Goal: Task Accomplishment & Management: Use online tool/utility

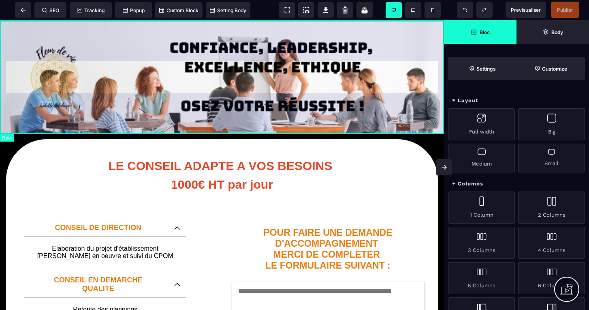
click at [407, 31] on div at bounding box center [222, 77] width 444 height 114
select select "*********"
select select "**********"
select select "*****"
select select "*******"
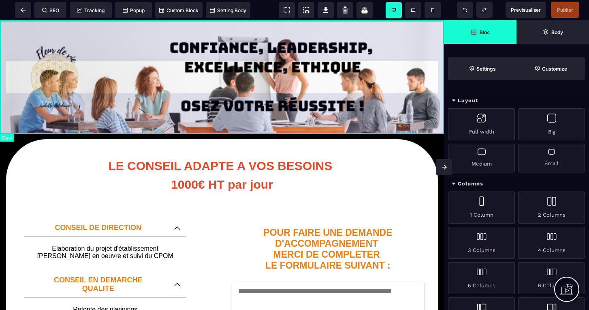
select select "*"
select select "**"
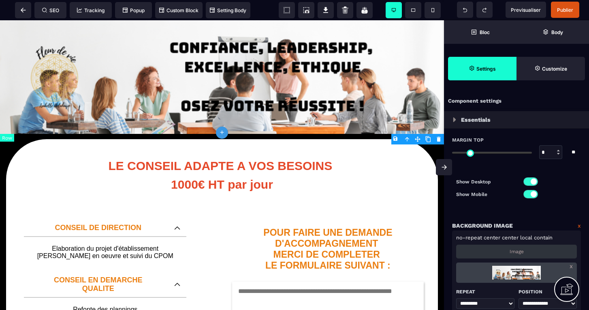
type input "*"
select select
type input "***"
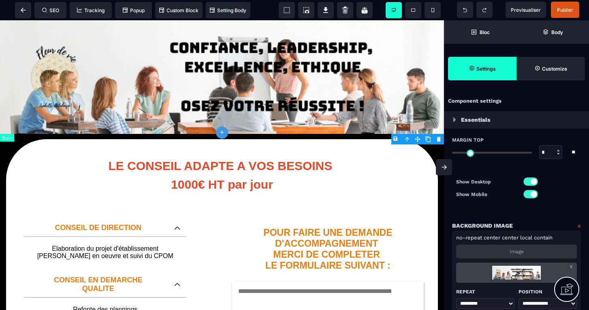
type input "****"
type input "***"
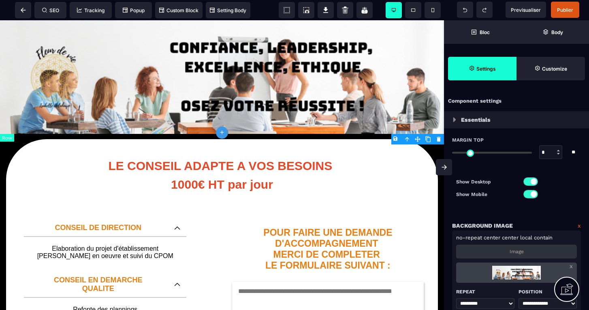
type input "***"
type input "*"
select select "**"
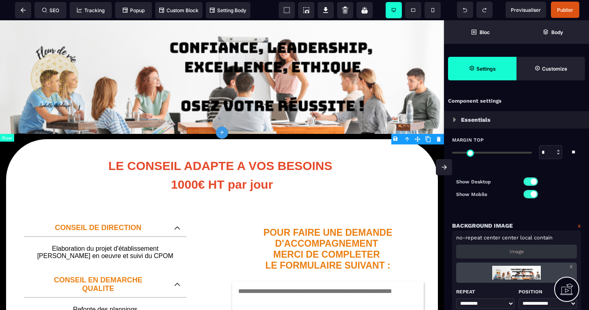
type input "*"
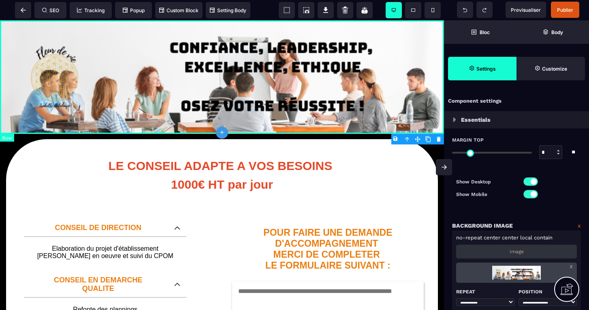
select select "*********"
select select "**********"
select select "*****"
select select "*******"
select select
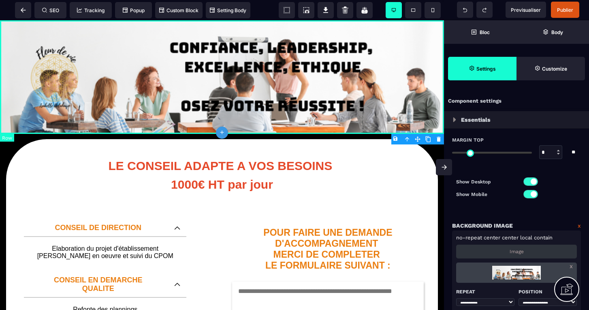
select select "**"
select select "*"
select select "**"
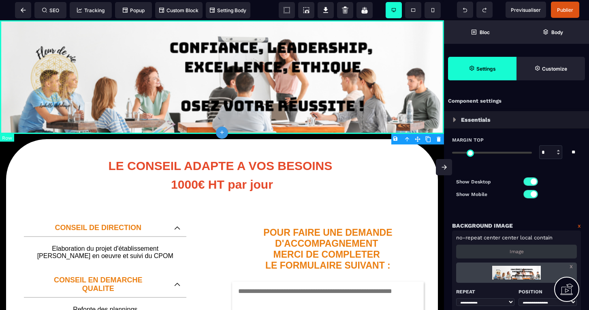
select select "**"
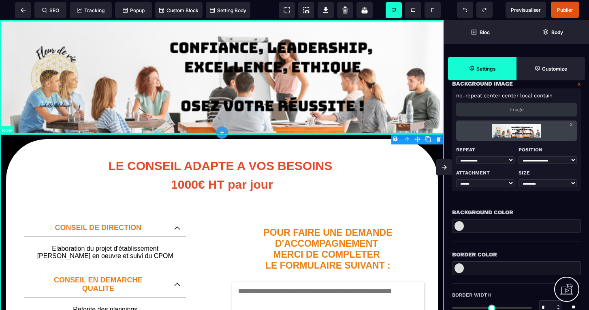
scroll to position [142, 0]
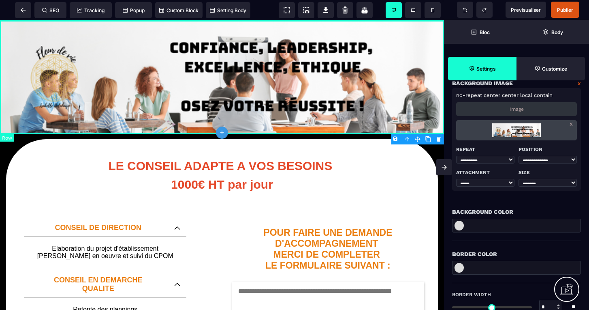
click at [424, 28] on div at bounding box center [222, 77] width 444 height 114
click at [395, 137] on body "B I U S A ******* plus Row SEO Big" at bounding box center [294, 155] width 589 height 310
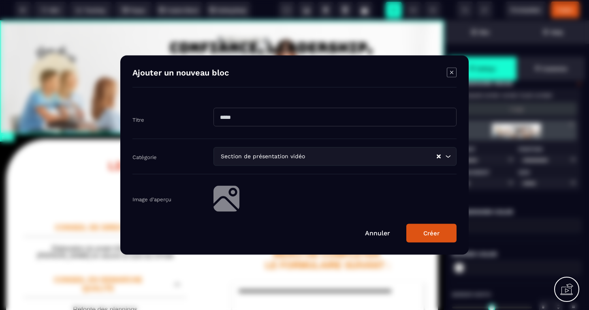
click at [289, 125] on input "Modal window" at bounding box center [335, 117] width 243 height 19
type input "**********"
click at [283, 161] on div "Section de présentation vidéo Loading..." at bounding box center [335, 156] width 243 height 19
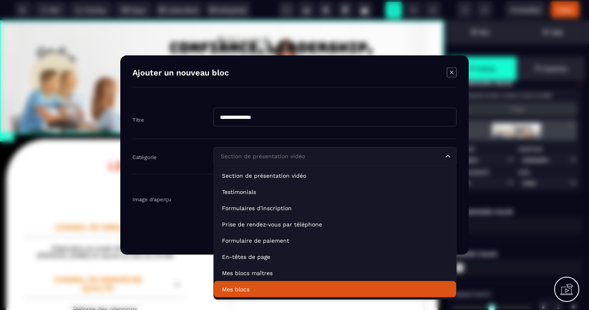
click at [240, 289] on p "Mes blocs" at bounding box center [335, 289] width 226 height 8
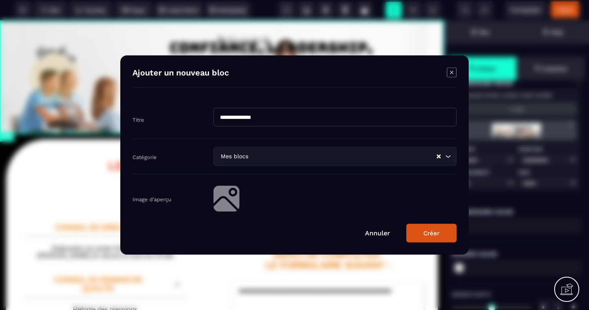
click at [436, 230] on button "Créer" at bounding box center [432, 233] width 50 height 19
click at [395, 137] on body "B I U S A ******* plus Row SEO Big" at bounding box center [294, 155] width 589 height 310
click at [284, 116] on input "Modal window" at bounding box center [335, 117] width 243 height 19
type input "**********"
click at [425, 240] on button "Créer" at bounding box center [432, 233] width 50 height 19
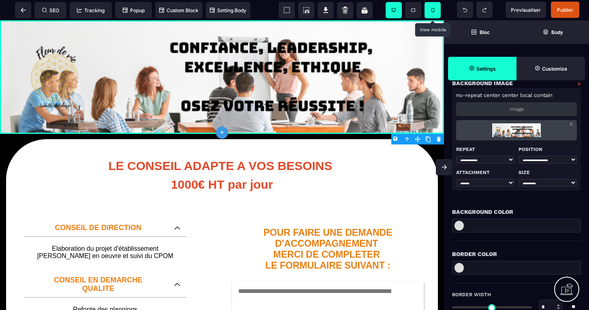
click at [435, 10] on span at bounding box center [433, 10] width 16 height 16
type input "*"
type input "**"
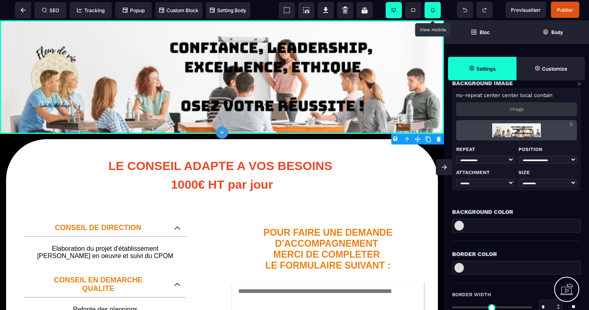
select select
select select "**"
select select "*"
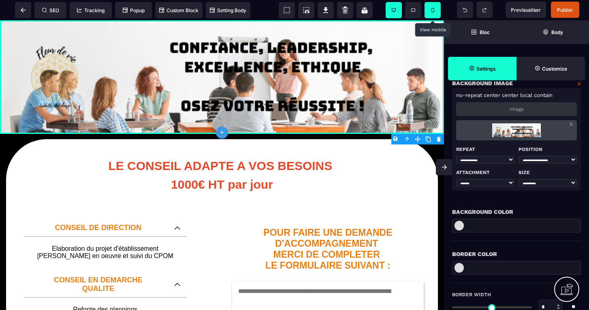
select select "**"
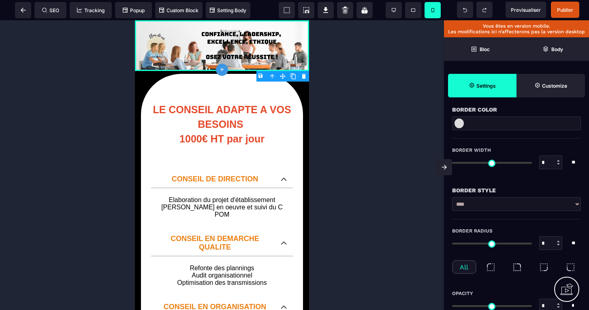
scroll to position [213, 0]
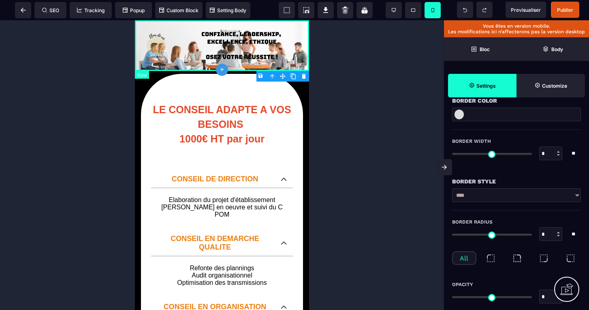
click at [297, 64] on div at bounding box center [222, 45] width 174 height 51
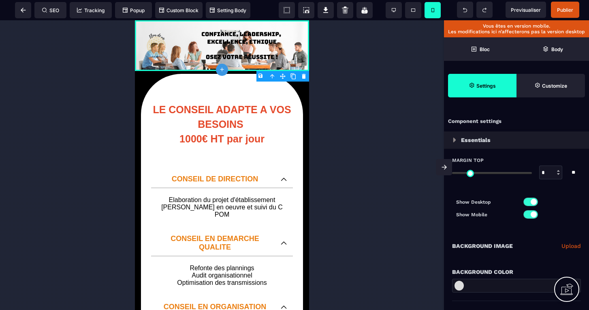
scroll to position [0, 0]
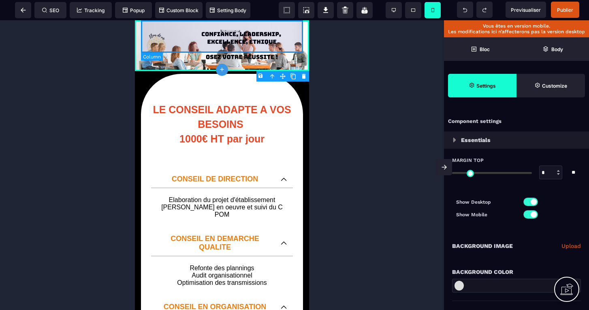
click at [303, 52] on div at bounding box center [222, 36] width 162 height 32
select select "*"
select select "**"
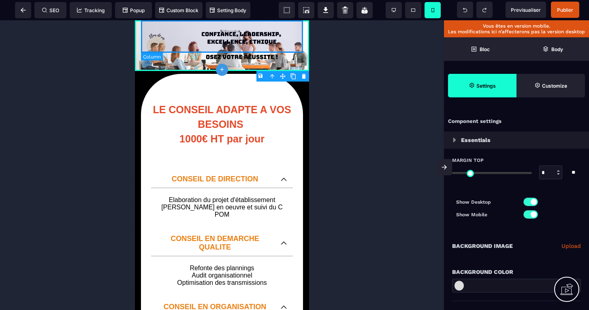
select select "**"
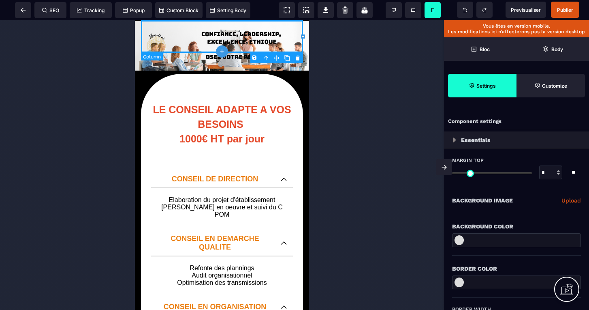
type input "*"
type input "***"
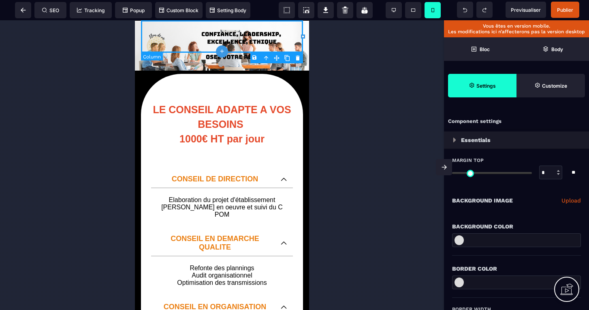
type input "***"
type input "*"
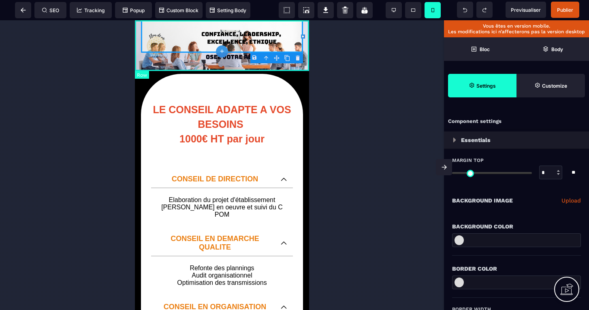
click at [302, 65] on div at bounding box center [222, 45] width 174 height 51
select select
select select "**"
select select "*"
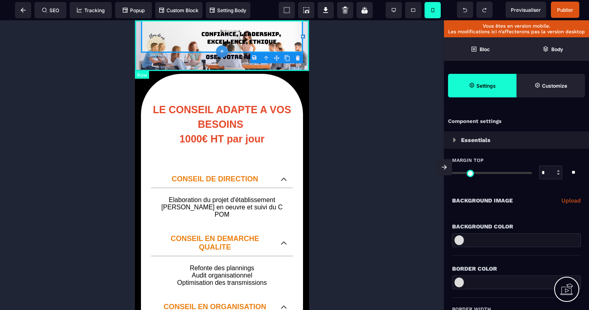
select select "**"
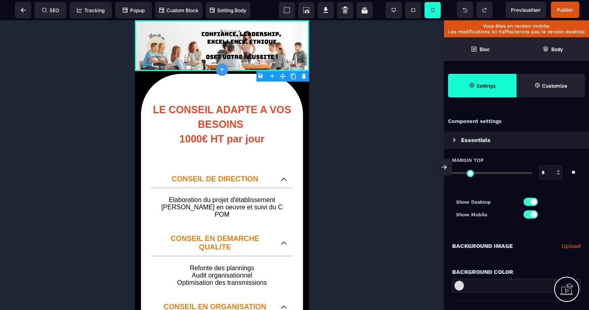
click at [569, 244] on link "Upload" at bounding box center [571, 246] width 19 height 10
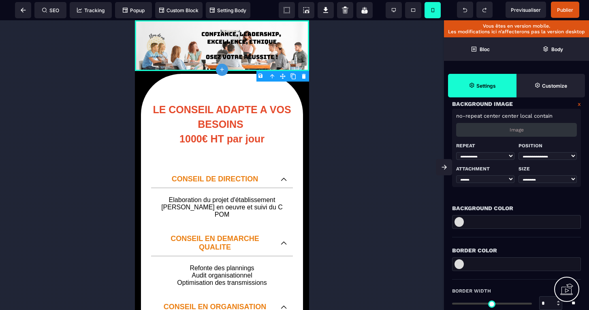
scroll to position [143, 0]
click at [393, 12] on icon at bounding box center [394, 10] width 4 height 4
type input "***"
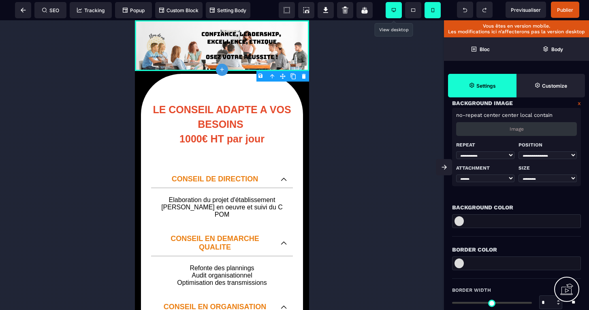
type input "***"
select select
select select "**"
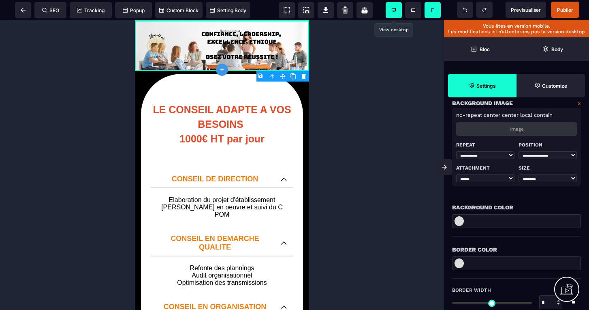
select select "*"
select select "**"
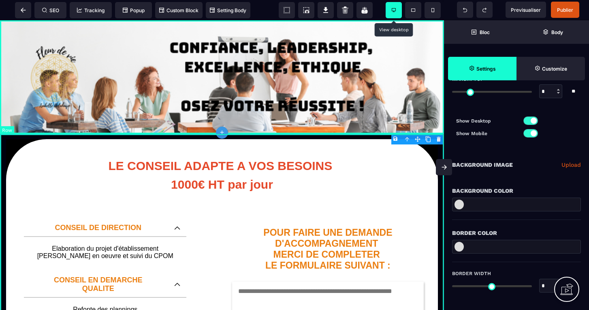
scroll to position [60, 0]
click at [569, 165] on link "Upload" at bounding box center [571, 166] width 19 height 10
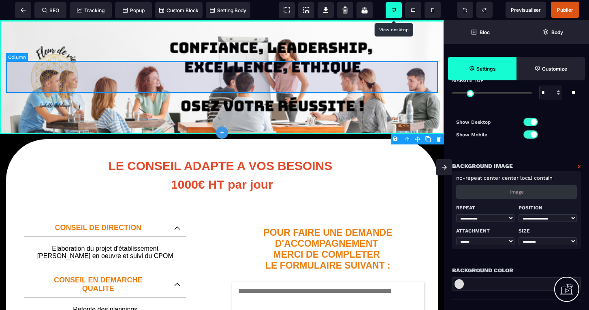
click at [100, 75] on div at bounding box center [222, 77] width 432 height 32
select select
select select "**"
select select "*"
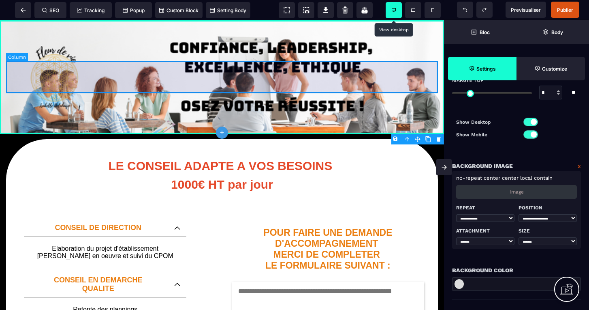
select select "**"
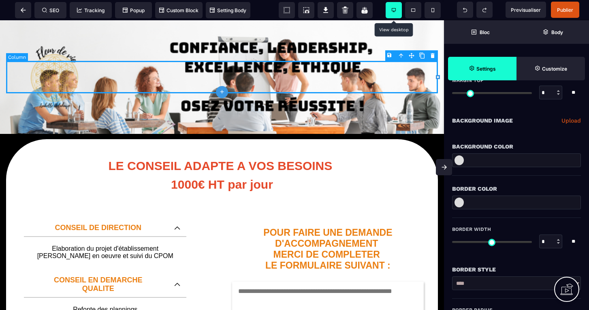
scroll to position [0, 0]
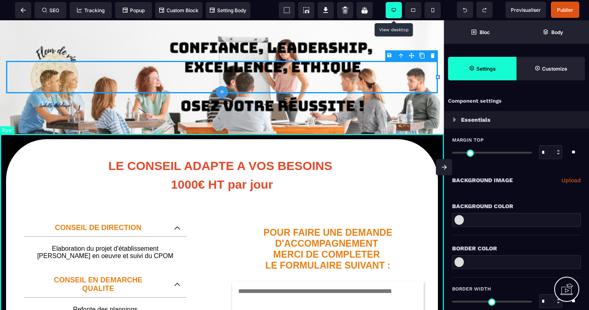
click at [570, 181] on link "Upload" at bounding box center [571, 180] width 19 height 10
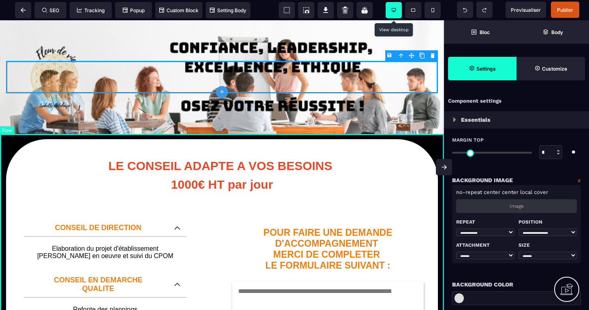
click at [510, 206] on p "Image" at bounding box center [517, 206] width 14 height 6
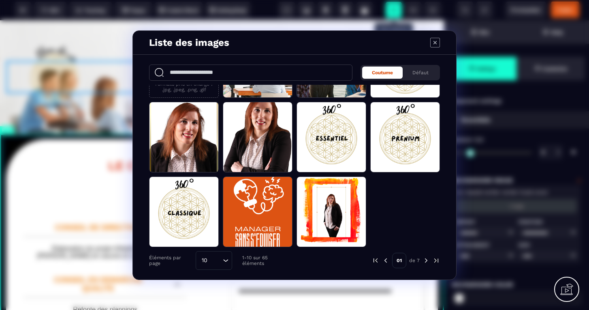
scroll to position [58, 0]
click at [427, 261] on img "Modal window" at bounding box center [426, 260] width 7 height 7
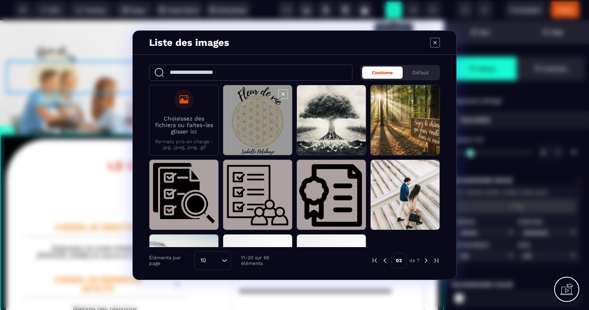
click at [259, 114] on span "Modal window" at bounding box center [257, 120] width 69 height 71
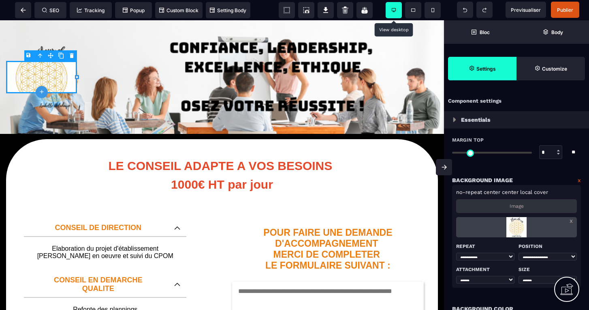
click at [66, 86] on div "B I U S A ******* plus [GEOGRAPHIC_DATA]" at bounding box center [222, 164] width 444 height 289
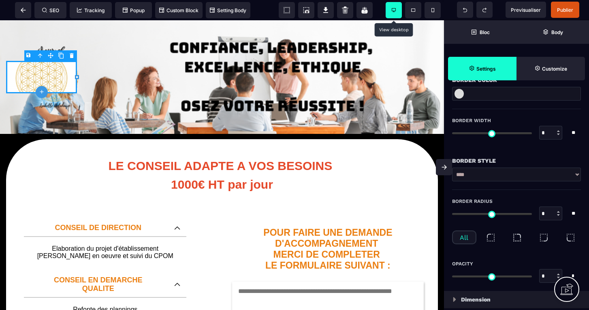
click at [482, 301] on p "Dimension" at bounding box center [476, 299] width 30 height 10
select select "*********"
select select "**********"
select select "*****"
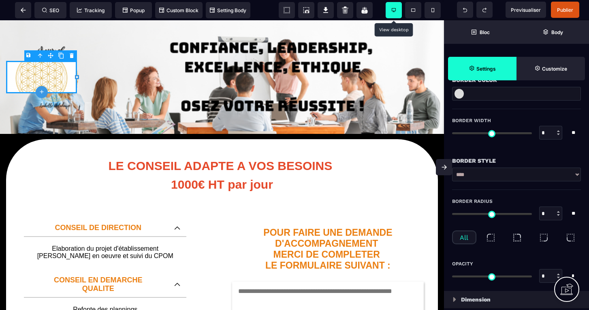
select select
select select "*"
select select "**"
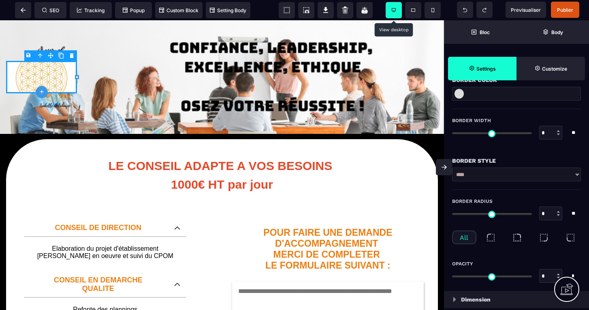
select select "**"
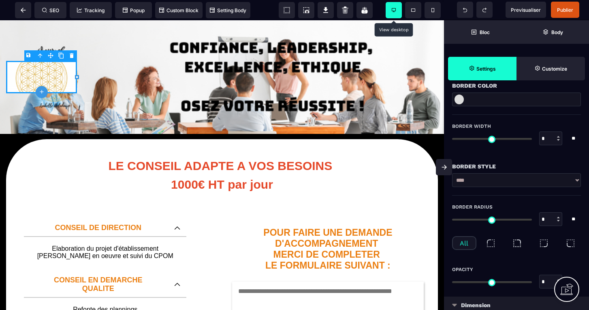
select select
type input "***"
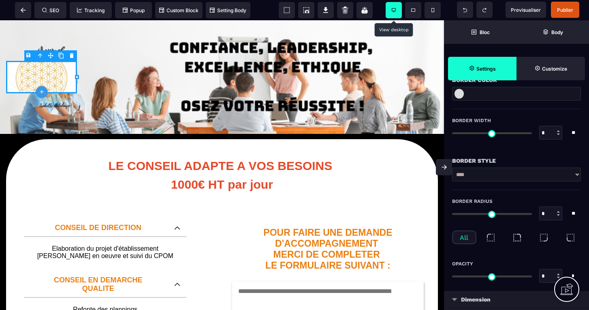
select select
type input "***"
select select
type input "*"
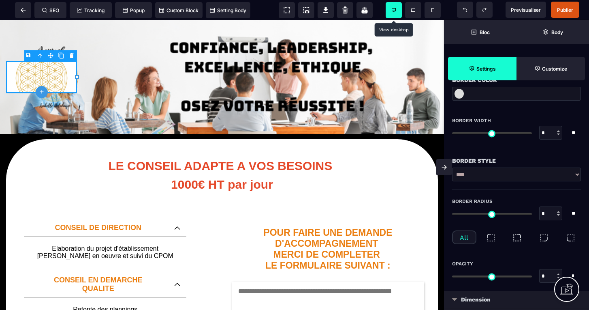
select select
type input "*"
select select
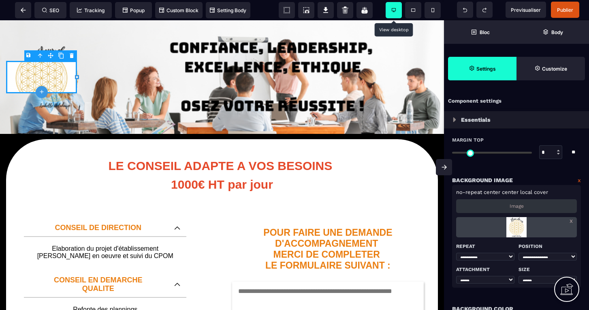
type input "*"
select select
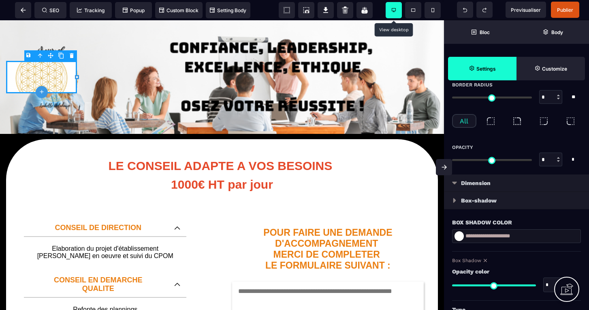
scroll to position [392, 0]
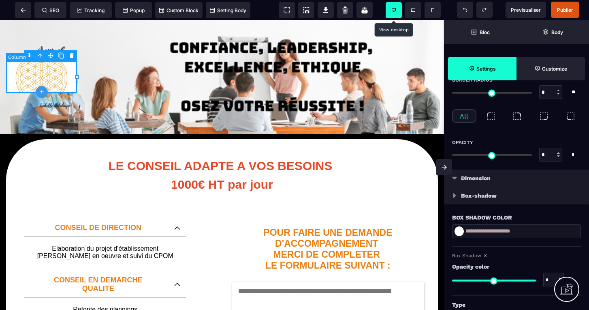
click at [35, 71] on div at bounding box center [41, 77] width 71 height 32
click at [41, 91] on icon at bounding box center [42, 92] width 4 height 4
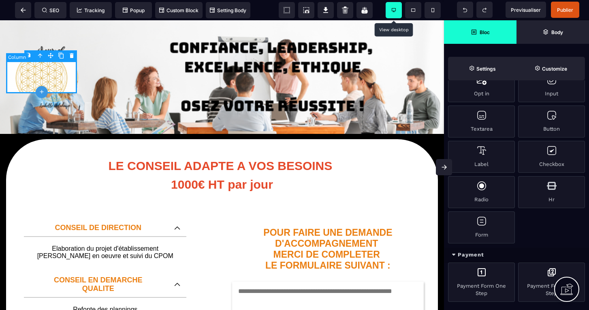
scroll to position [390, 0]
click at [42, 72] on div at bounding box center [41, 77] width 71 height 32
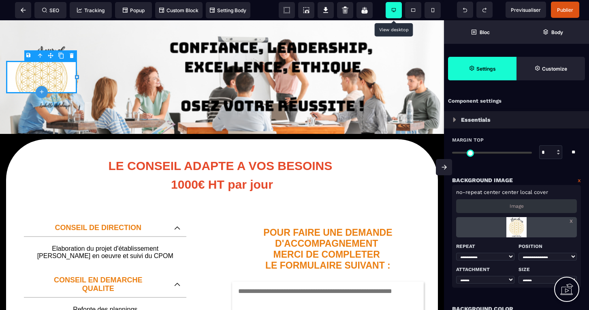
scroll to position [0, 0]
click at [516, 206] on p "Image" at bounding box center [517, 206] width 14 height 6
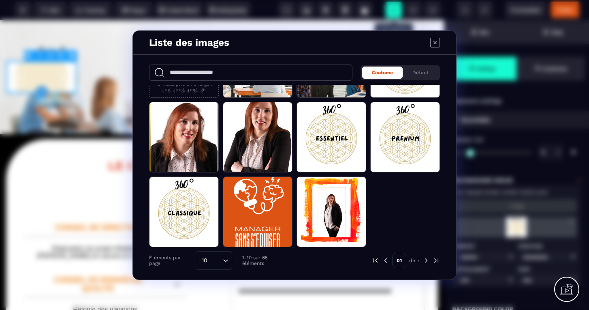
scroll to position [58, 0]
click at [426, 261] on img "Modal window" at bounding box center [426, 260] width 7 height 7
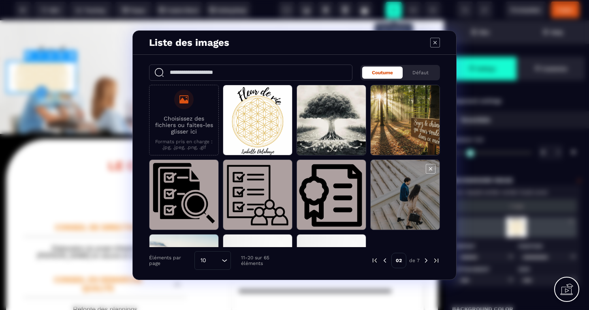
scroll to position [0, 0]
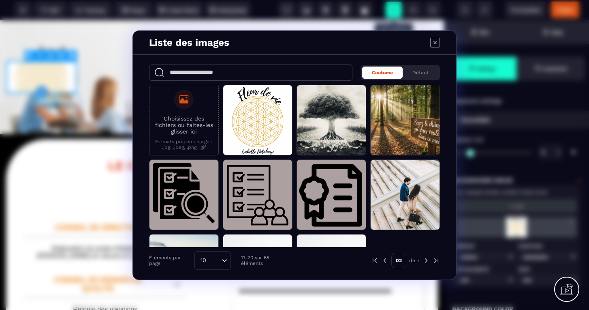
click at [427, 260] on img "Modal window" at bounding box center [426, 260] width 7 height 7
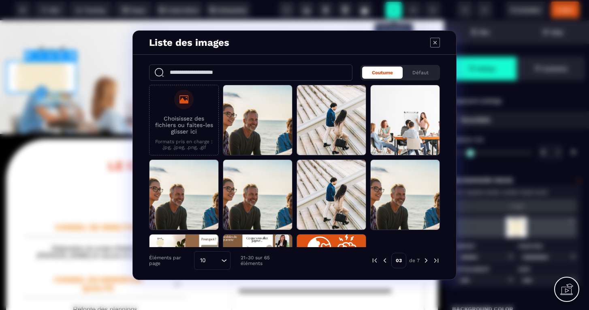
click at [427, 260] on img "Modal window" at bounding box center [426, 260] width 7 height 7
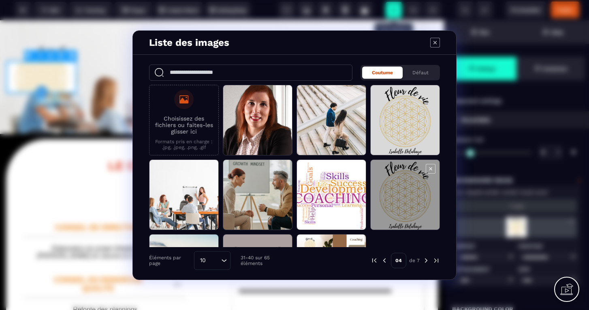
click at [390, 195] on span "Modal window" at bounding box center [405, 195] width 69 height 71
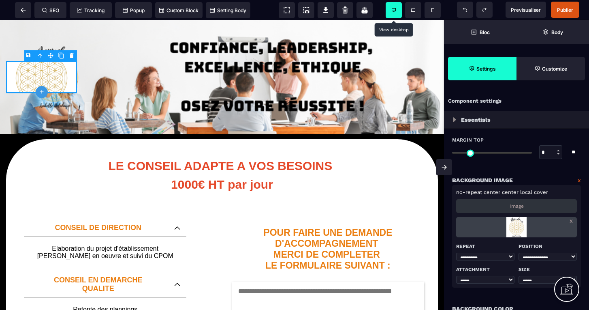
click at [520, 206] on p "Image" at bounding box center [517, 206] width 14 height 6
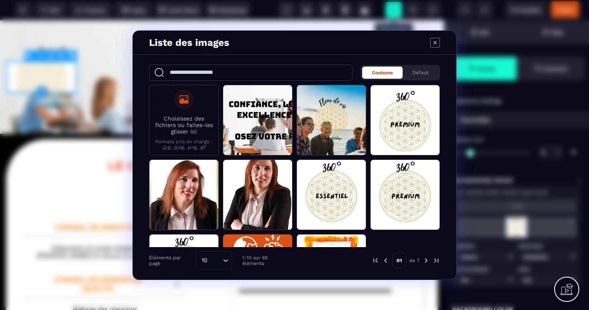
click at [427, 260] on img "Modal window" at bounding box center [426, 260] width 7 height 7
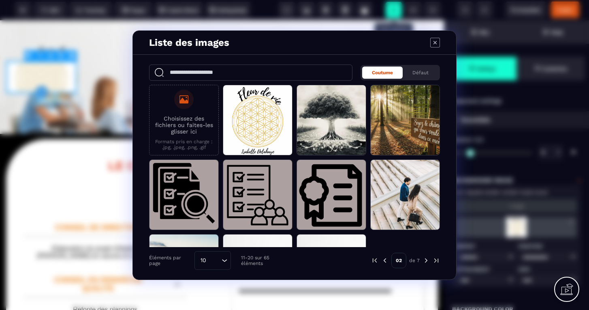
click at [427, 260] on img "Modal window" at bounding box center [426, 260] width 7 height 7
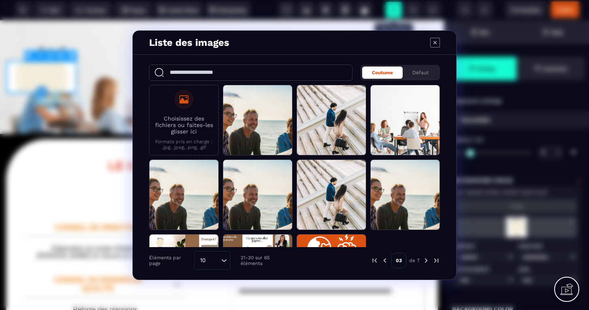
click at [427, 260] on img "Modal window" at bounding box center [426, 260] width 7 height 7
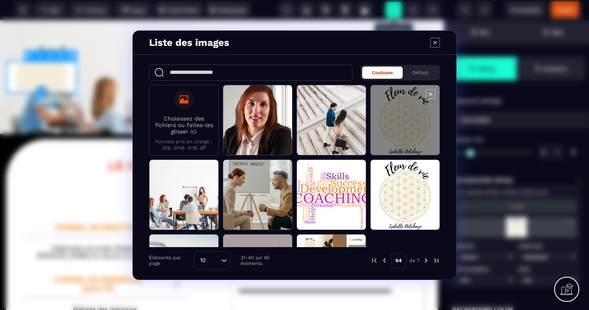
click at [409, 114] on span "Modal window" at bounding box center [405, 120] width 69 height 71
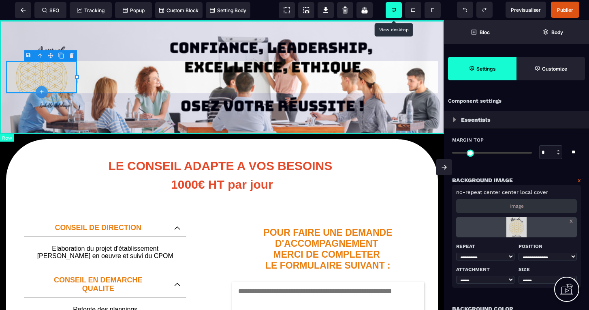
click at [127, 69] on div at bounding box center [222, 77] width 444 height 114
select select
select select "**"
select select "*"
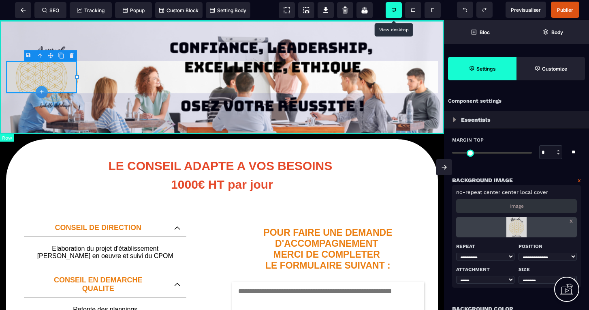
select select "**"
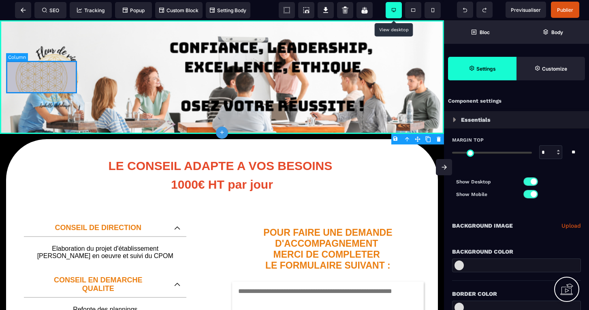
click at [49, 75] on div at bounding box center [41, 77] width 71 height 32
select select "*********"
select select "**********"
select select "*****"
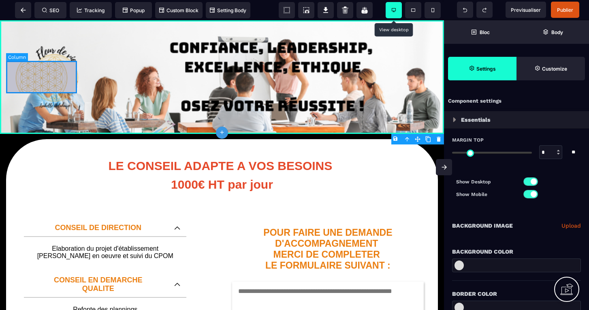
select select
select select "*"
select select "**"
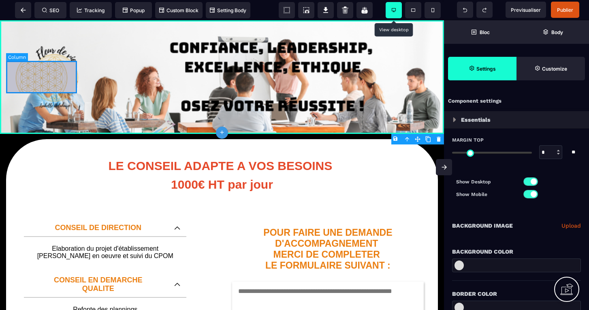
select select "**"
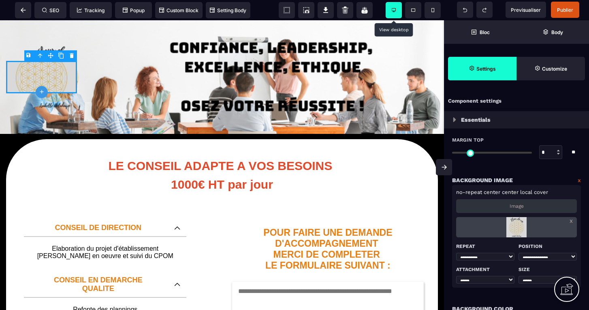
click at [515, 206] on p "Image" at bounding box center [517, 206] width 14 height 6
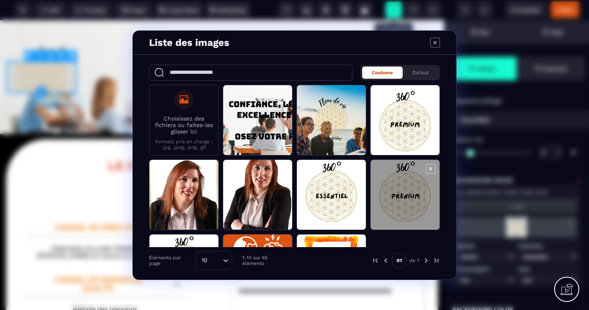
scroll to position [2, 0]
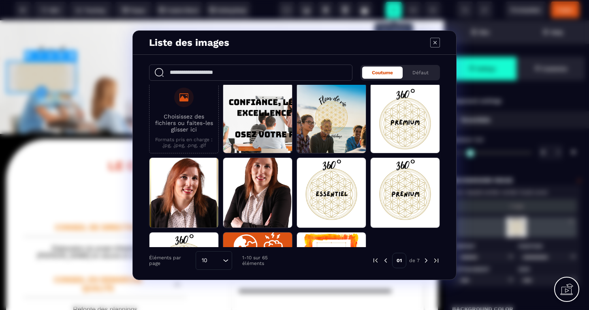
click at [424, 259] on img "Modal window" at bounding box center [426, 260] width 7 height 7
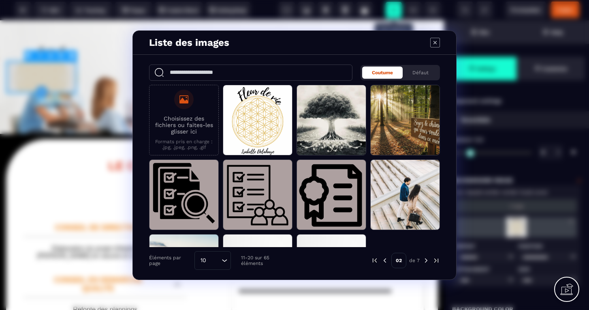
click at [424, 259] on img "Modal window" at bounding box center [426, 260] width 7 height 7
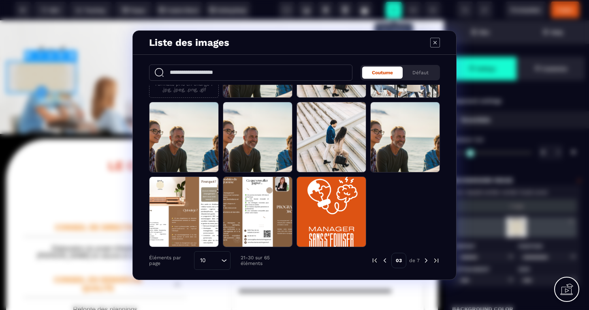
scroll to position [58, 0]
click at [426, 261] on img "Modal window" at bounding box center [426, 260] width 7 height 7
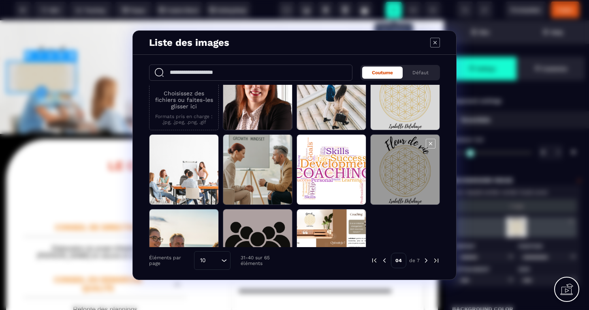
scroll to position [9, 0]
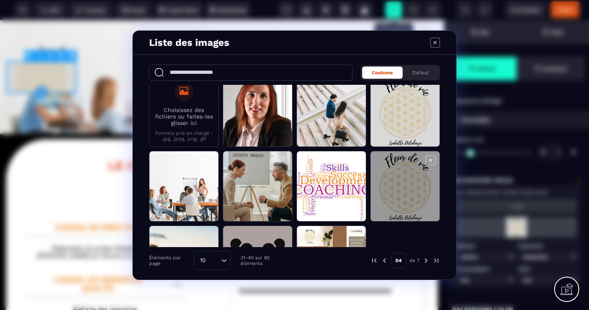
click at [382, 204] on span "Modal window" at bounding box center [405, 186] width 69 height 71
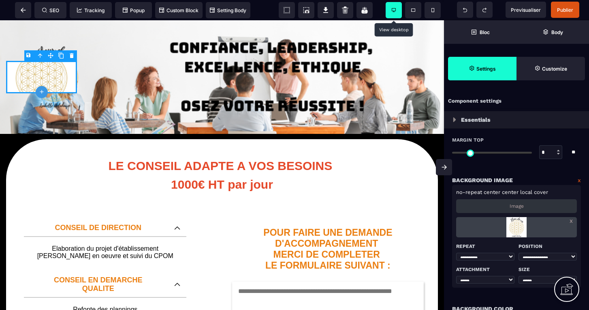
click at [519, 206] on p "Image" at bounding box center [517, 206] width 14 height 6
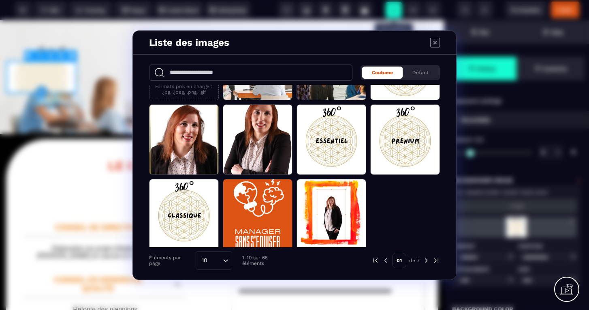
scroll to position [58, 0]
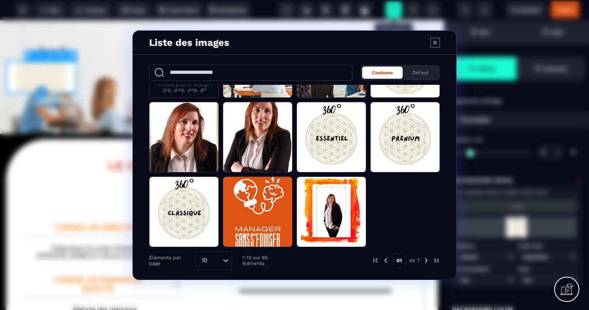
click at [428, 261] on img "Modal window" at bounding box center [426, 260] width 7 height 7
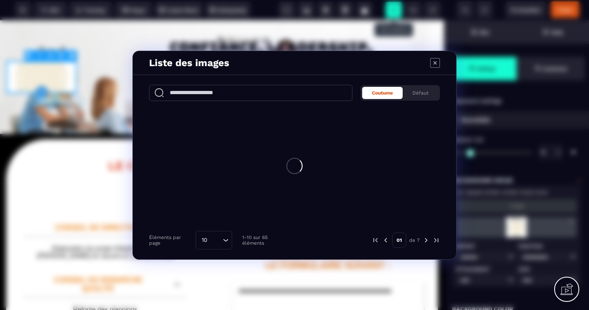
scroll to position [0, 0]
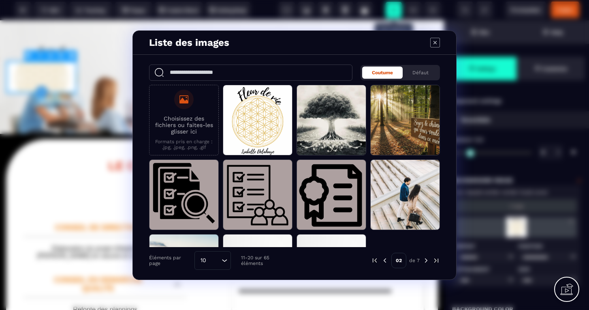
click at [428, 261] on img "Modal window" at bounding box center [426, 260] width 7 height 7
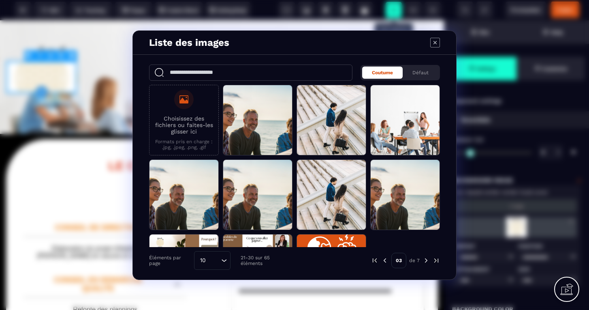
click at [428, 261] on img "Modal window" at bounding box center [426, 260] width 7 height 7
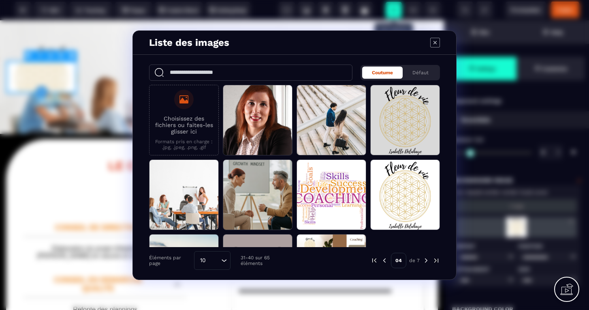
click at [428, 261] on img "Modal window" at bounding box center [426, 260] width 7 height 7
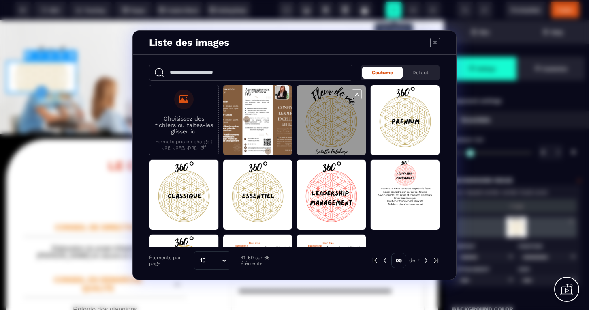
click at [358, 143] on span "Modal window" at bounding box center [331, 120] width 69 height 71
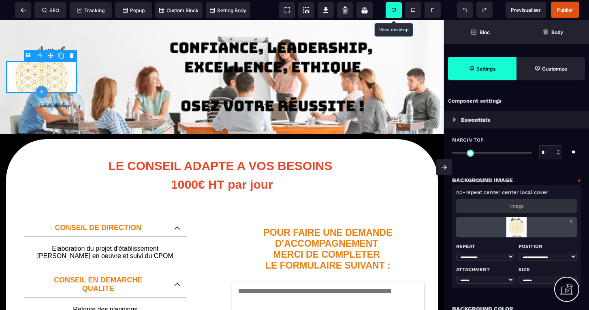
click at [518, 204] on p "Image" at bounding box center [517, 206] width 14 height 6
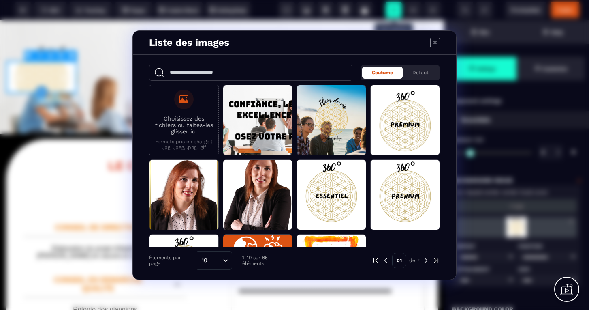
click at [426, 261] on img "Modal window" at bounding box center [426, 260] width 7 height 7
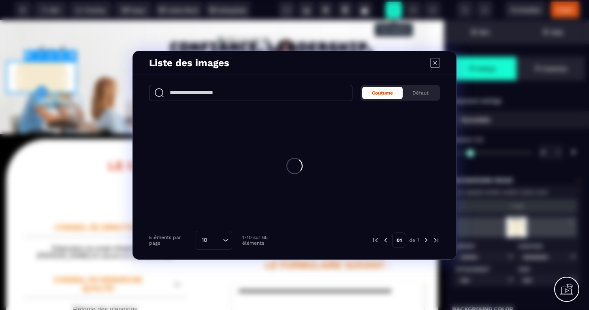
click at [426, 244] on img "Modal window" at bounding box center [426, 239] width 7 height 7
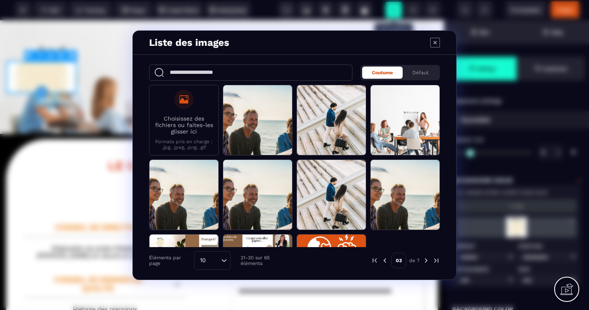
click at [426, 261] on img "Modal window" at bounding box center [426, 260] width 7 height 7
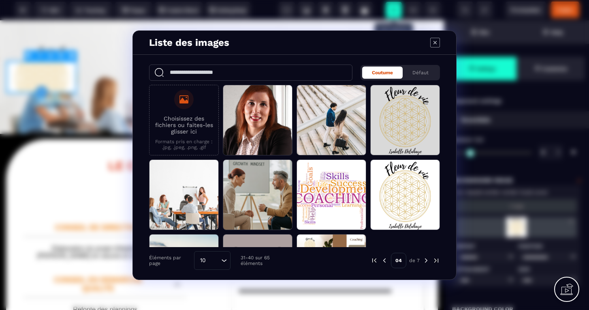
click at [426, 261] on img "Modal window" at bounding box center [426, 260] width 7 height 7
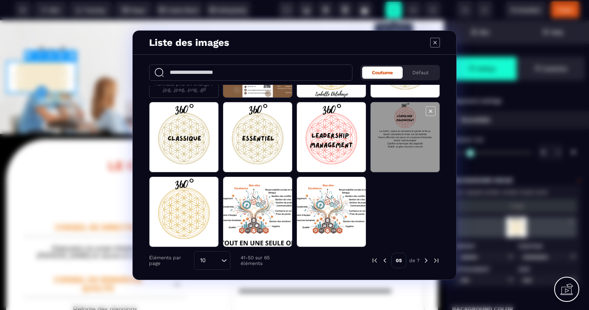
scroll to position [58, 0]
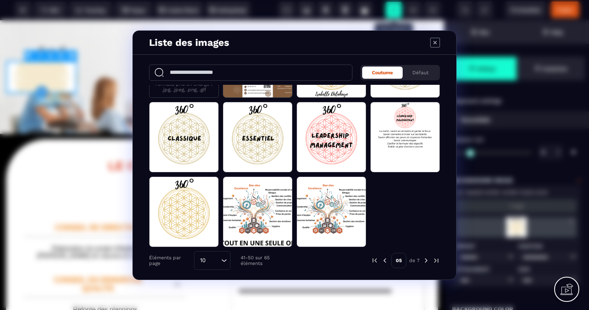
click at [429, 261] on img "Modal window" at bounding box center [426, 260] width 7 height 7
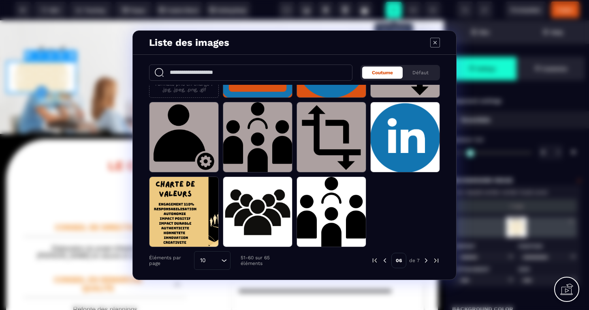
click at [427, 259] on img "Modal window" at bounding box center [426, 260] width 7 height 7
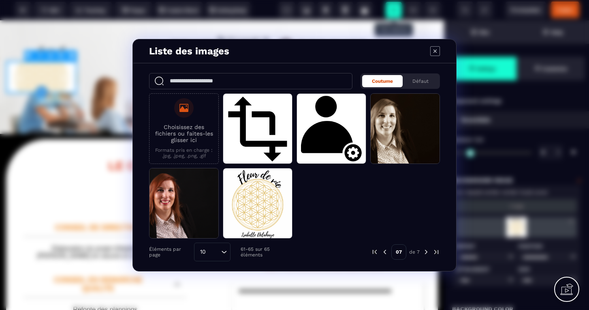
click at [386, 251] on img "Modal window" at bounding box center [384, 251] width 7 height 7
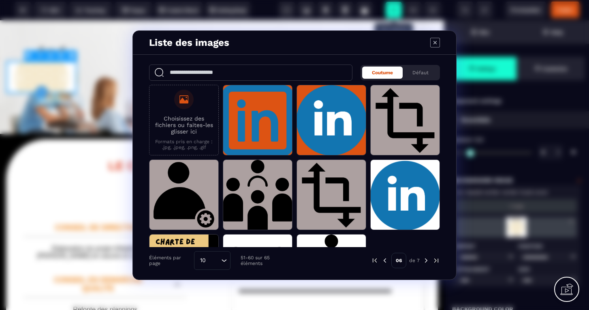
click at [386, 251] on div "06 de 7" at bounding box center [370, 260] width 139 height 19
click at [435, 47] on div "Modal window" at bounding box center [436, 42] width 10 height 11
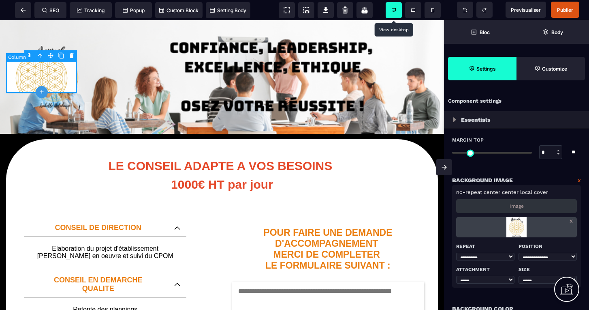
click at [54, 79] on div at bounding box center [41, 77] width 71 height 32
click at [516, 206] on p "Image" at bounding box center [517, 206] width 14 height 6
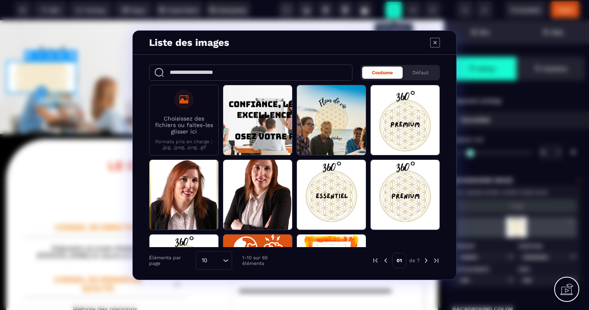
click at [192, 121] on p "Choisissez des fichiers ou faites-les glisser ici" at bounding box center [184, 124] width 61 height 19
click at [0, 0] on input "Choisissez des fichiers ou faites-les glisser ici Formats pris en charge : .jpg…" at bounding box center [0, 0] width 0 height 0
click at [188, 123] on p "Choisissez des fichiers ou faites-les glisser ici" at bounding box center [184, 124] width 61 height 19
click at [0, 0] on input "Choisissez des fichiers ou faites-les glisser ici Formats pris en charge : .jpg…" at bounding box center [0, 0] width 0 height 0
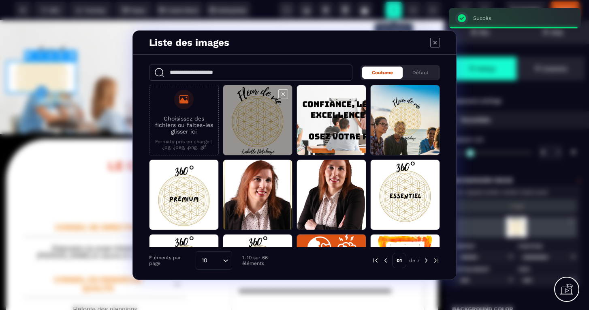
click at [279, 137] on span "Modal window" at bounding box center [257, 120] width 69 height 71
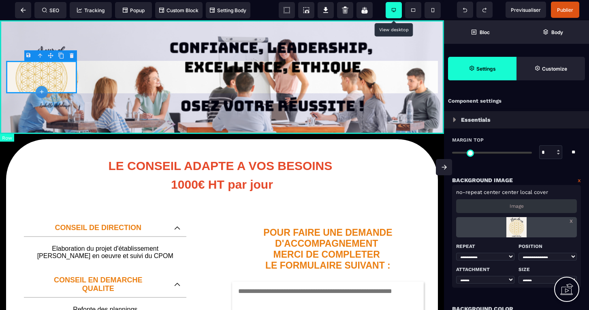
click at [92, 94] on div at bounding box center [222, 77] width 444 height 114
select select "*********"
select select "**********"
select select "*****"
select select "*******"
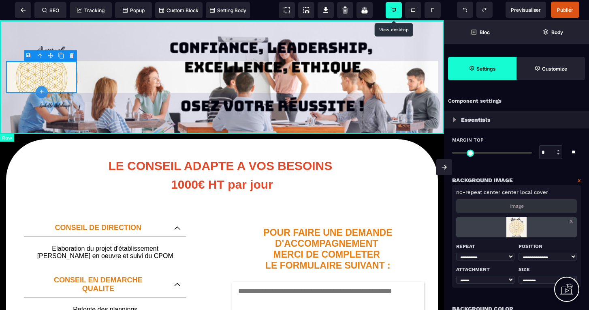
select select
select select "**"
select select "*"
select select "**"
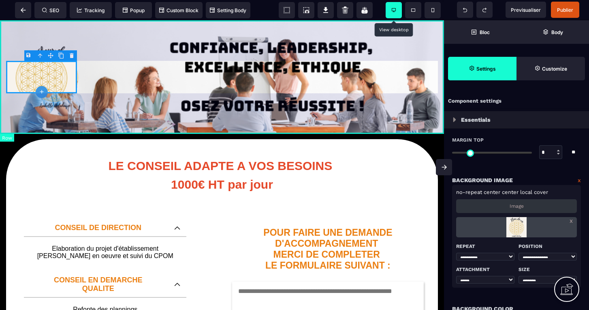
select select "**"
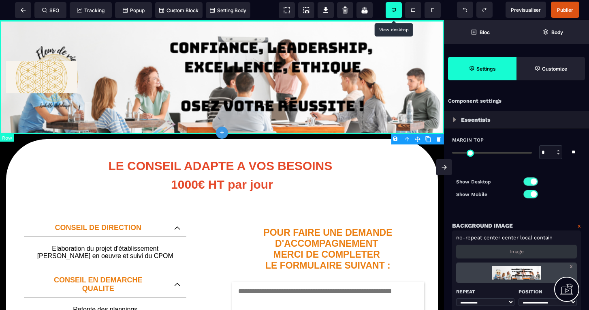
click at [91, 76] on div at bounding box center [222, 77] width 444 height 114
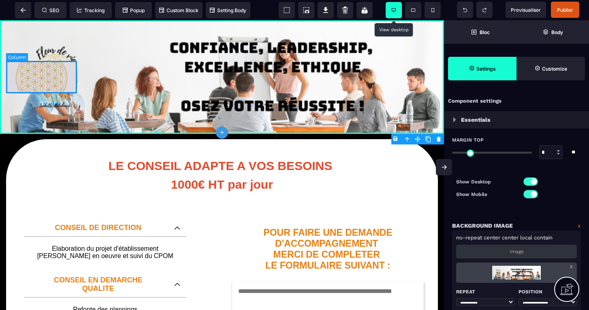
click at [58, 72] on div at bounding box center [41, 77] width 71 height 32
select select "*********"
select select "**********"
select select "*****"
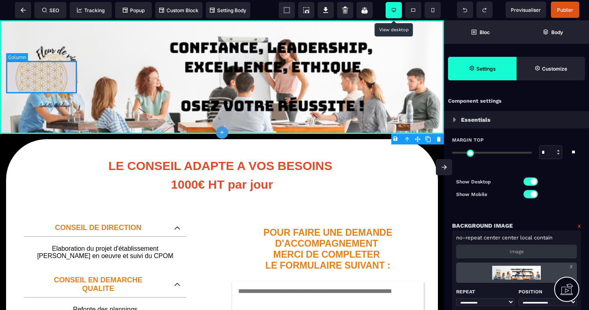
select select
select select "*"
select select "**"
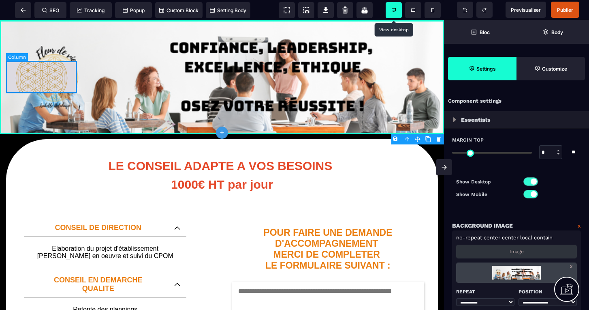
select select "**"
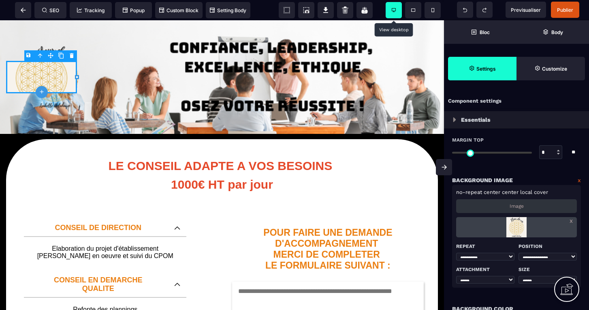
click at [511, 206] on p "Image" at bounding box center [517, 206] width 14 height 6
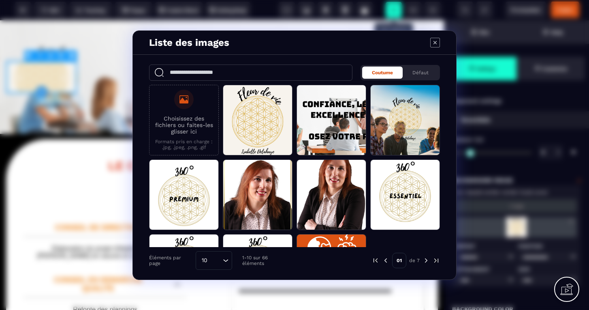
click at [189, 111] on label "Choisissez des fichiers ou faites-les glisser ici Formats pris en charge : .jpg…" at bounding box center [184, 120] width 61 height 60
click at [0, 0] on input "Choisissez des fichiers ou faites-les glisser ici Formats pris en charge : .jpg…" at bounding box center [0, 0] width 0 height 0
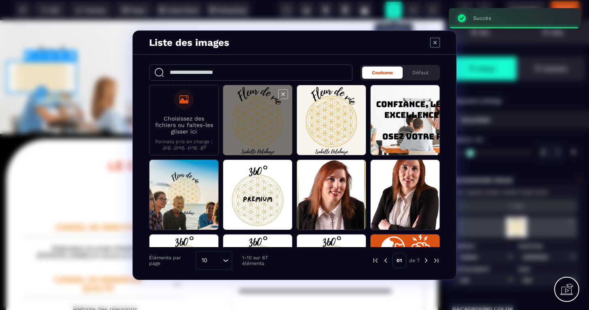
click at [262, 124] on span "Modal window" at bounding box center [257, 120] width 69 height 71
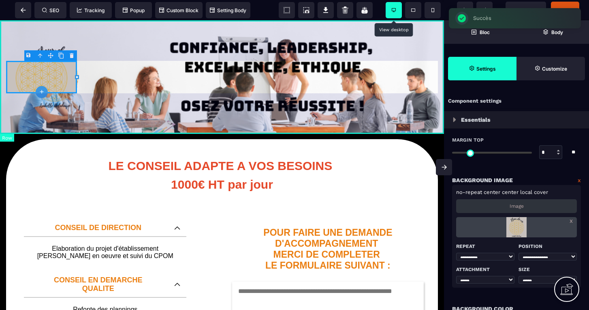
click at [96, 79] on div at bounding box center [222, 77] width 444 height 114
select select "*********"
select select "**********"
select select "*****"
select select "*******"
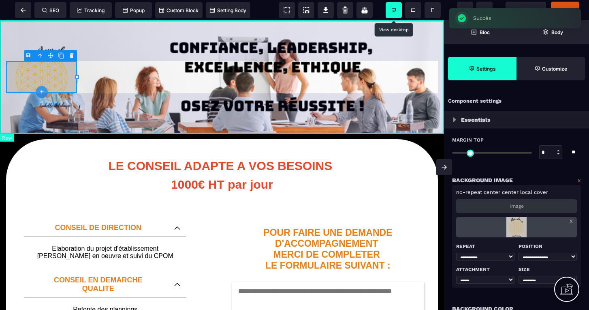
select select
select select "**"
select select "*"
select select "**"
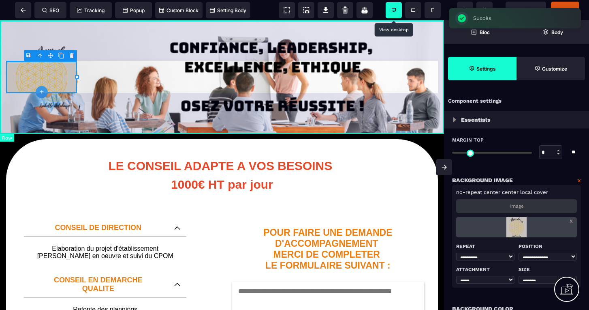
select select "**"
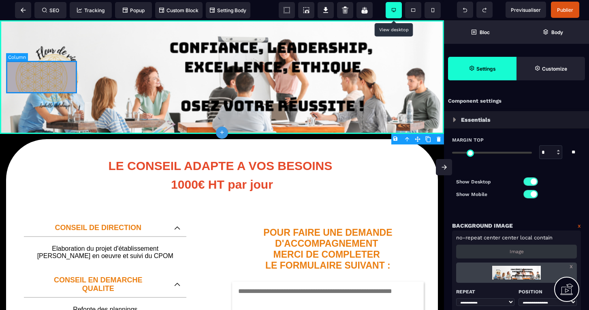
click at [44, 79] on div at bounding box center [41, 77] width 71 height 32
select select "*********"
select select "**********"
select select "*****"
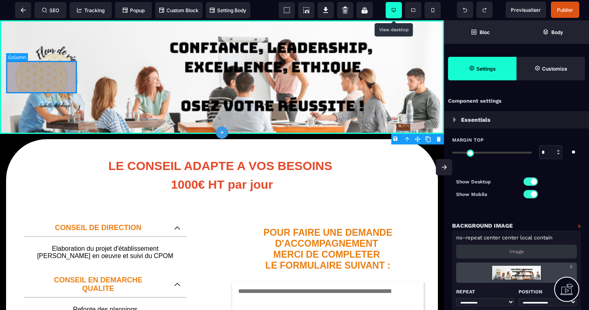
select select
select select "*"
select select "**"
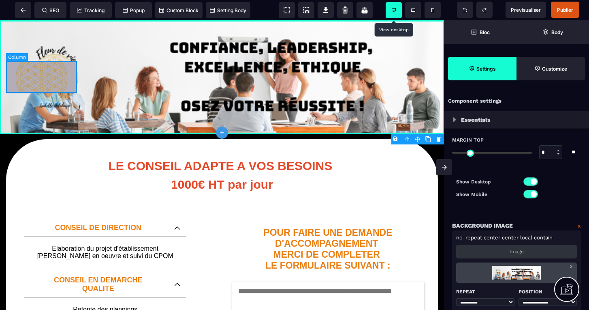
select select "**"
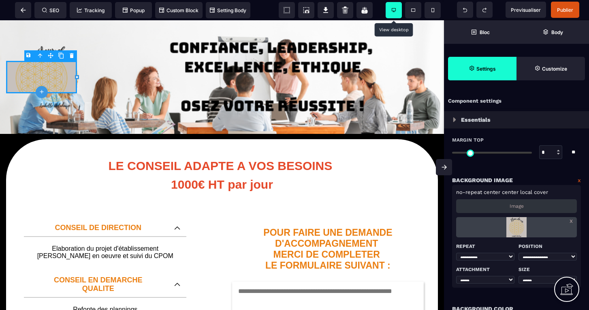
click at [520, 208] on p "Image" at bounding box center [517, 206] width 14 height 6
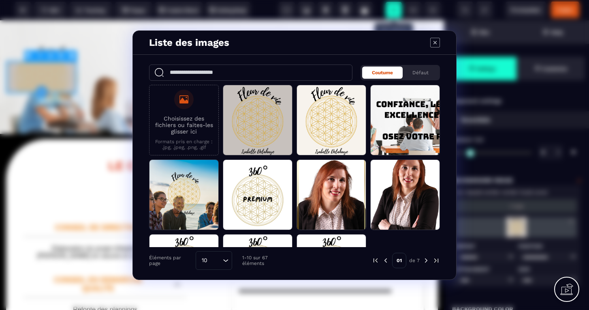
click at [181, 109] on label "Choisissez des fichiers ou faites-les glisser ici Formats pris en charge : .jpg…" at bounding box center [184, 120] width 61 height 60
click at [0, 0] on input "Choisissez des fichiers ou faites-les glisser ici Formats pris en charge : .jpg…" at bounding box center [0, 0] width 0 height 0
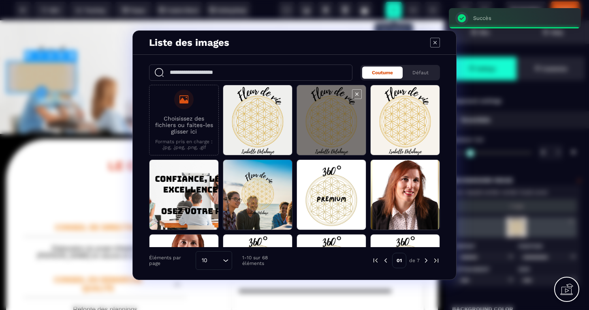
click at [357, 92] on icon "Modal window" at bounding box center [357, 94] width 10 height 10
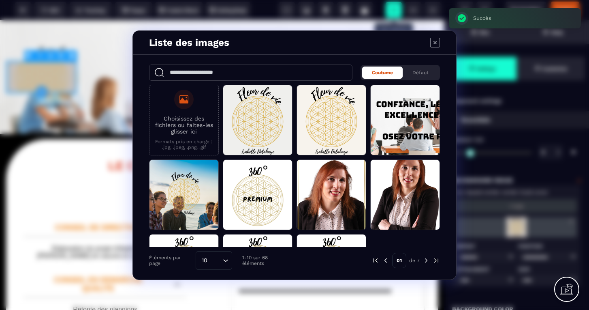
click at [0, 0] on icon "Modal window" at bounding box center [0, 0] width 0 height 0
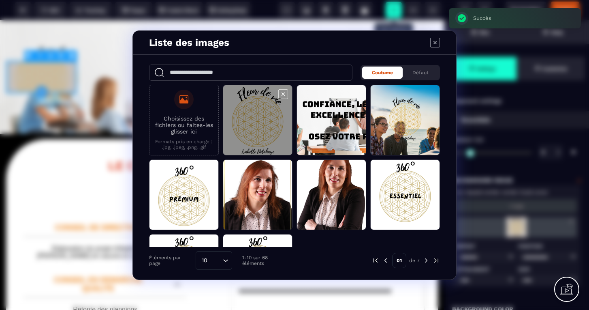
click at [267, 112] on span "Modal window" at bounding box center [257, 120] width 69 height 71
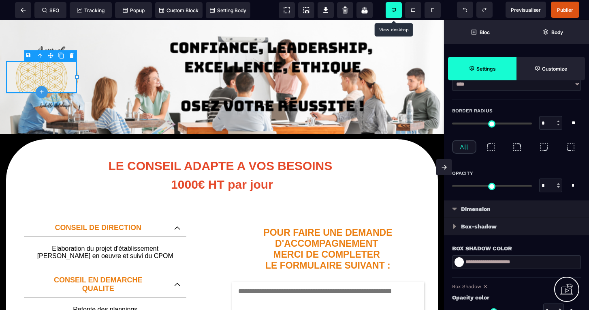
scroll to position [362, 0]
click at [472, 206] on p "Dimension" at bounding box center [476, 208] width 30 height 10
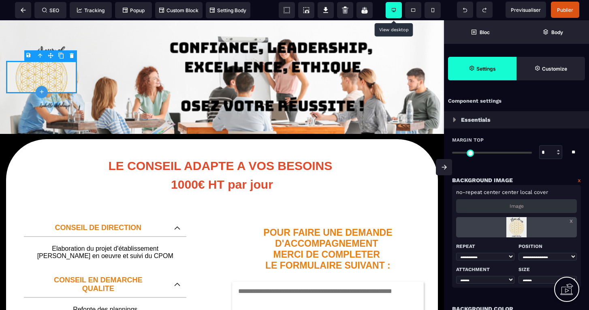
select select "*********"
select select "**********"
select select "*****"
select select
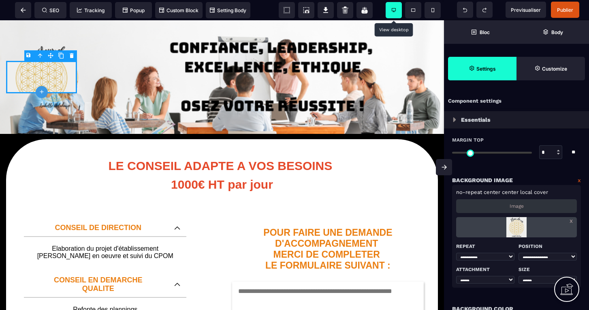
select select "*"
select select "**"
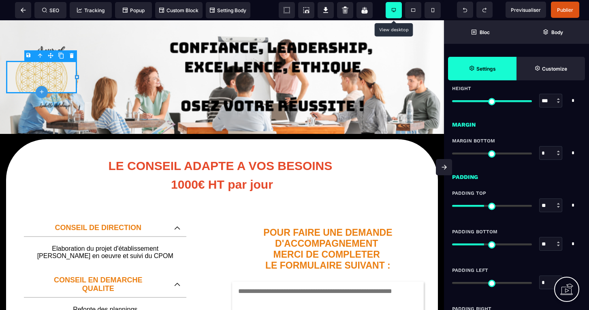
scroll to position [643, 0]
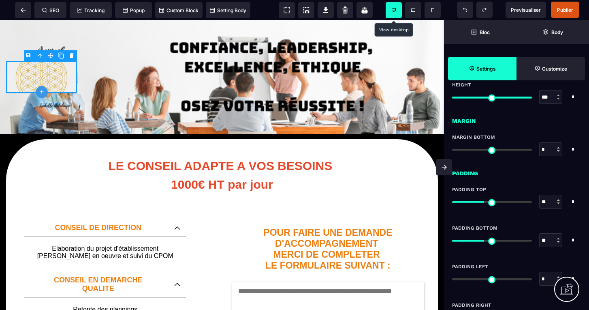
type input "**"
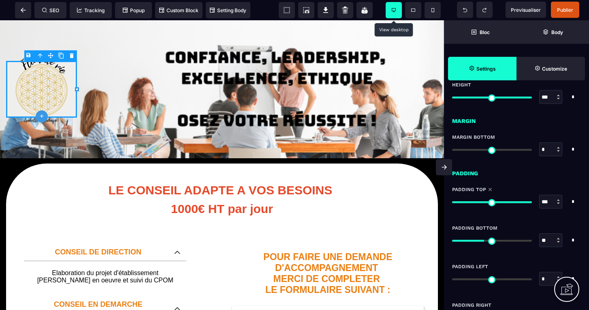
drag, startPoint x: 484, startPoint y: 201, endPoint x: 557, endPoint y: 172, distance: 78.2
click at [557, 172] on div "Essentials Margin Top * * ** All Null Background Image x no-repeat center cente…" at bounding box center [516, 59] width 145 height 1180
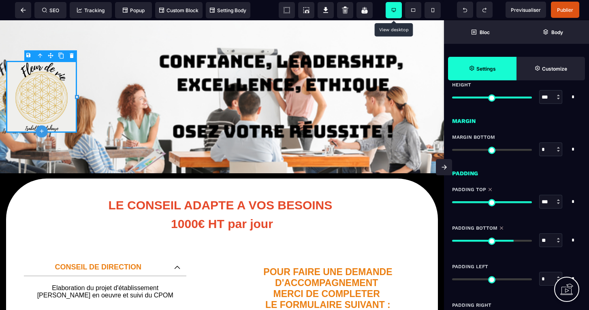
drag, startPoint x: 485, startPoint y: 239, endPoint x: 512, endPoint y: 215, distance: 35.3
click at [512, 215] on div "Essentials Margin Top * * ** All Null Background Image x no-repeat center cente…" at bounding box center [516, 59] width 145 height 1180
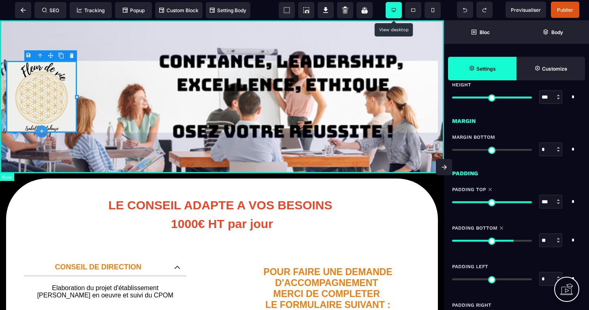
click at [120, 93] on div at bounding box center [222, 96] width 444 height 153
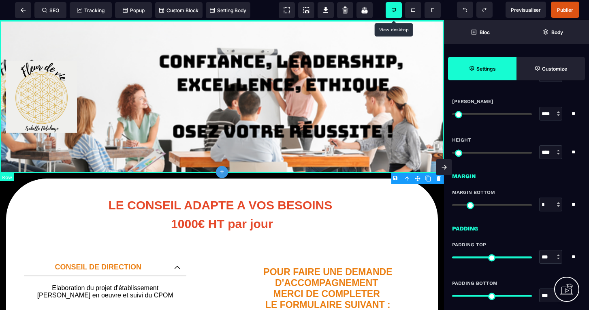
scroll to position [0, 0]
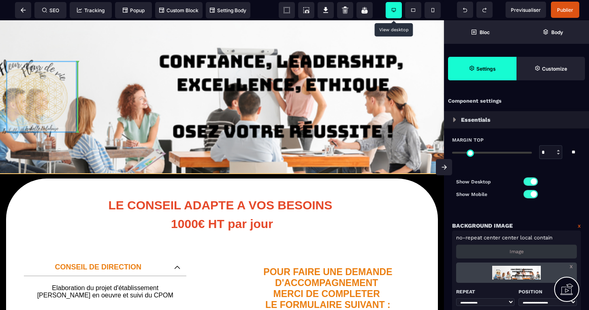
drag, startPoint x: 42, startPoint y: 85, endPoint x: 43, endPoint y: 68, distance: 17.4
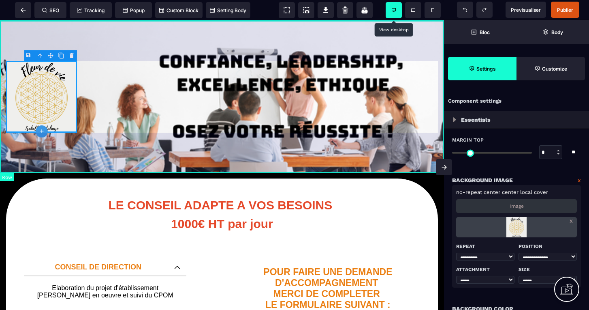
click at [116, 73] on div at bounding box center [222, 96] width 444 height 153
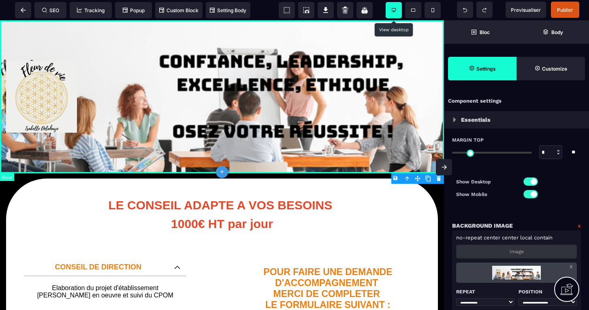
click at [148, 74] on div at bounding box center [222, 96] width 444 height 153
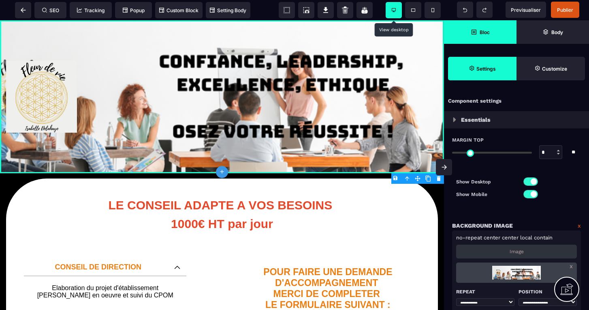
click at [473, 31] on icon at bounding box center [474, 32] width 6 height 5
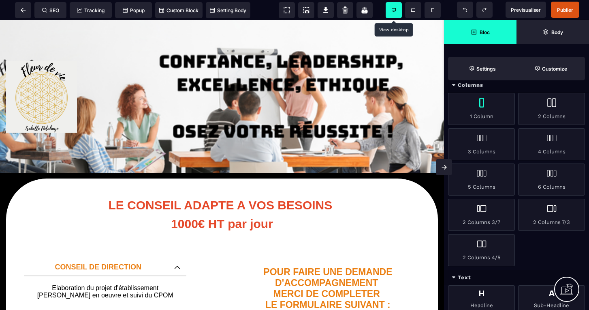
scroll to position [99, 0]
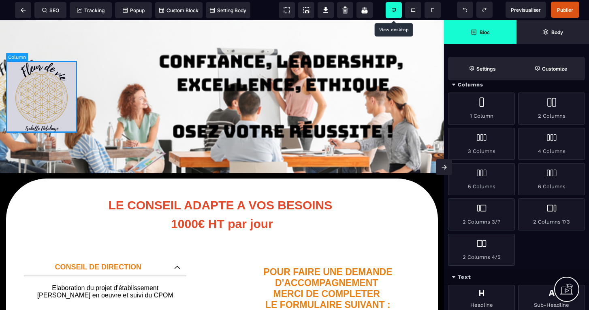
click at [63, 117] on div at bounding box center [41, 97] width 71 height 72
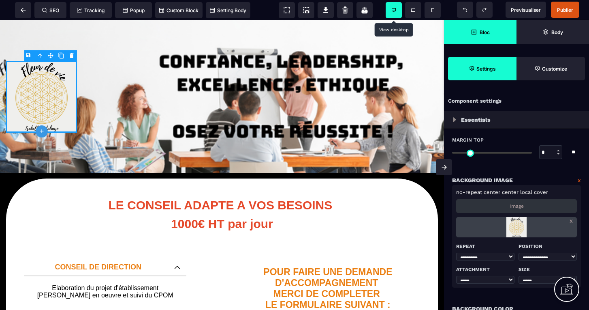
click at [478, 36] on span "Bloc" at bounding box center [480, 32] width 73 height 24
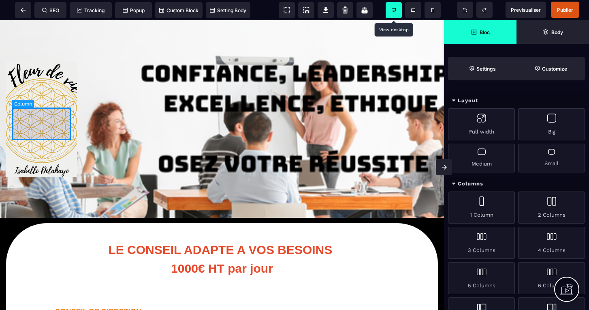
click at [39, 124] on div at bounding box center [41, 123] width 59 height 32
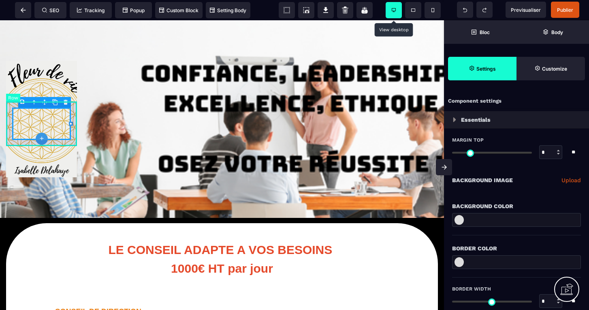
click at [65, 101] on body "B I U S A ******* plus Row SEO Big" at bounding box center [294, 155] width 589 height 310
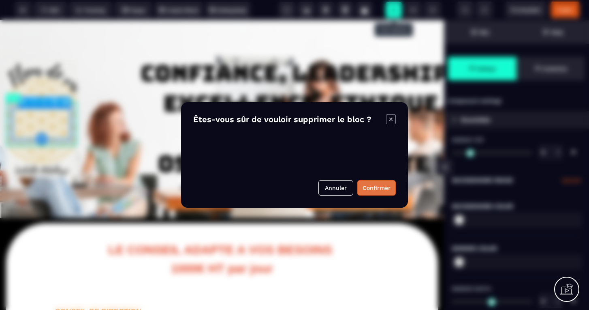
click at [376, 185] on button "Confirmer" at bounding box center [377, 187] width 39 height 15
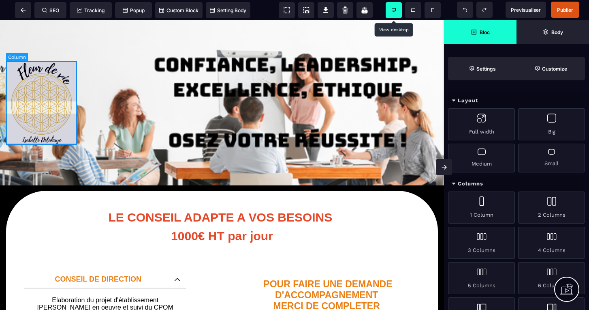
click at [69, 138] on div at bounding box center [41, 103] width 71 height 84
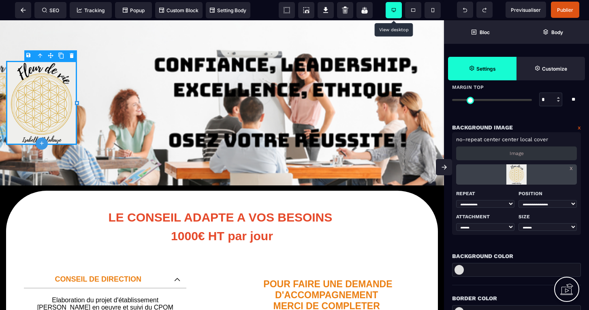
scroll to position [53, 0]
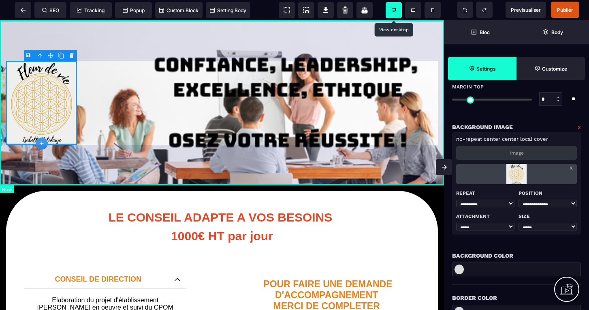
click at [103, 86] on div at bounding box center [222, 102] width 444 height 165
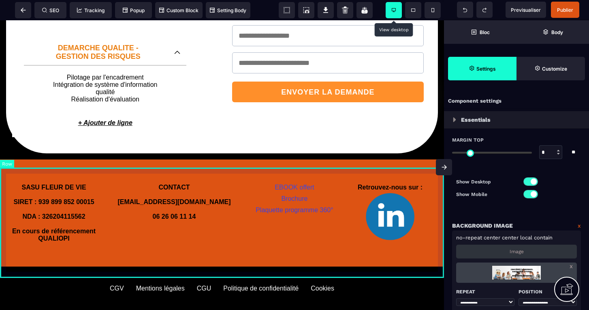
scroll to position [428, 0]
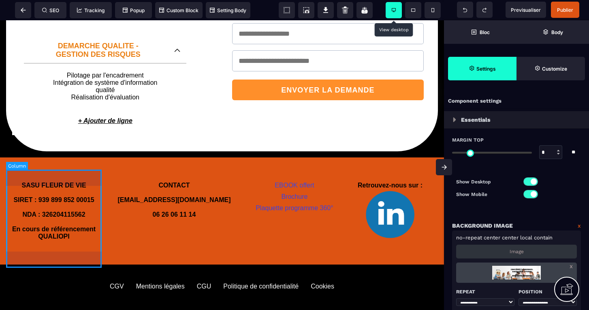
click at [29, 178] on div "SASU FLEUR DE VIE SIRET : 939 899 852 00015 NDA : 326204115562 En cours de réfé…" at bounding box center [54, 210] width 96 height 95
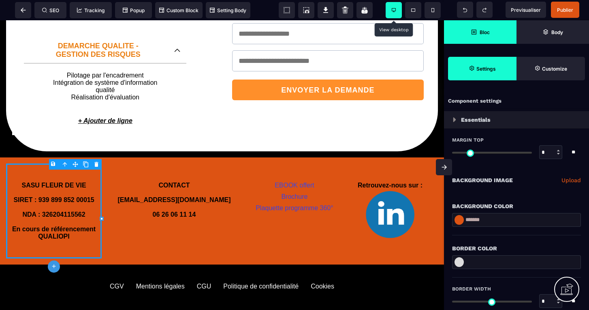
click at [476, 31] on icon at bounding box center [474, 32] width 6 height 5
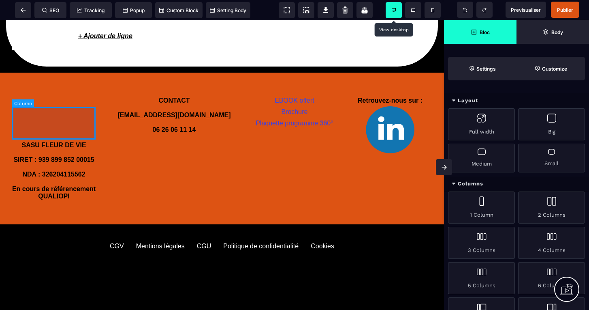
scroll to position [514, 0]
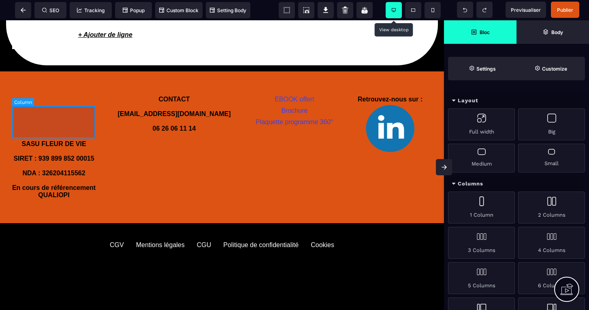
click at [53, 123] on div at bounding box center [54, 116] width 84 height 32
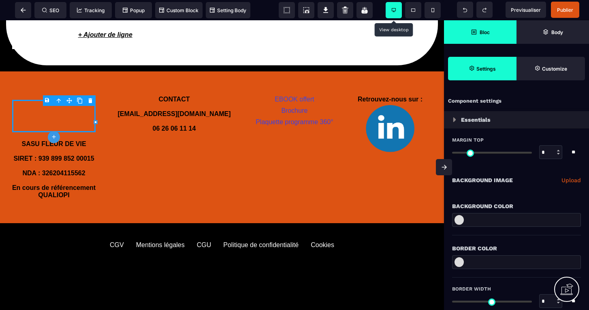
click at [572, 182] on link "Upload" at bounding box center [571, 180] width 19 height 10
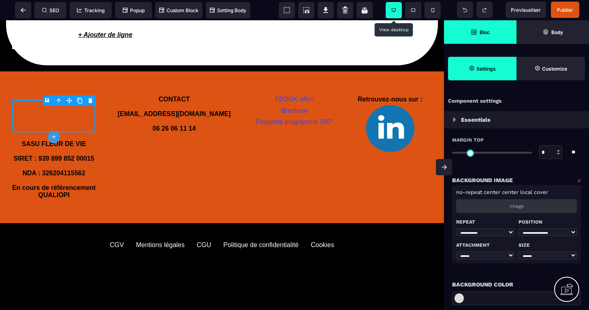
click at [515, 208] on p "Image" at bounding box center [517, 206] width 14 height 6
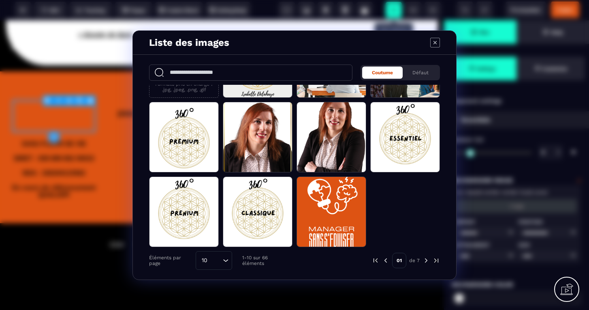
scroll to position [58, 0]
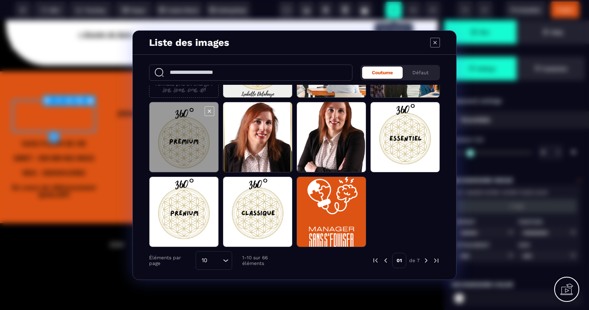
click at [184, 137] on span "Modal window" at bounding box center [184, 137] width 69 height 71
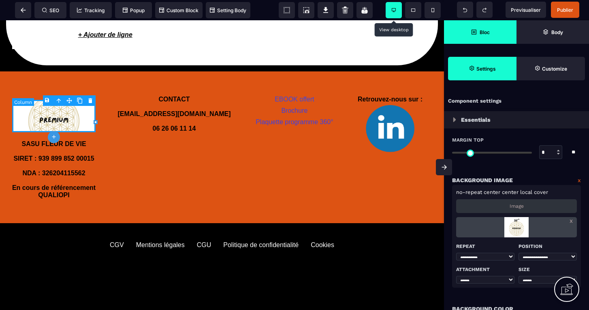
click at [91, 101] on body "B I U S A ******* plus [GEOGRAPHIC_DATA] SEO" at bounding box center [294, 155] width 589 height 310
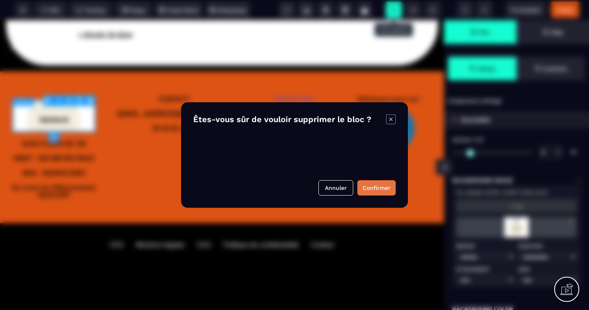
click at [386, 186] on button "Confirmer" at bounding box center [377, 187] width 39 height 15
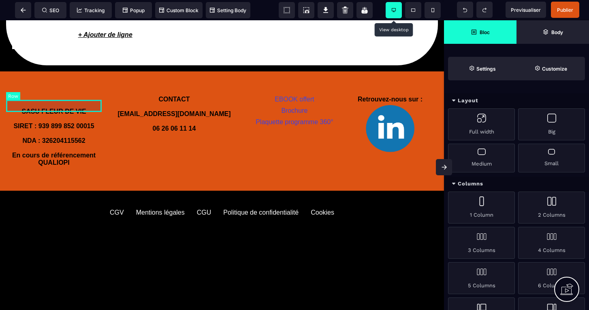
click at [60, 105] on div at bounding box center [54, 100] width 96 height 12
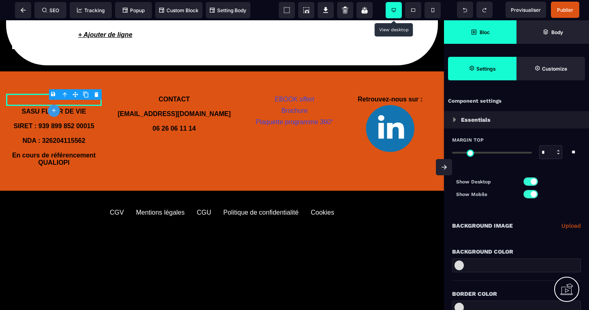
click at [570, 225] on link "Upload" at bounding box center [571, 226] width 19 height 10
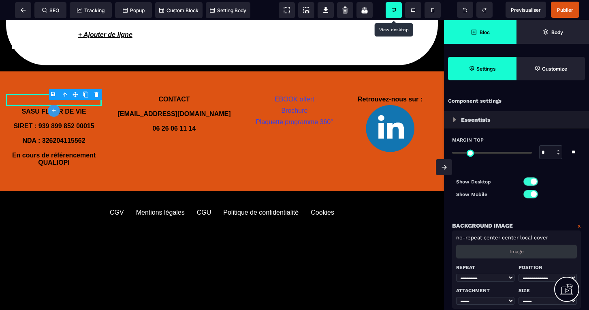
click at [519, 247] on div "Image" at bounding box center [516, 251] width 121 height 14
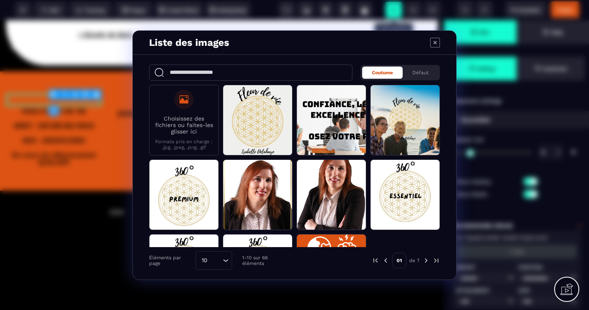
click at [190, 106] on div "Modal window" at bounding box center [183, 99] width 19 height 19
click at [0, 0] on input "Choisissez des fichiers ou faites-les glisser ici Formats pris en charge : .jpg…" at bounding box center [0, 0] width 0 height 0
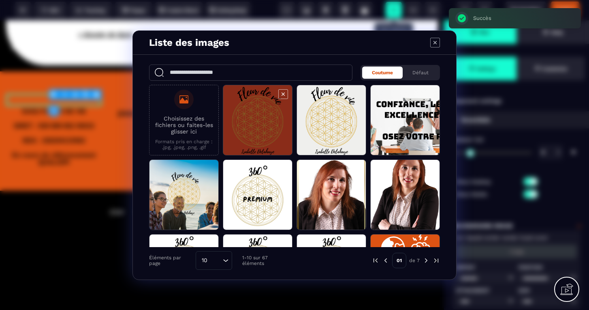
click at [260, 111] on span "Modal window" at bounding box center [257, 120] width 69 height 71
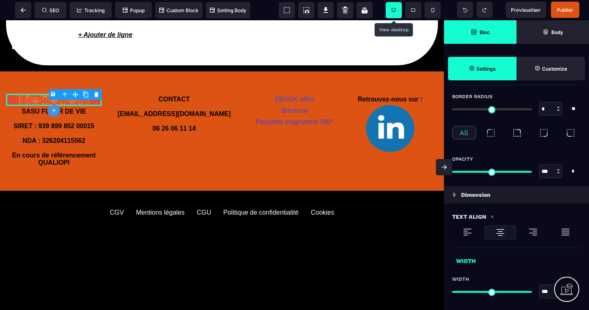
scroll to position [433, 0]
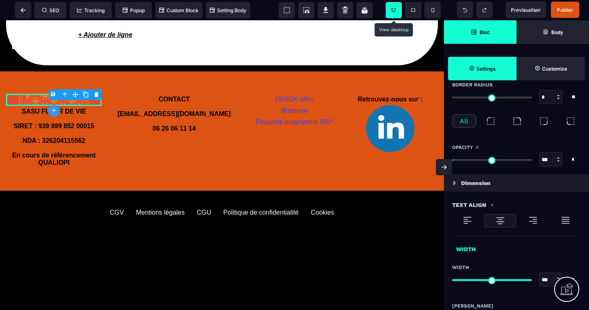
drag, startPoint x: 528, startPoint y: 159, endPoint x: 559, endPoint y: 146, distance: 33.4
click at [559, 146] on div "Opacity *** * * All" at bounding box center [516, 159] width 129 height 30
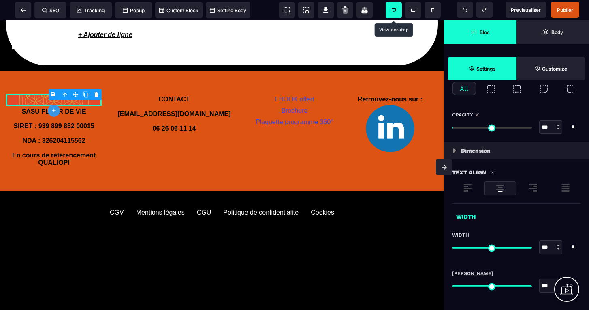
scroll to position [471, 0]
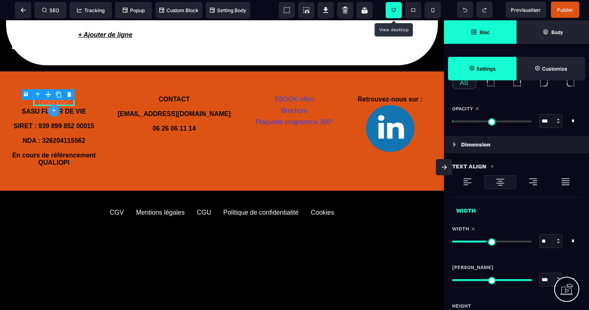
drag, startPoint x: 527, startPoint y: 242, endPoint x: 487, endPoint y: 243, distance: 40.1
click at [487, 242] on input "range" at bounding box center [492, 241] width 80 height 2
drag, startPoint x: 526, startPoint y: 278, endPoint x: 482, endPoint y: 278, distance: 44.2
click at [482, 279] on input "range" at bounding box center [492, 280] width 80 height 2
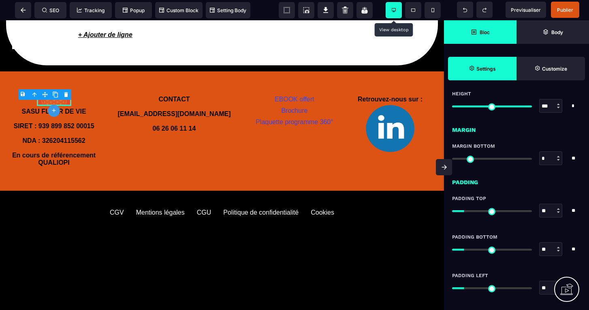
scroll to position [684, 0]
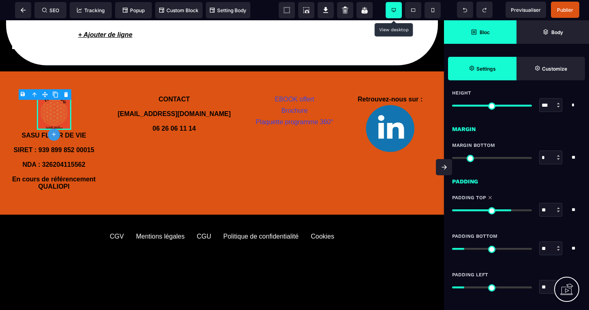
drag, startPoint x: 466, startPoint y: 210, endPoint x: 510, endPoint y: 192, distance: 47.3
click at [510, 192] on div "Padding Top ** * ** All" at bounding box center [516, 205] width 145 height 39
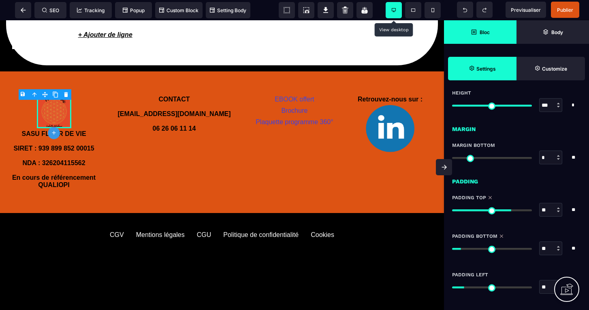
drag, startPoint x: 469, startPoint y: 249, endPoint x: 463, endPoint y: 244, distance: 7.5
click at [463, 244] on div "** * **" at bounding box center [516, 248] width 129 height 14
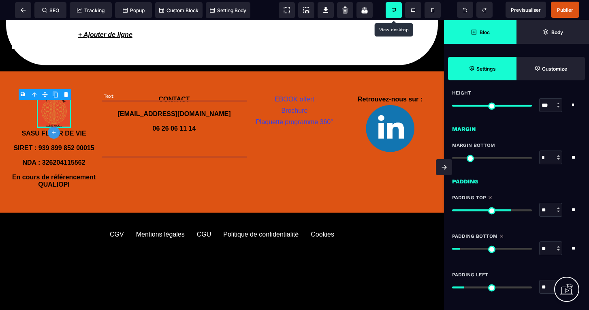
click at [111, 134] on text "CONTACT [EMAIL_ADDRESS][DOMAIN_NAME] 06 26 06 11 14" at bounding box center [174, 114] width 145 height 41
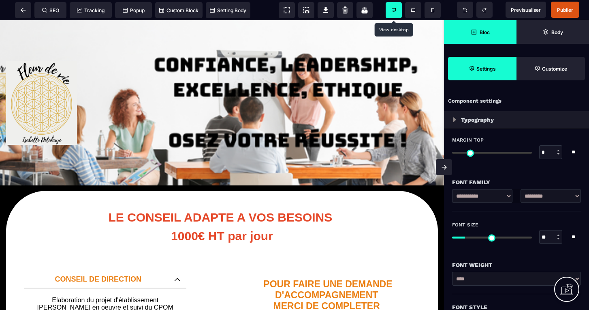
scroll to position [0, 0]
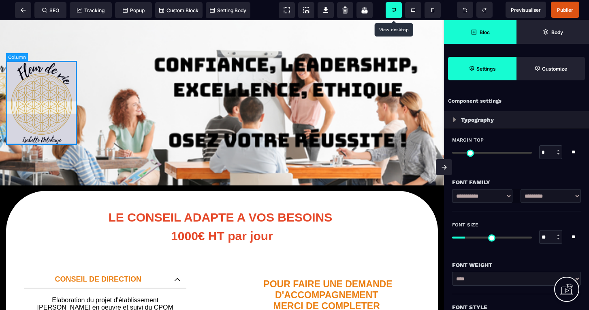
click at [45, 81] on div at bounding box center [41, 103] width 71 height 84
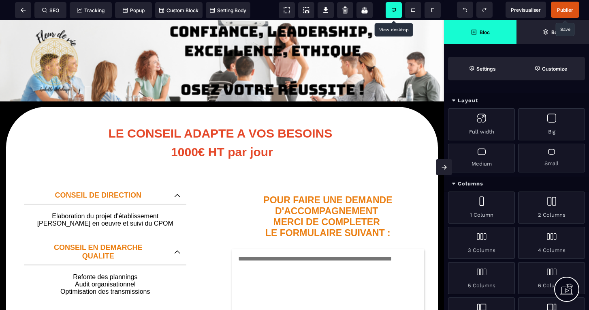
click at [566, 11] on span "Publier" at bounding box center [565, 10] width 16 height 6
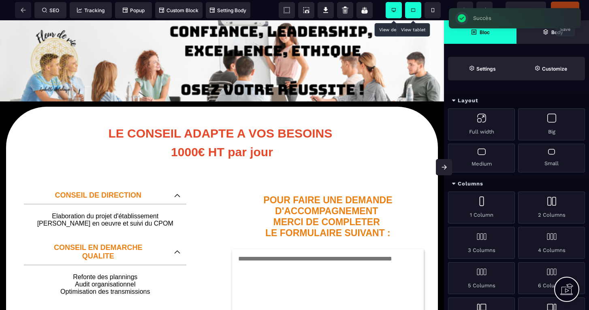
click at [414, 11] on icon at bounding box center [413, 10] width 4 height 3
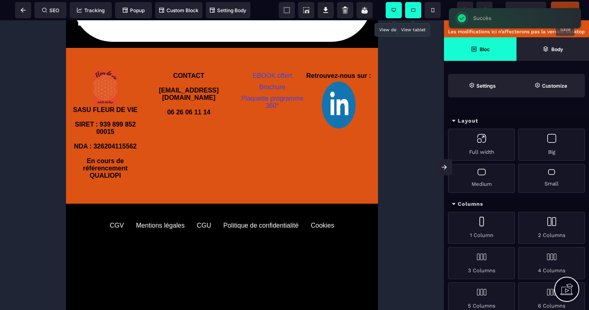
scroll to position [443, 0]
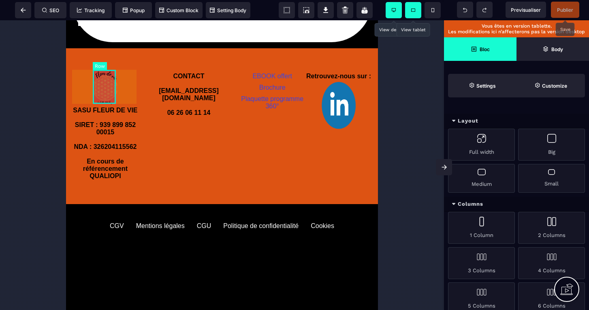
click at [99, 87] on div at bounding box center [105, 88] width 24 height 34
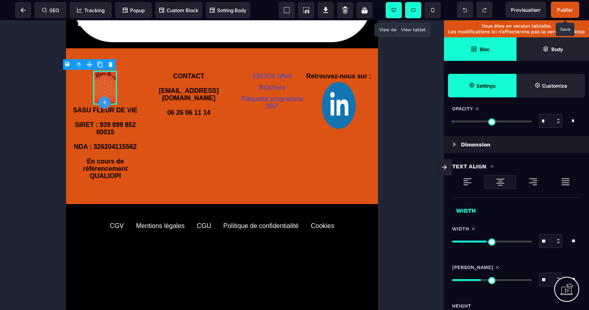
scroll to position [493, 0]
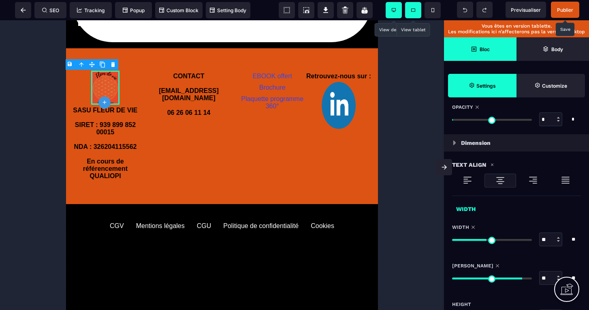
drag, startPoint x: 482, startPoint y: 278, endPoint x: 520, endPoint y: 268, distance: 39.9
click at [520, 268] on div "[PERSON_NAME] ** * * * ** All" at bounding box center [516, 277] width 129 height 30
drag, startPoint x: 483, startPoint y: 240, endPoint x: 522, endPoint y: 229, distance: 40.5
click at [522, 229] on div "Width ** * * * ** All" at bounding box center [516, 239] width 129 height 30
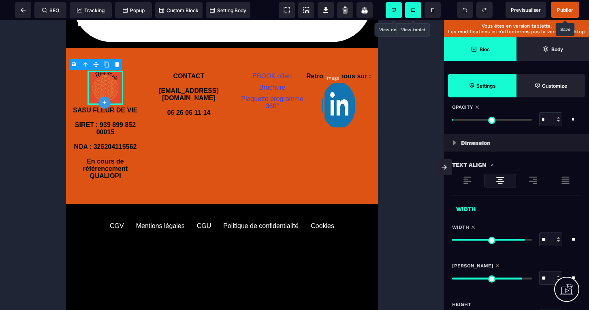
click at [330, 101] on img at bounding box center [339, 105] width 34 height 47
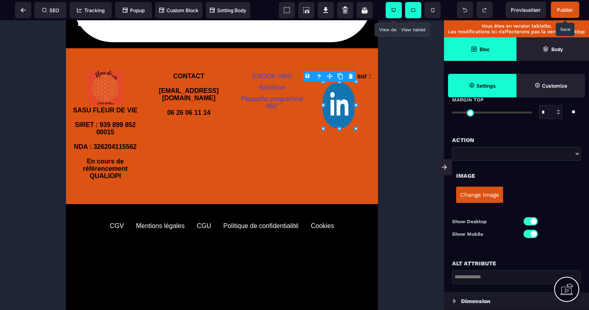
scroll to position [98, 0]
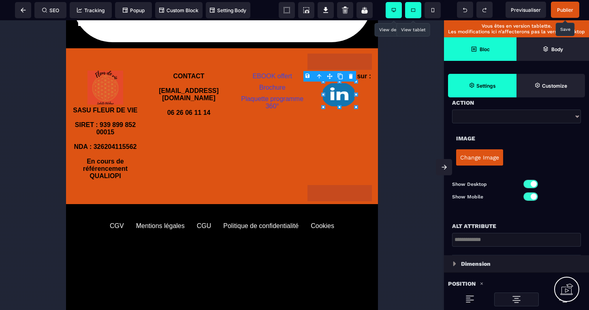
click at [338, 107] on icon at bounding box center [340, 107] width 4 height 4
click at [356, 92] on icon at bounding box center [356, 94] width 4 height 4
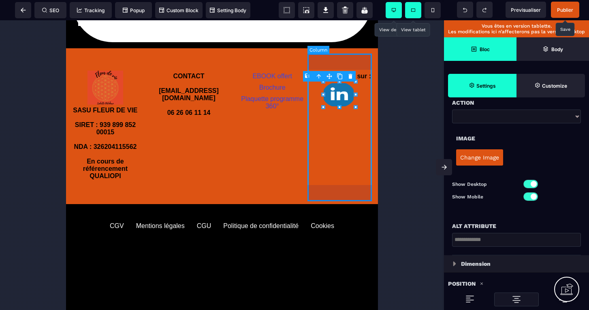
click at [346, 124] on div "Retrouvez-nous sur :" at bounding box center [339, 126] width 66 height 144
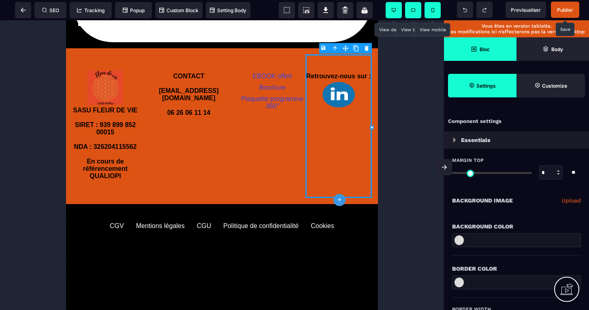
click at [437, 7] on span at bounding box center [433, 10] width 16 height 16
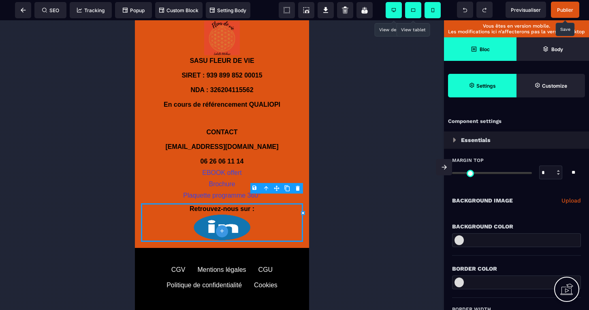
scroll to position [786, 0]
click at [227, 216] on img at bounding box center [222, 227] width 57 height 26
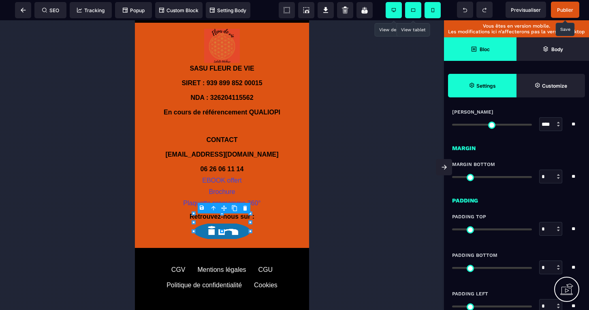
scroll to position [768, 0]
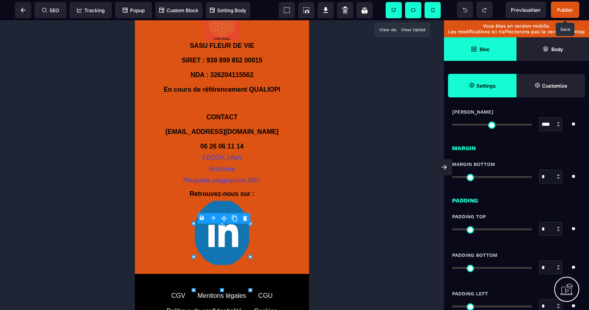
click at [221, 270] on div "B I U S A ******* Image" at bounding box center [222, 164] width 444 height 289
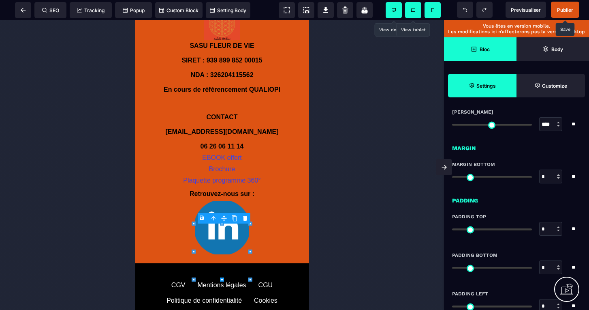
click at [223, 278] on icon at bounding box center [222, 279] width 4 height 4
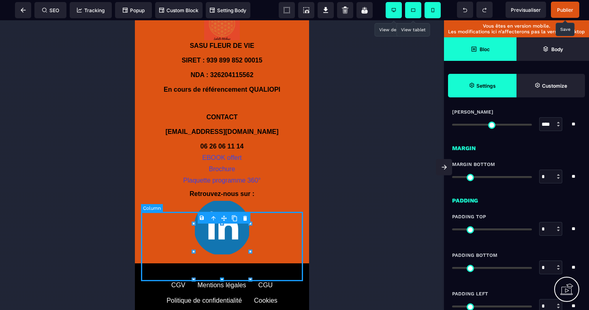
click at [272, 257] on div "Retrouvez-nous sur :" at bounding box center [222, 222] width 162 height 69
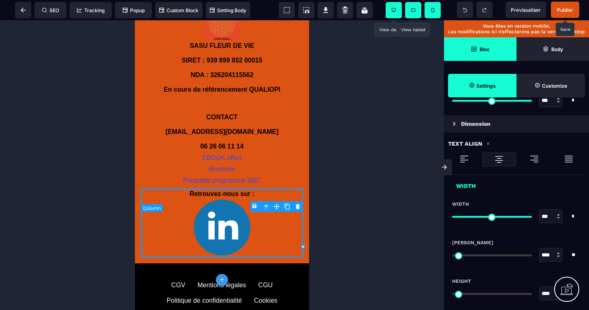
scroll to position [0, 0]
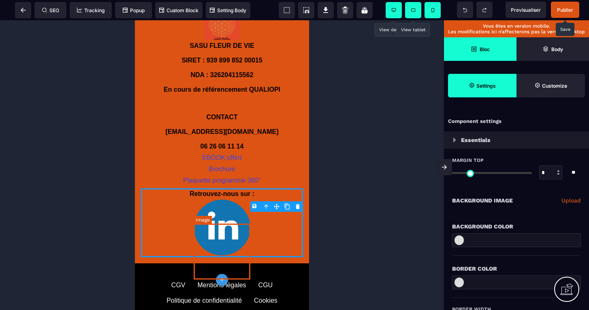
click at [235, 255] on img at bounding box center [222, 227] width 57 height 56
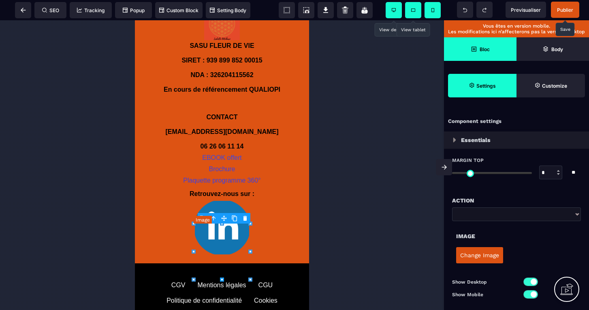
click at [425, 221] on div at bounding box center [222, 164] width 444 height 289
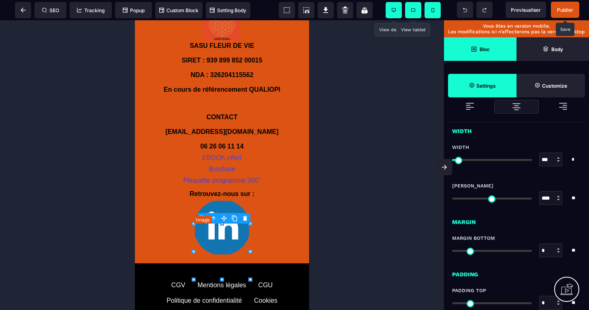
scroll to position [289, 0]
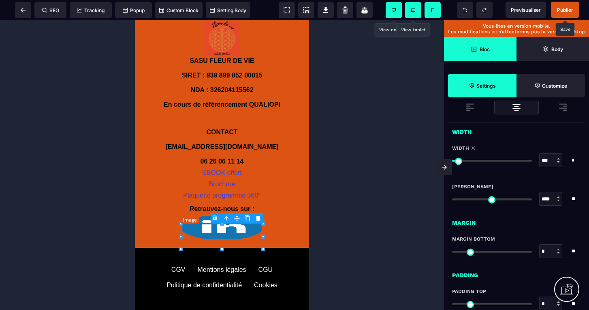
drag, startPoint x: 462, startPoint y: 159, endPoint x: 471, endPoint y: 158, distance: 9.0
click at [471, 160] on input "range" at bounding box center [492, 161] width 80 height 2
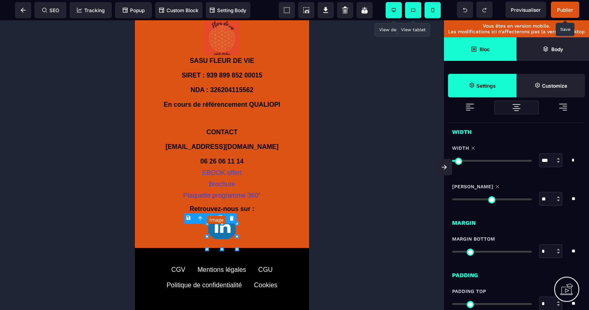
drag, startPoint x: 456, startPoint y: 199, endPoint x: 510, endPoint y: 191, distance: 54.4
click at [510, 191] on div "[PERSON_NAME] ** * * * ** All" at bounding box center [516, 198] width 129 height 30
click at [276, 201] on text "Plaquette programme 360°" at bounding box center [222, 195] width 162 height 11
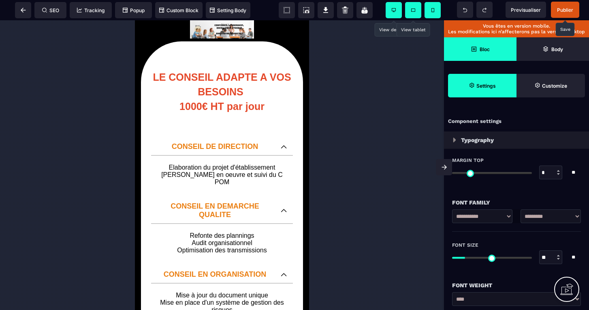
scroll to position [0, 0]
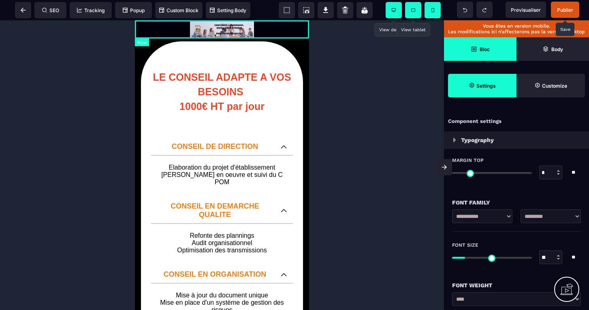
click at [270, 26] on div at bounding box center [222, 29] width 174 height 18
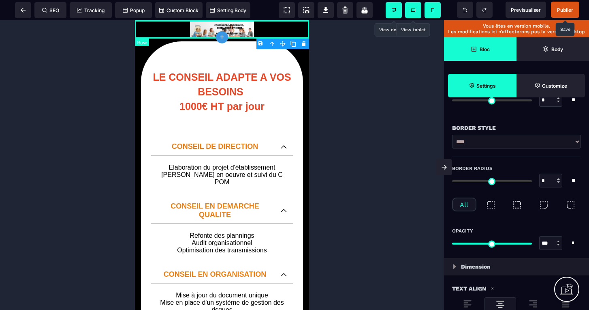
click at [276, 31] on div at bounding box center [222, 29] width 174 height 18
click at [289, 30] on div at bounding box center [222, 29] width 174 height 18
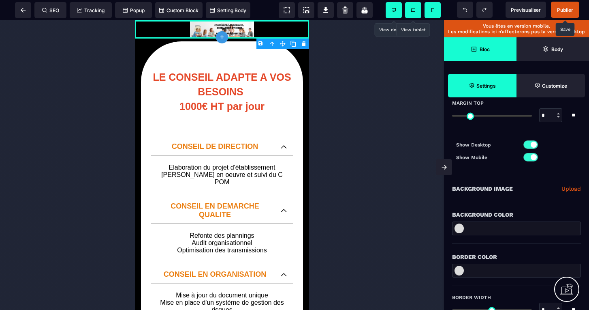
scroll to position [62, 0]
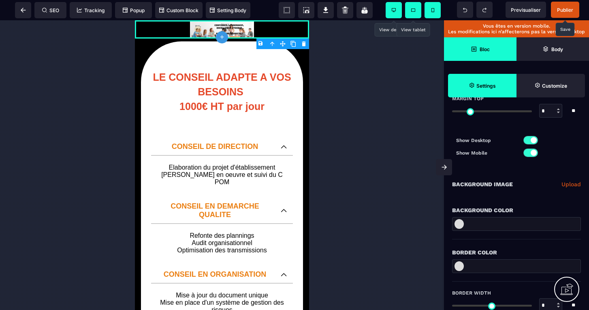
click at [571, 186] on link "Upload" at bounding box center [571, 184] width 19 height 10
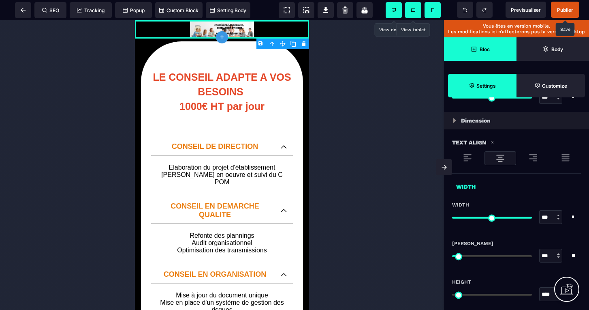
scroll to position [494, 0]
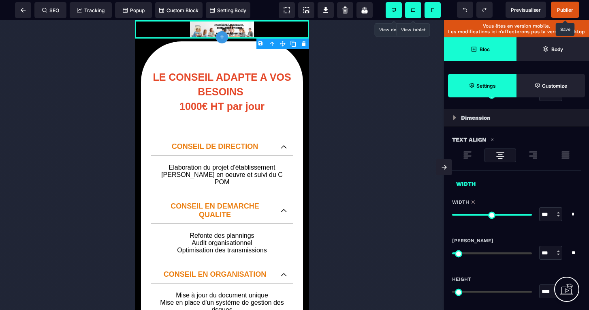
drag, startPoint x: 528, startPoint y: 214, endPoint x: 531, endPoint y: 205, distance: 9.3
click at [531, 205] on div "Width *** * * * ** All" at bounding box center [516, 214] width 129 height 30
drag, startPoint x: 462, startPoint y: 255, endPoint x: 489, endPoint y: 255, distance: 26.8
click at [489, 254] on input "range" at bounding box center [492, 253] width 80 height 2
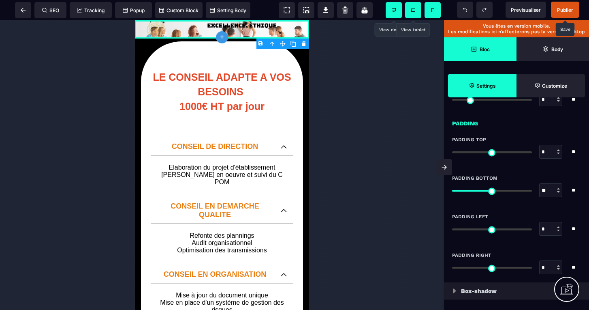
scroll to position [739, 0]
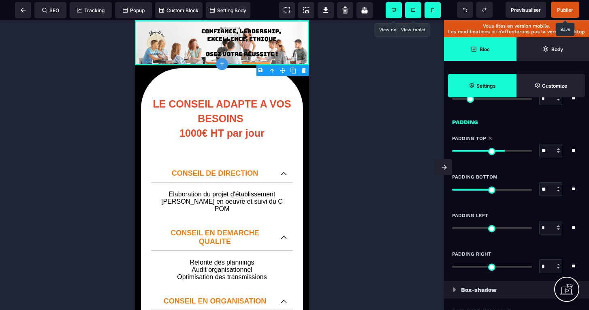
drag, startPoint x: 457, startPoint y: 150, endPoint x: 504, endPoint y: 151, distance: 47.0
click at [504, 151] on input "range" at bounding box center [492, 151] width 80 height 2
click at [357, 68] on div at bounding box center [222, 164] width 444 height 289
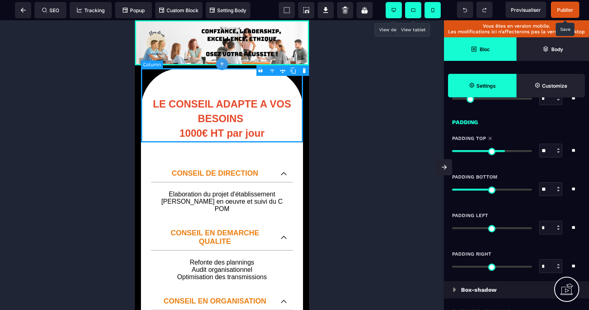
click at [301, 84] on div "LE CONSEIL ADAPTE A VOS BESOINS 1000€ HT par jour" at bounding box center [222, 105] width 162 height 74
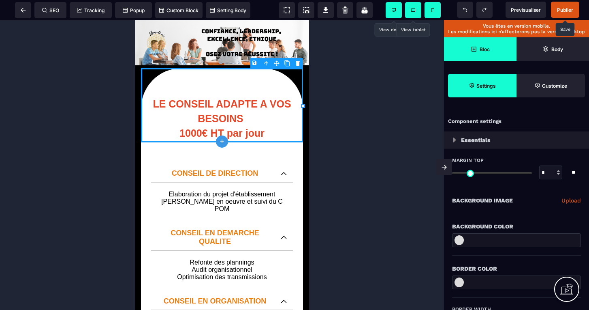
scroll to position [0, 0]
click at [349, 188] on div at bounding box center [222, 164] width 444 height 289
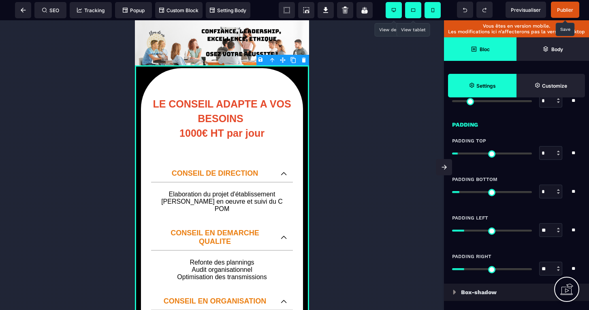
scroll to position [675, 0]
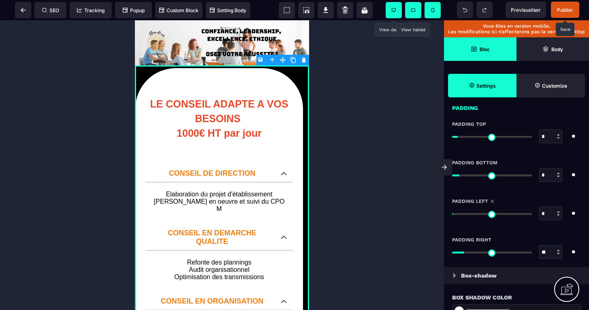
drag, startPoint x: 467, startPoint y: 214, endPoint x: 457, endPoint y: 212, distance: 9.9
click at [457, 213] on input "range" at bounding box center [492, 214] width 80 height 2
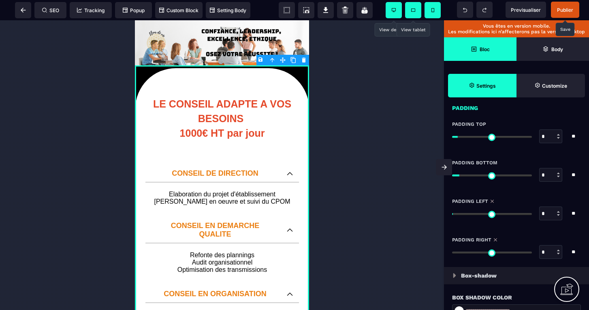
drag, startPoint x: 467, startPoint y: 251, endPoint x: 454, endPoint y: 251, distance: 13.8
click at [454, 251] on input "range" at bounding box center [492, 252] width 80 height 2
click at [381, 182] on div at bounding box center [222, 164] width 444 height 289
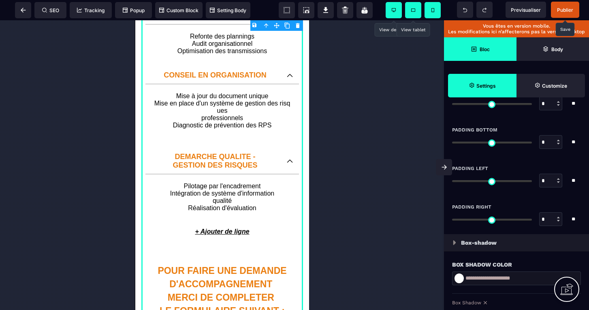
scroll to position [729, 0]
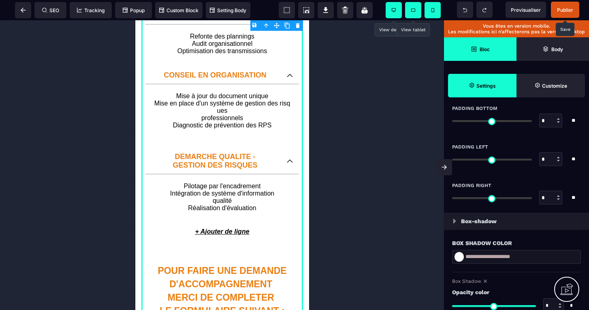
click at [415, 10] on icon at bounding box center [413, 10] width 4 height 3
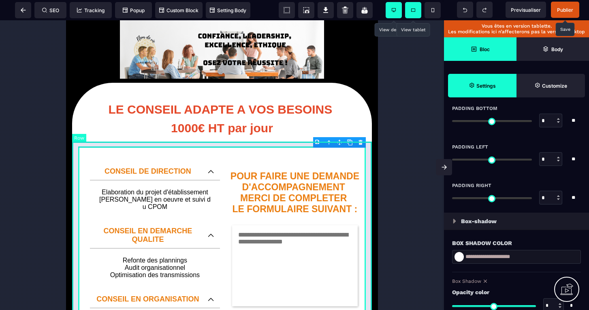
scroll to position [0, 0]
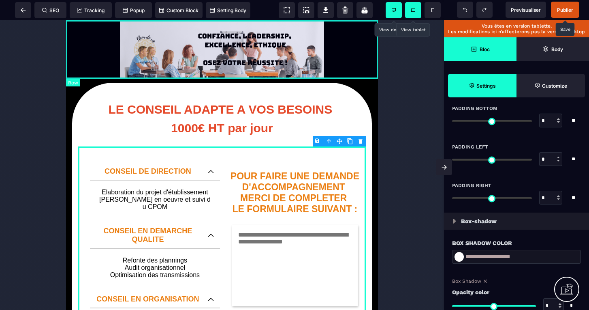
click at [303, 29] on div at bounding box center [222, 49] width 312 height 58
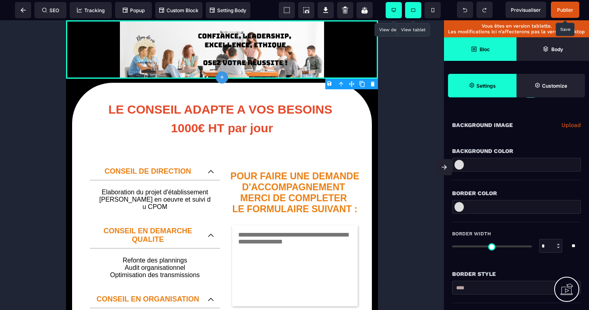
scroll to position [120, 0]
click at [571, 125] on link "Upload" at bounding box center [571, 125] width 19 height 10
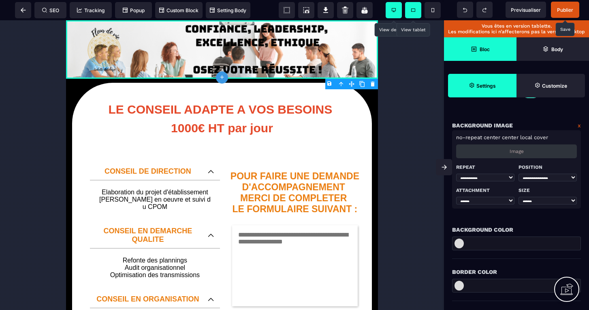
click at [400, 134] on div at bounding box center [222, 164] width 444 height 289
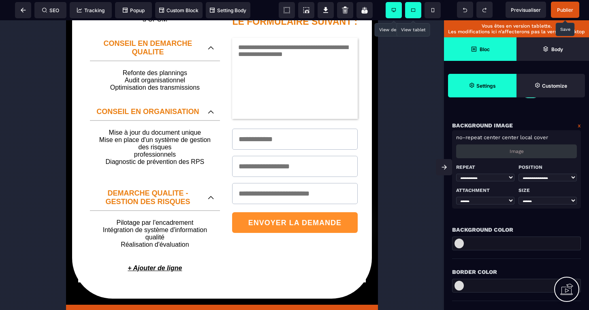
scroll to position [137, 0]
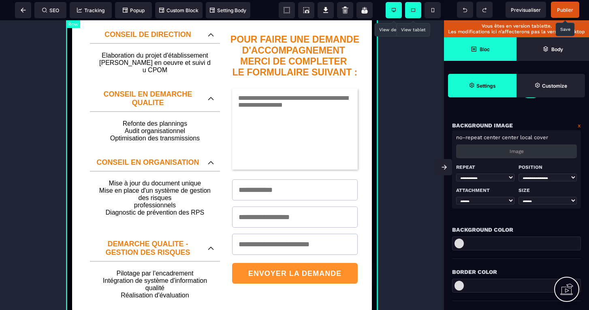
click at [374, 98] on div "LE CONSEIL ADAPTE A VOS BESOINS 1000€ HT par jour CONSEIL DE DIRECTION Elaborat…" at bounding box center [222, 148] width 312 height 413
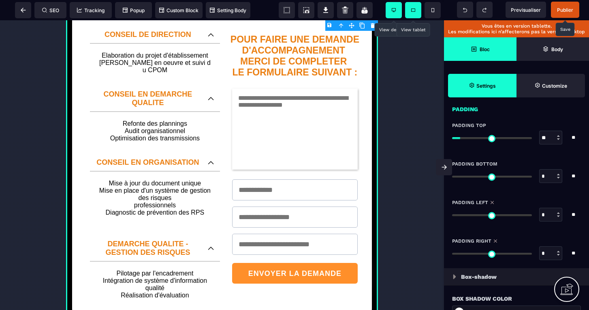
scroll to position [677, 0]
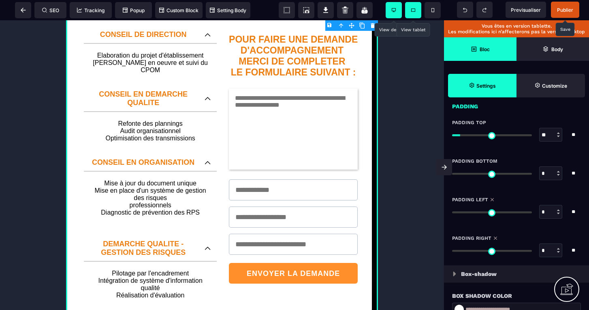
drag, startPoint x: 455, startPoint y: 210, endPoint x: 449, endPoint y: 208, distance: 6.7
click at [449, 208] on div "Padding Left * * ** All" at bounding box center [516, 207] width 145 height 39
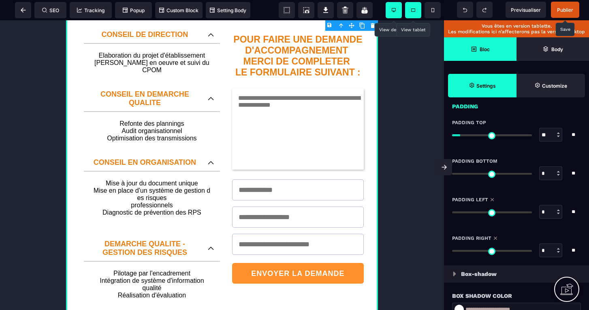
click at [454, 252] on input "range" at bounding box center [492, 251] width 80 height 2
click at [412, 223] on div at bounding box center [222, 164] width 444 height 289
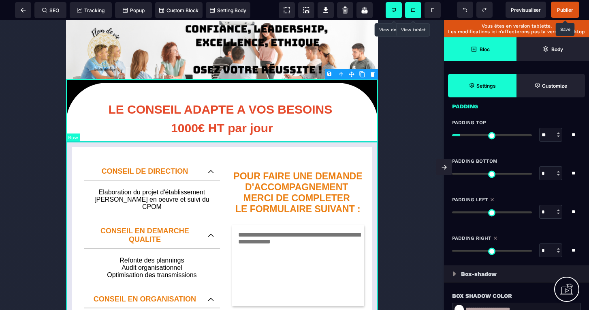
scroll to position [0, 0]
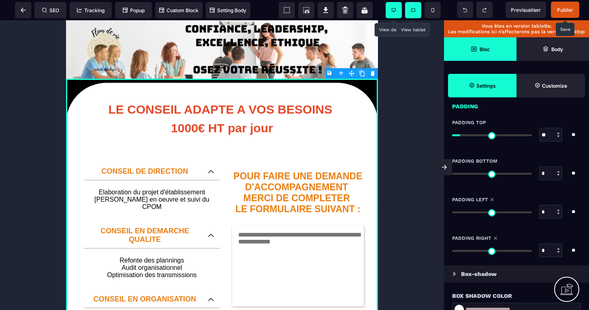
click at [396, 165] on div at bounding box center [222, 164] width 444 height 289
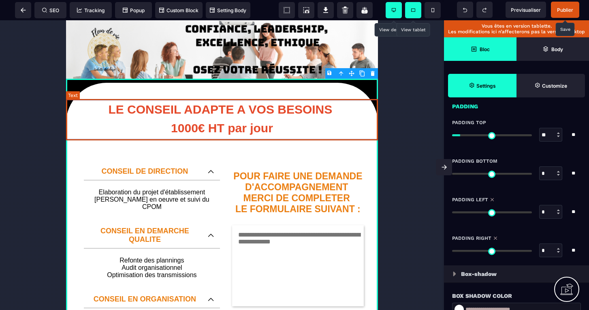
click at [348, 139] on text "LE CONSEIL ADAPTE A VOS BESOINS 1000€ HT par jour" at bounding box center [222, 119] width 312 height 41
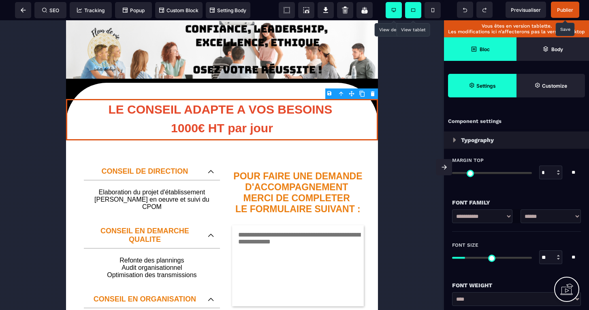
click at [401, 6] on span at bounding box center [394, 10] width 16 height 16
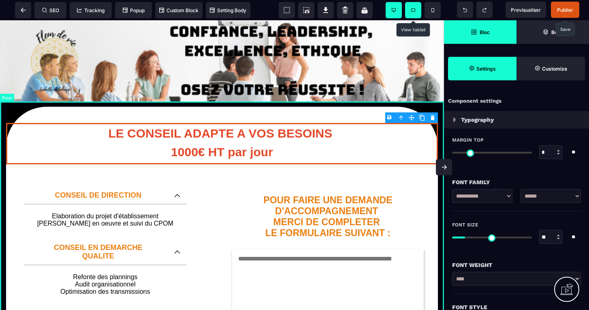
click at [428, 109] on div "LE CONSEIL ADAPTE A VOS BESOINS 1000€ HT par jour CONSEIL DE DIRECTION Elaborat…" at bounding box center [222, 301] width 444 height 400
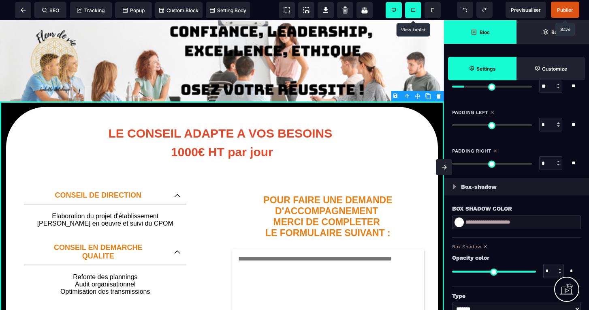
scroll to position [746, 0]
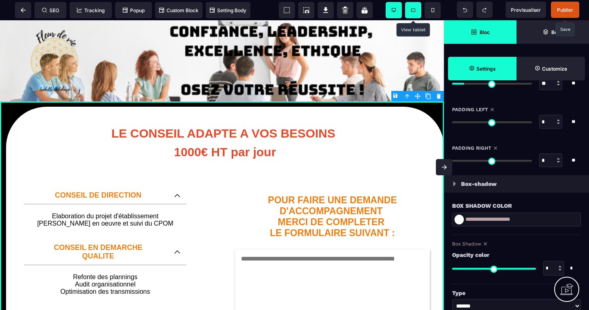
click at [456, 0] on div "SEO Tracking Popup Custom Block Setting Body Previsualiser Publier Vous êtes en…" at bounding box center [294, 0] width 589 height 0
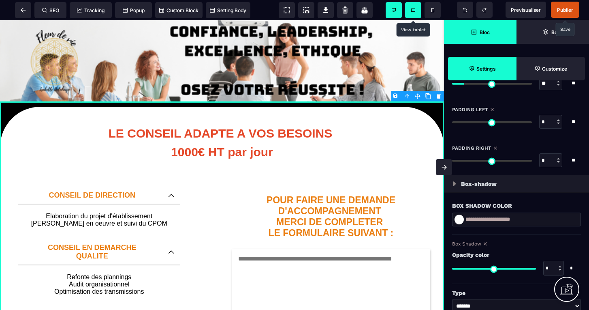
drag, startPoint x: 456, startPoint y: 121, endPoint x: 448, endPoint y: 121, distance: 7.7
click at [448, 121] on div "Padding Left * * ** All" at bounding box center [516, 117] width 145 height 39
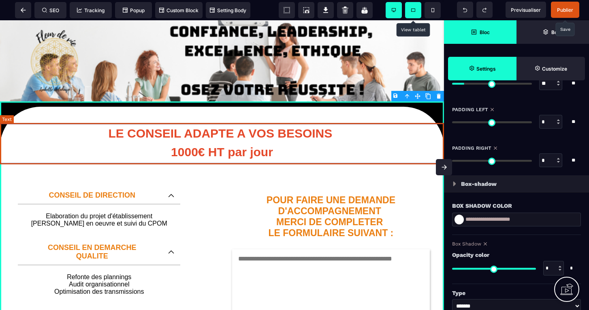
click at [396, 150] on text "LE CONSEIL ADAPTE A VOS BESOINS 1000€ HT par jour" at bounding box center [222, 143] width 444 height 41
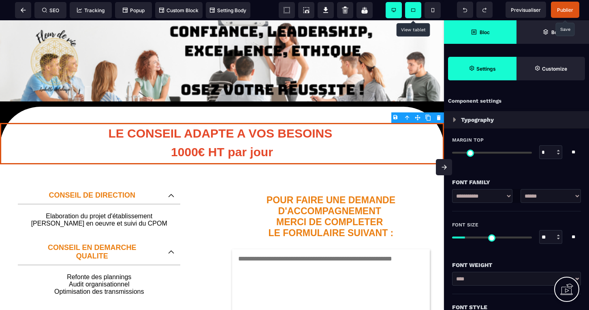
scroll to position [0, 0]
click at [563, 9] on span "Publier" at bounding box center [565, 10] width 16 height 6
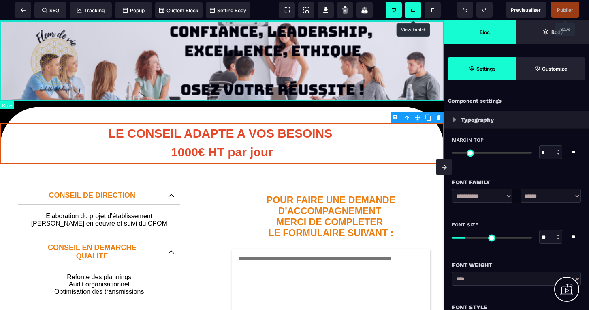
click at [270, 53] on div at bounding box center [222, 60] width 444 height 81
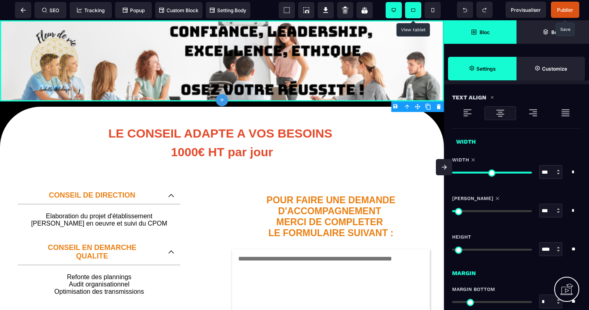
scroll to position [444, 0]
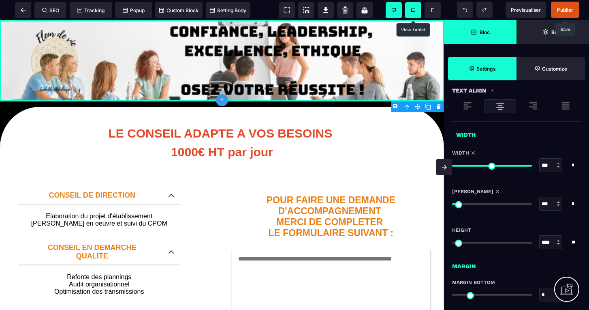
drag, startPoint x: 527, startPoint y: 166, endPoint x: 545, endPoint y: 153, distance: 22.3
click at [545, 153] on div "Width *** * * * ** All" at bounding box center [516, 165] width 129 height 30
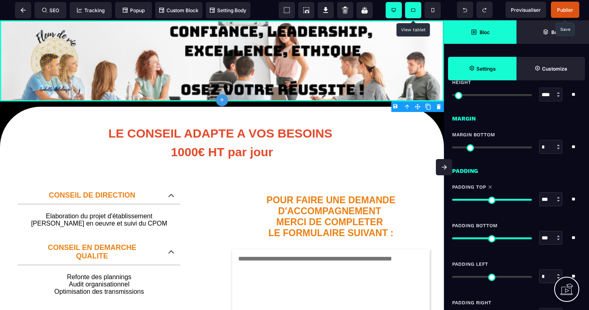
scroll to position [601, 0]
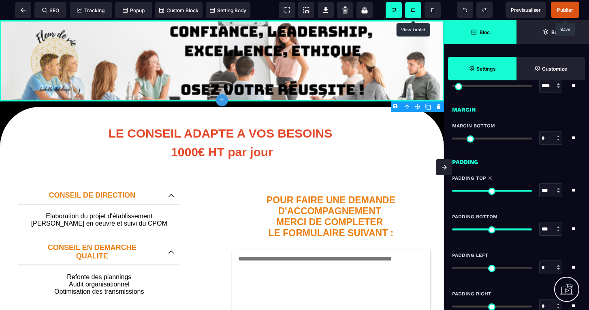
drag, startPoint x: 527, startPoint y: 190, endPoint x: 546, endPoint y: 184, distance: 19.9
click at [546, 184] on div "*** * **" at bounding box center [516, 190] width 129 height 14
drag, startPoint x: 527, startPoint y: 228, endPoint x: 555, endPoint y: 216, distance: 30.0
click at [555, 216] on div "Padding Bottom *** * ** All" at bounding box center [516, 228] width 129 height 30
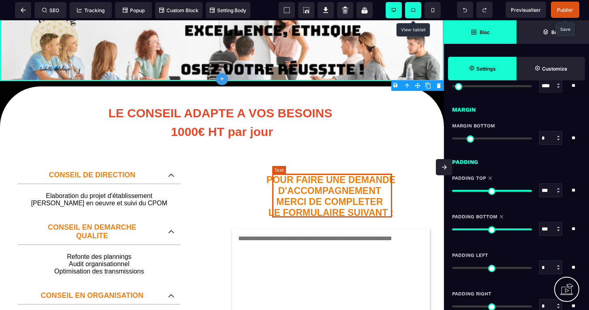
scroll to position [21, 0]
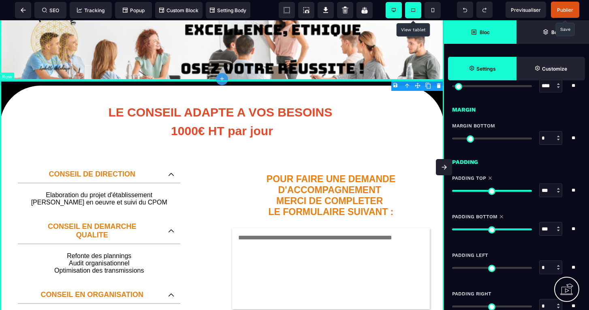
click at [320, 83] on div "LE CONSEIL ADAPTE A VOS BESOINS 1000€ HT par jour CONSEIL DE DIRECTION Elaborat…" at bounding box center [222, 280] width 444 height 400
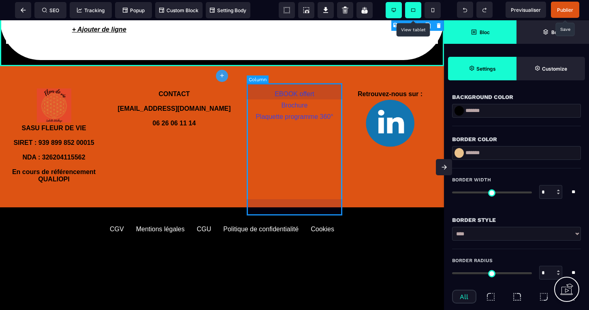
scroll to position [430, 0]
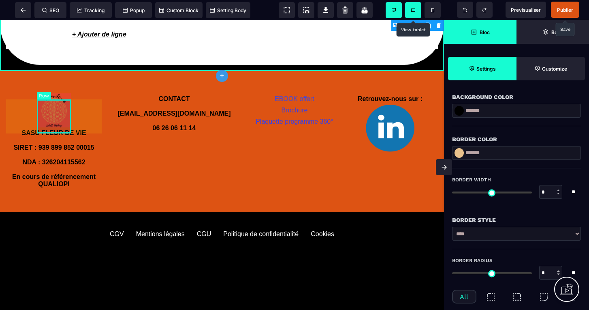
click at [58, 103] on div at bounding box center [54, 110] width 34 height 34
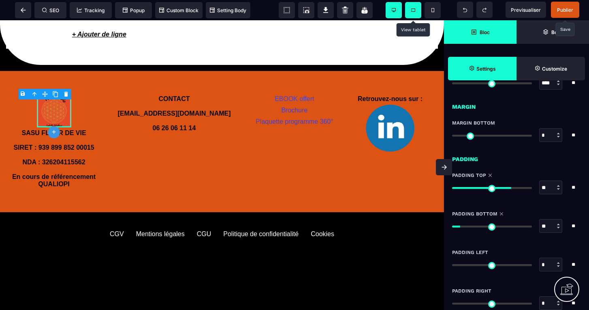
scroll to position [605, 0]
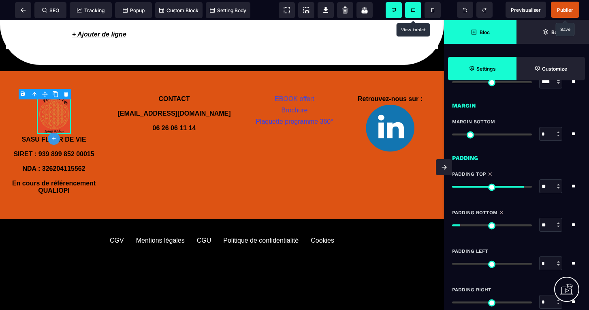
drag, startPoint x: 509, startPoint y: 184, endPoint x: 521, endPoint y: 182, distance: 12.4
click at [521, 182] on div "** * **" at bounding box center [516, 186] width 129 height 14
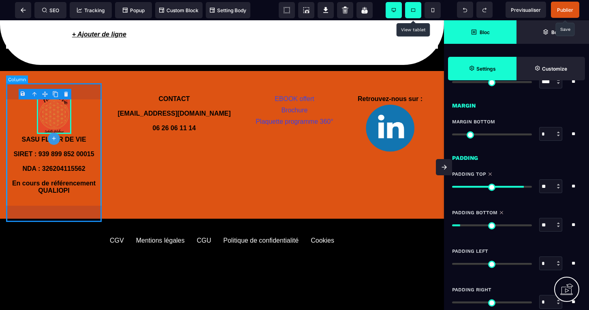
click at [95, 112] on div "SASU FLEUR DE VIE SIRET : 939 899 852 00015 NDA : 326204115562 En cours de réfé…" at bounding box center [54, 144] width 96 height 135
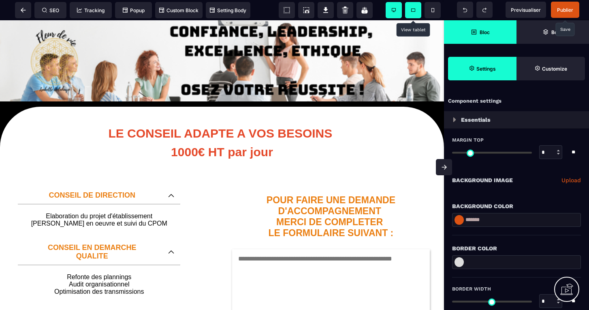
scroll to position [0, 0]
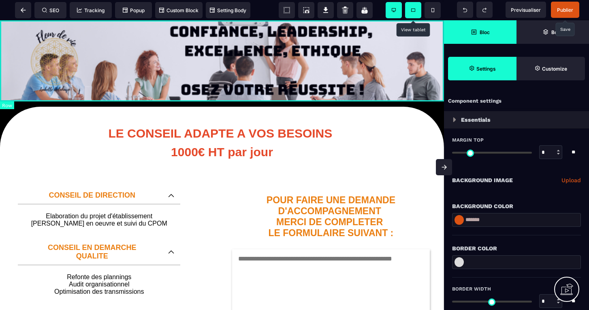
click at [404, 60] on div at bounding box center [222, 60] width 444 height 81
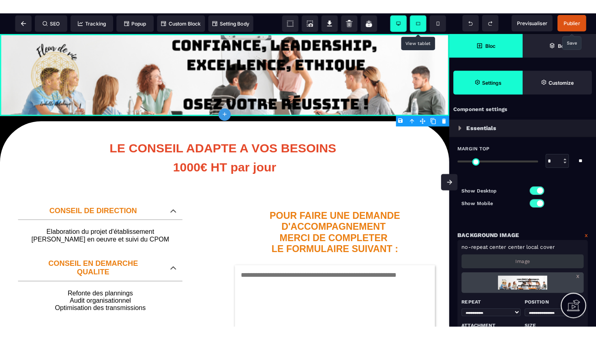
scroll to position [8, 0]
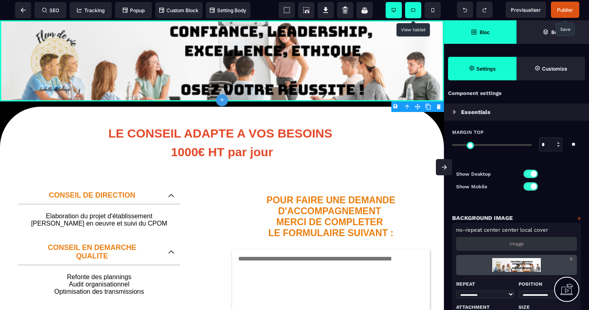
click at [565, 10] on span "Publier" at bounding box center [565, 10] width 16 height 6
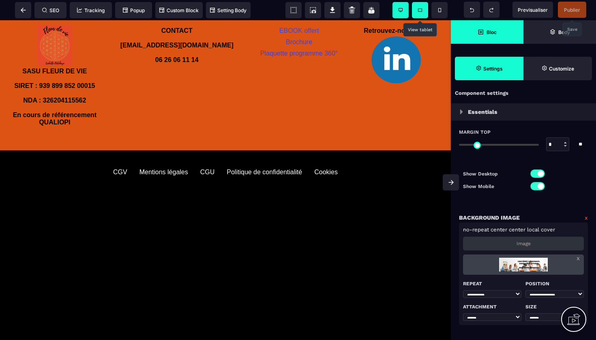
scroll to position [512, 0]
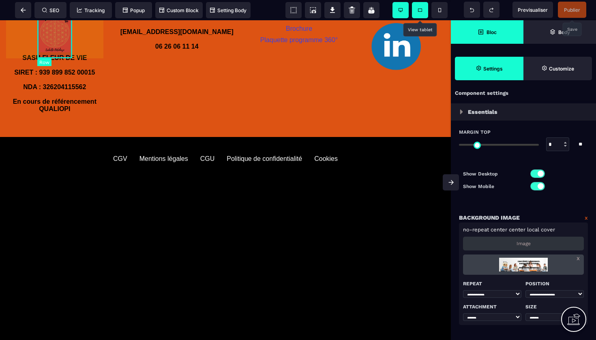
click at [66, 44] on div at bounding box center [54, 32] width 35 height 41
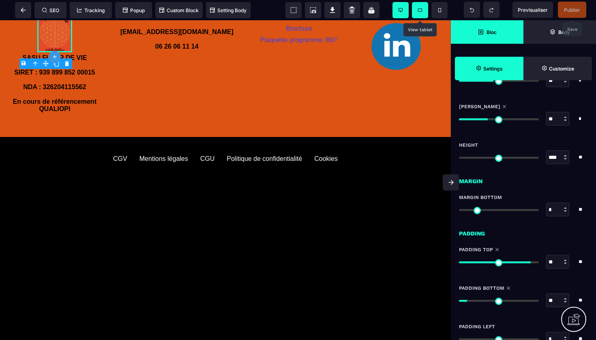
scroll to position [632, 0]
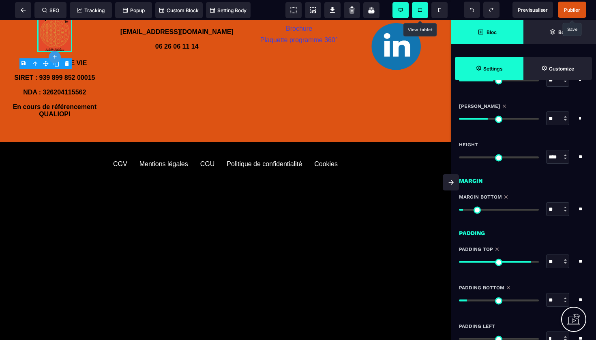
click at [466, 210] on input "range" at bounding box center [499, 210] width 80 height 2
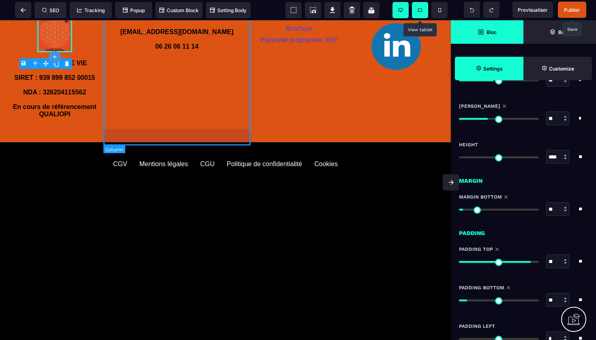
click at [219, 89] on div "CONTACT [EMAIL_ADDRESS][DOMAIN_NAME] 06 26 06 11 14" at bounding box center [176, 66] width 147 height 141
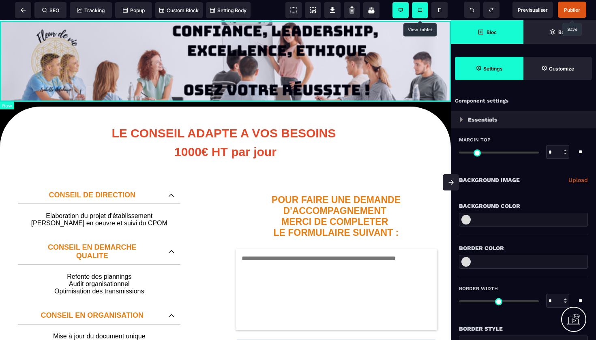
scroll to position [0, 0]
click at [148, 37] on div at bounding box center [225, 60] width 451 height 81
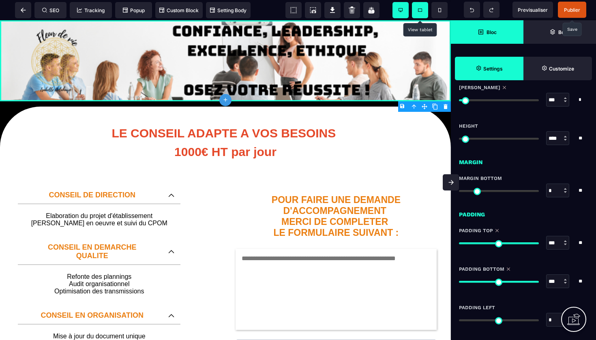
scroll to position [653, 0]
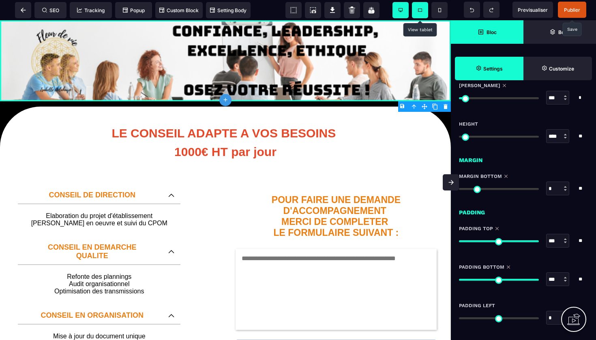
drag, startPoint x: 462, startPoint y: 189, endPoint x: 458, endPoint y: 183, distance: 6.7
click at [458, 0] on div "SEO Tracking Popup Custom Block Setting Body Previsualiser Publier Vous êtes en…" at bounding box center [298, 0] width 596 height 0
click at [424, 34] on div at bounding box center [225, 60] width 451 height 81
drag, startPoint x: 463, startPoint y: 189, endPoint x: 456, endPoint y: 183, distance: 9.0
click at [456, 0] on div "SEO Tracking Popup Custom Block Setting Body Previsualiser Publier Vous êtes en…" at bounding box center [298, 0] width 596 height 0
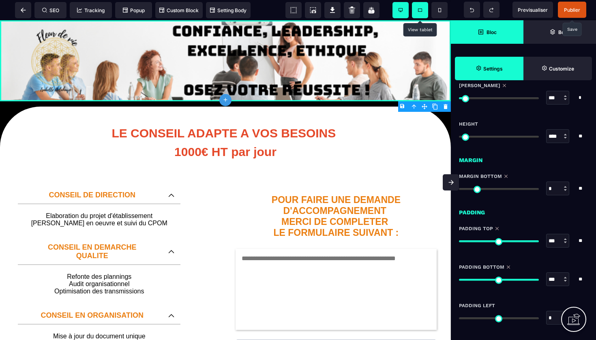
click at [574, 12] on span "Publier" at bounding box center [572, 10] width 16 height 6
click at [373, 41] on div at bounding box center [225, 60] width 451 height 81
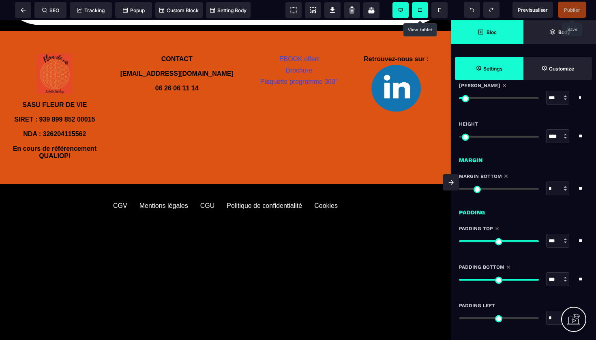
scroll to position [469, 0]
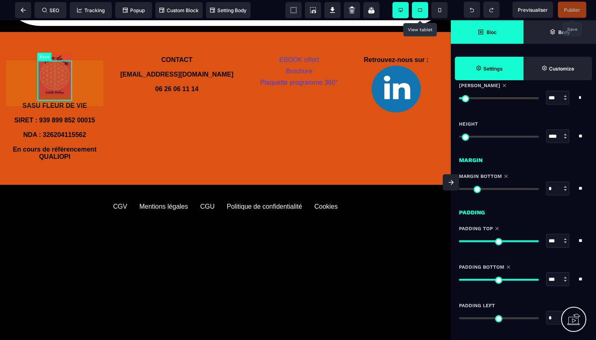
click at [51, 73] on div at bounding box center [54, 74] width 35 height 41
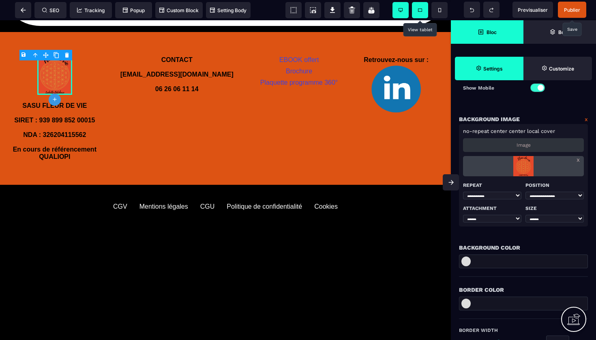
scroll to position [113, 0]
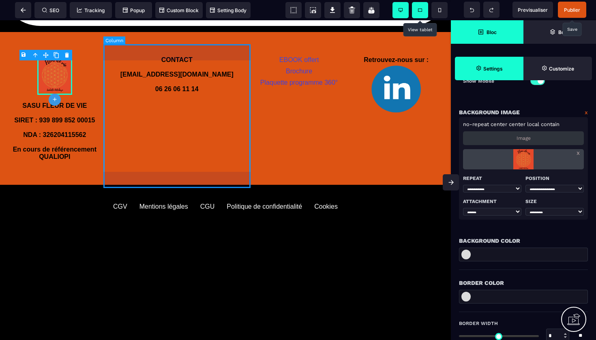
click at [157, 139] on div "CONTACT [EMAIL_ADDRESS][DOMAIN_NAME] 06 26 06 11 14" at bounding box center [176, 108] width 147 height 141
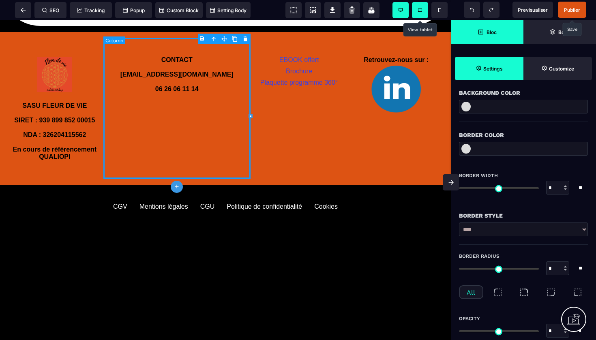
scroll to position [0, 0]
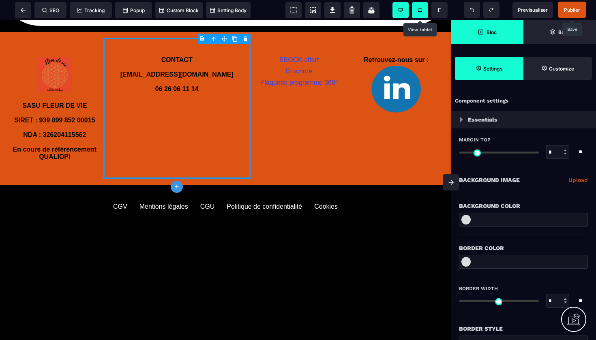
click at [571, 13] on span "Publier" at bounding box center [572, 10] width 16 height 6
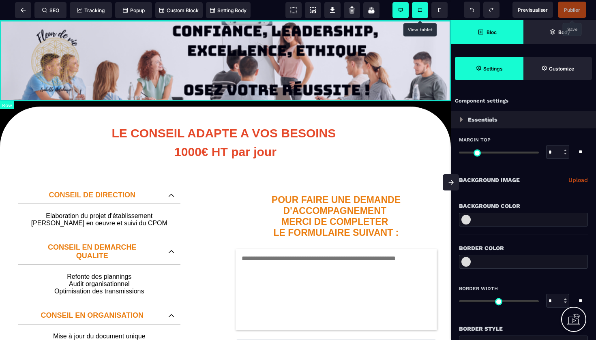
click at [389, 71] on div at bounding box center [225, 60] width 451 height 81
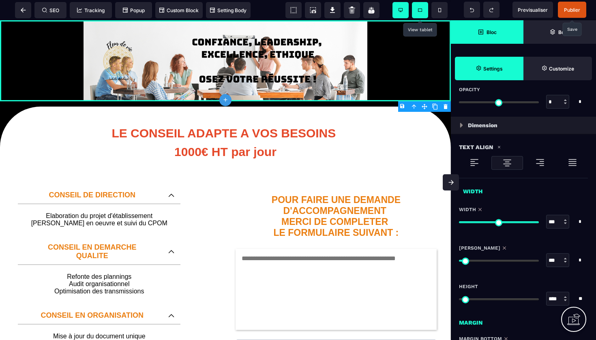
scroll to position [496, 0]
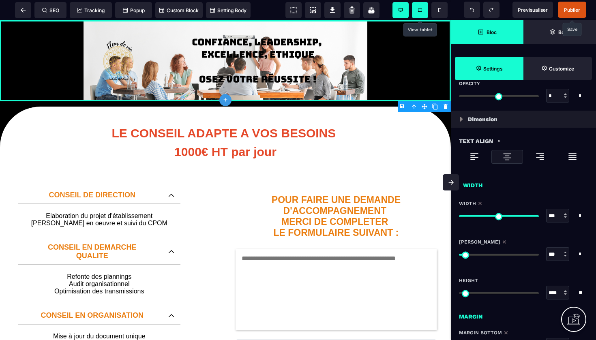
drag, startPoint x: 536, startPoint y: 215, endPoint x: 541, endPoint y: 208, distance: 8.8
click at [541, 208] on div "Width *** * * * ** All" at bounding box center [523, 215] width 129 height 30
drag, startPoint x: 468, startPoint y: 255, endPoint x: 540, endPoint y: 241, distance: 73.5
click at [540, 241] on div "[PERSON_NAME] **** * * * ** All" at bounding box center [523, 254] width 129 height 30
click at [381, 50] on div at bounding box center [225, 60] width 451 height 81
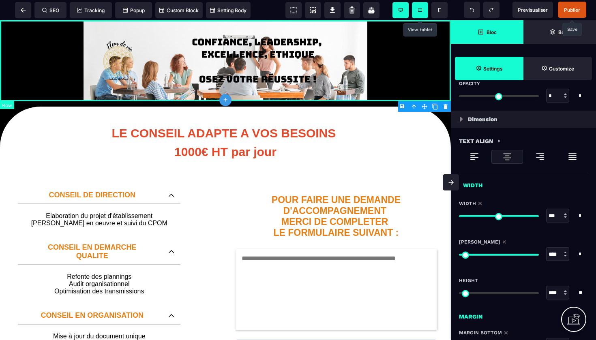
click at [345, 53] on div at bounding box center [225, 60] width 451 height 81
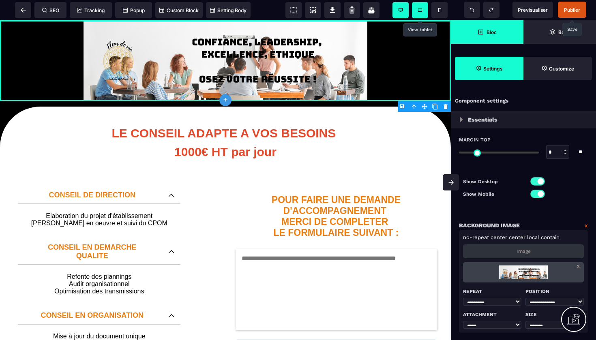
scroll to position [0, 0]
click at [523, 249] on p "Image" at bounding box center [523, 252] width 14 height 6
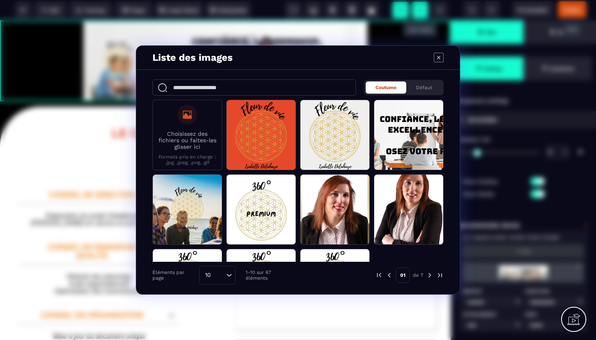
click at [184, 141] on p "Choisissez des fichiers ou faites-les glisser ici" at bounding box center [187, 140] width 61 height 19
click at [0, 0] on input "Choisissez des fichiers ou faites-les glisser ici Formats pris en charge : .jpg…" at bounding box center [0, 0] width 0 height 0
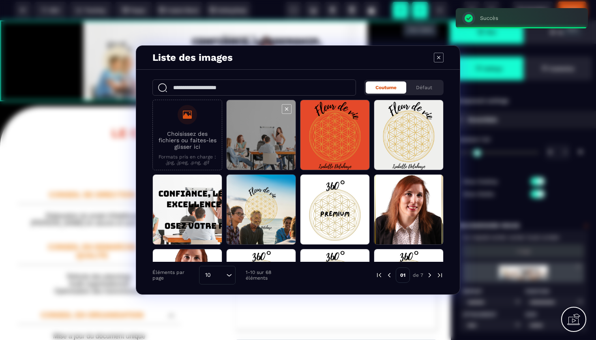
click at [266, 133] on span "Modal window" at bounding box center [261, 135] width 69 height 71
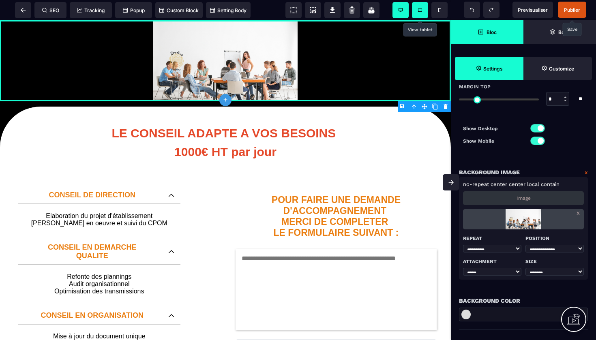
scroll to position [62, 0]
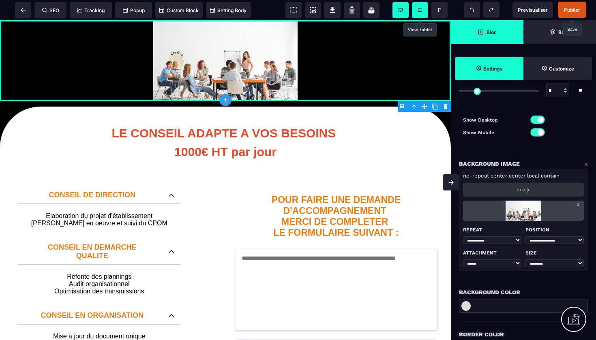
click at [528, 216] on img at bounding box center [523, 211] width 48 height 20
click at [522, 190] on p "Image" at bounding box center [523, 190] width 14 height 6
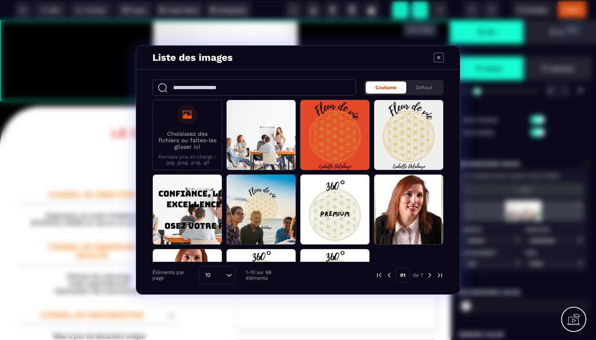
click at [182, 116] on div "Modal window" at bounding box center [187, 114] width 19 height 19
click at [0, 0] on input "Choisissez des fichiers ou faites-les glisser ici Formats pris en charge : .jpg…" at bounding box center [0, 0] width 0 height 0
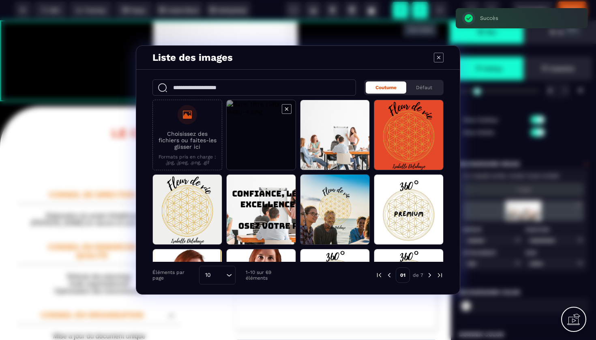
click at [287, 110] on icon "Modal window" at bounding box center [287, 109] width 10 height 10
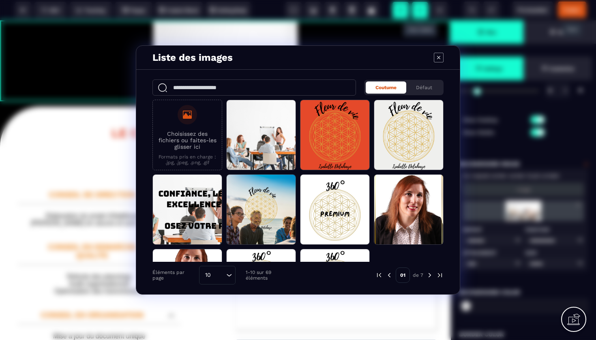
click at [198, 112] on label "Choisissez des fichiers ou faites-les glisser ici Formats pris en charge : .jpg…" at bounding box center [187, 135] width 61 height 60
click at [0, 0] on input "Choisissez des fichiers ou faites-les glisser ici Formats pris en charge : .jpg…" at bounding box center [0, 0] width 0 height 0
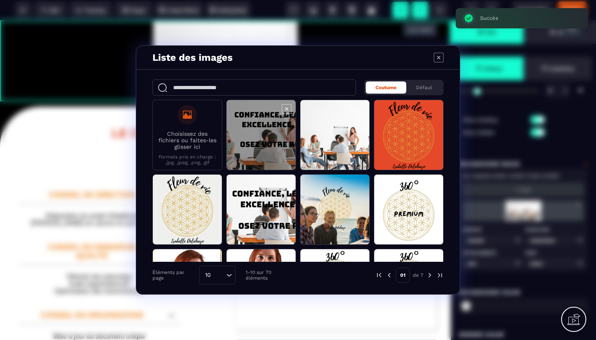
click at [263, 138] on span "Modal window" at bounding box center [261, 135] width 69 height 71
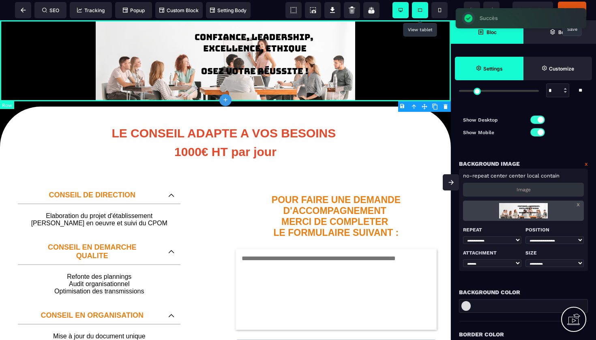
click at [327, 64] on div at bounding box center [225, 60] width 451 height 81
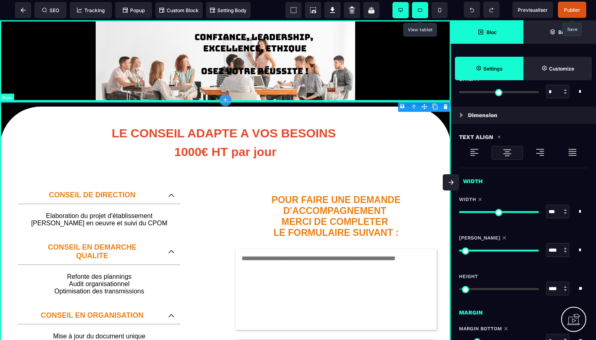
scroll to position [507, 0]
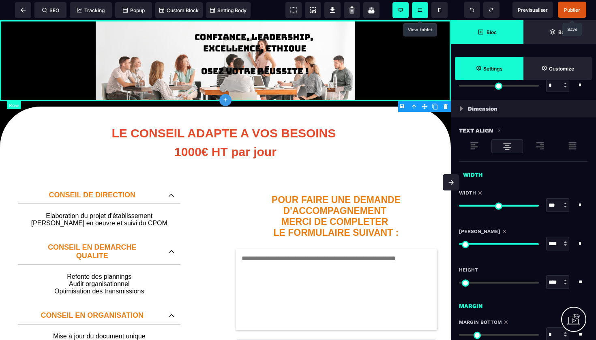
drag, startPoint x: 532, startPoint y: 204, endPoint x: 557, endPoint y: 193, distance: 26.8
click at [557, 193] on div "Width *** * * * ** All" at bounding box center [523, 205] width 129 height 30
drag, startPoint x: 535, startPoint y: 244, endPoint x: 574, endPoint y: 242, distance: 38.6
click at [574, 242] on div "**** * * * **" at bounding box center [523, 244] width 129 height 14
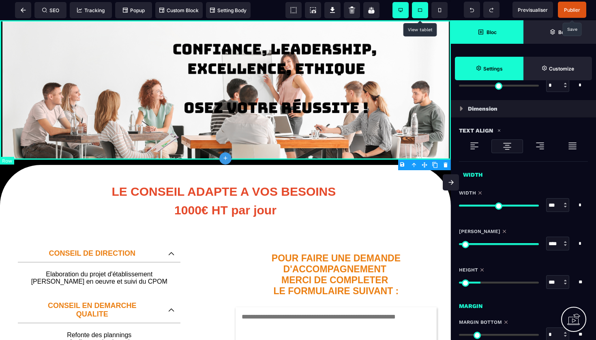
drag, startPoint x: 462, startPoint y: 283, endPoint x: 482, endPoint y: 282, distance: 20.3
click at [482, 282] on input "range" at bounding box center [499, 283] width 80 height 2
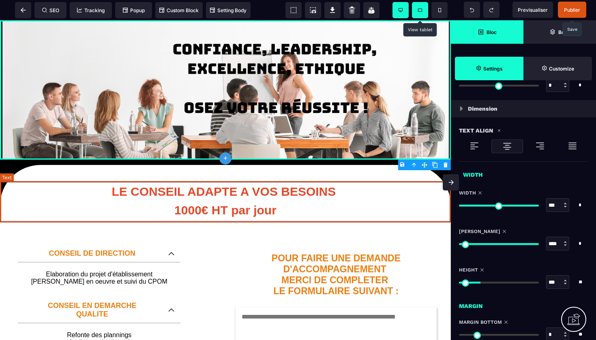
click at [369, 192] on text "LE CONSEIL ADAPTE A VOS BESOINS 1000€ HT par jour" at bounding box center [225, 201] width 451 height 41
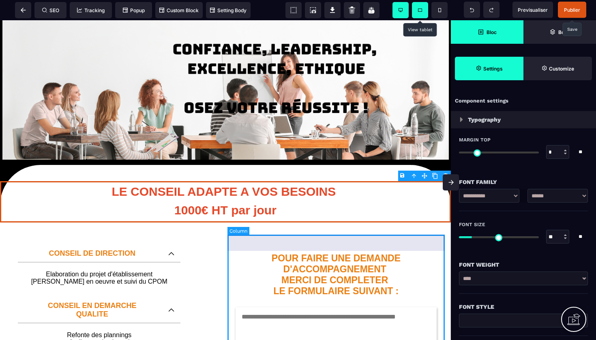
scroll to position [0, 0]
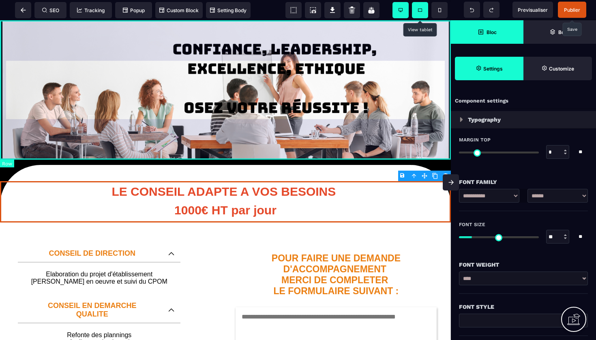
click at [333, 49] on div at bounding box center [225, 89] width 451 height 139
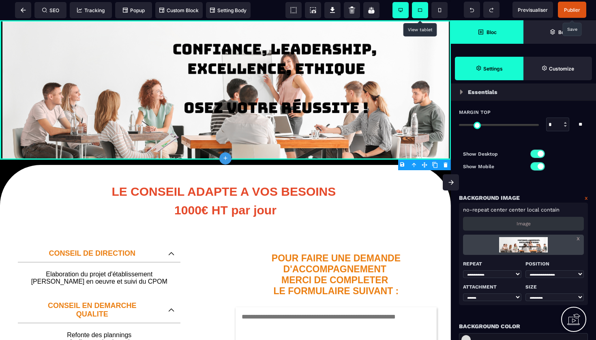
scroll to position [41, 0]
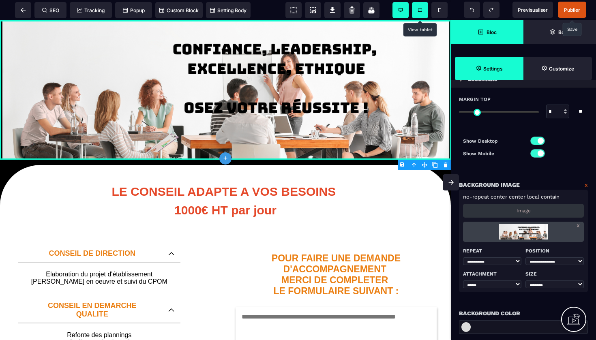
click at [521, 212] on p "Image" at bounding box center [523, 211] width 14 height 6
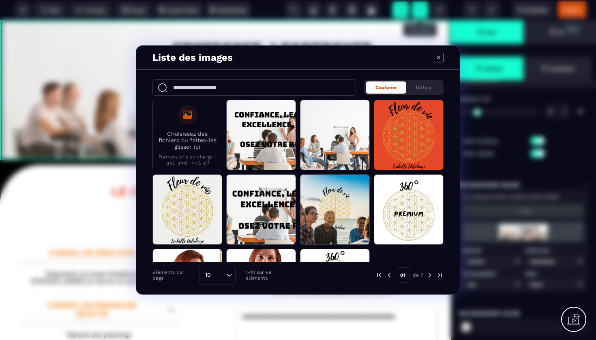
click at [177, 140] on p "Choisissez des fichiers ou faites-les glisser ici" at bounding box center [187, 140] width 61 height 19
click at [0, 0] on input "Choisissez des fichiers ou faites-les glisser ici Formats pris en charge : .jpg…" at bounding box center [0, 0] width 0 height 0
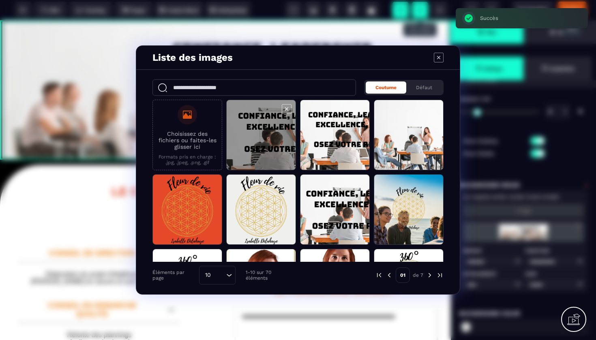
click at [251, 135] on span "Modal window" at bounding box center [261, 135] width 69 height 71
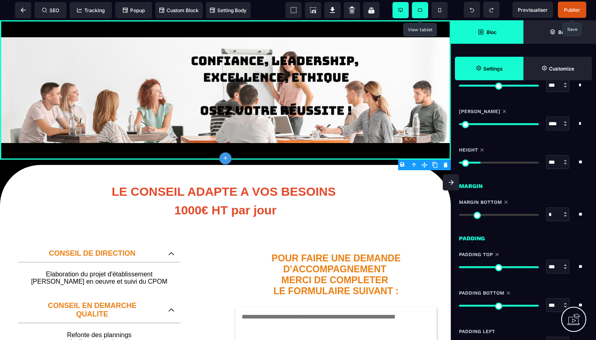
scroll to position [636, 0]
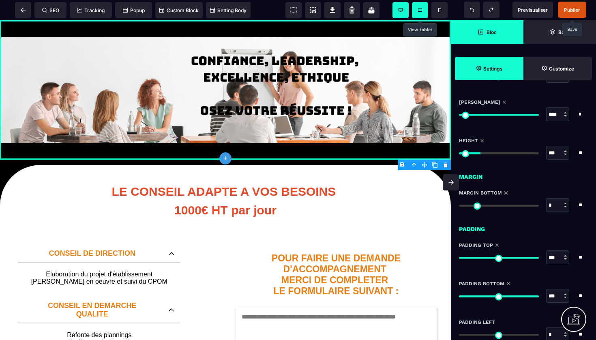
drag, startPoint x: 535, startPoint y: 259, endPoint x: 546, endPoint y: 249, distance: 14.6
click at [546, 249] on div "Padding Top *** * ** All" at bounding box center [523, 257] width 129 height 30
drag, startPoint x: 535, startPoint y: 296, endPoint x: 556, endPoint y: 289, distance: 22.1
click at [556, 289] on div "*** * **" at bounding box center [523, 296] width 129 height 14
click at [331, 29] on div at bounding box center [225, 89] width 451 height 139
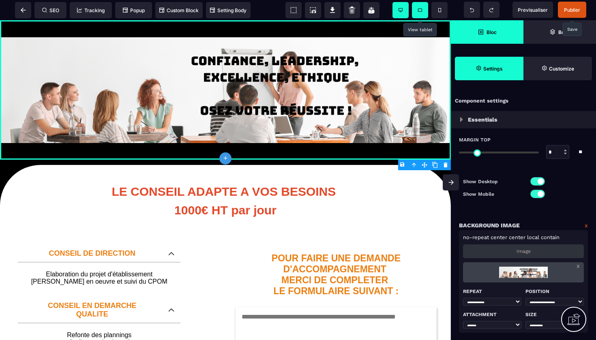
scroll to position [0, 0]
drag, startPoint x: 463, startPoint y: 152, endPoint x: 454, endPoint y: 159, distance: 11.7
click at [454, 159] on div "Margin Top * * ** All" at bounding box center [523, 148] width 145 height 39
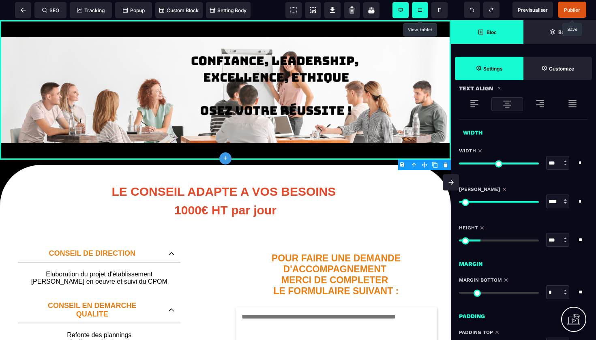
scroll to position [566, 0]
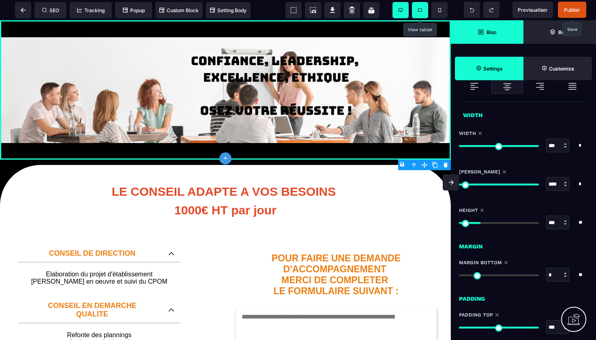
drag, startPoint x: 533, startPoint y: 145, endPoint x: 545, endPoint y: 139, distance: 13.1
click at [545, 139] on div "*** * * * **" at bounding box center [523, 146] width 129 height 14
drag, startPoint x: 536, startPoint y: 186, endPoint x: 560, endPoint y: 190, distance: 24.1
click at [560, 190] on div "**** * * * **" at bounding box center [523, 184] width 129 height 14
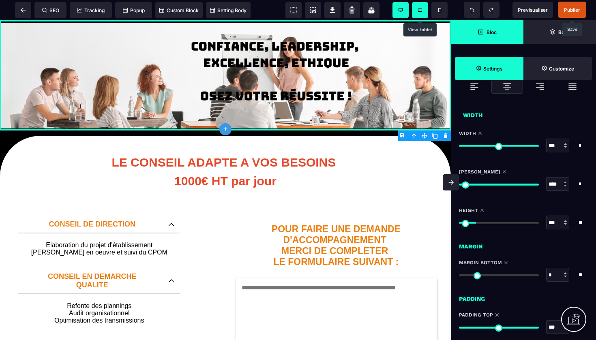
drag, startPoint x: 481, startPoint y: 223, endPoint x: 478, endPoint y: 213, distance: 10.0
click at [478, 213] on div "Height *** * * * ** All" at bounding box center [523, 222] width 129 height 30
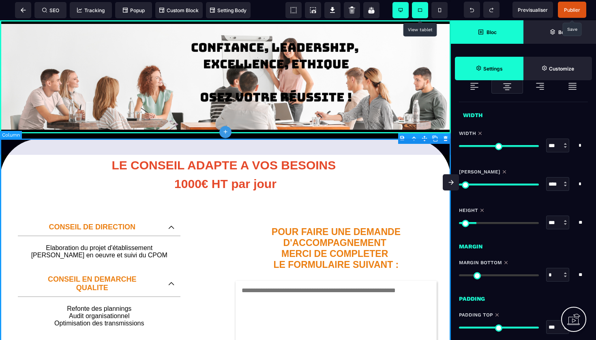
click at [351, 154] on div "LE CONSEIL ADAPTE A VOS BESOINS 1000€ HT par jour CONSEIL DE DIRECTION Elaborat…" at bounding box center [225, 333] width 451 height 388
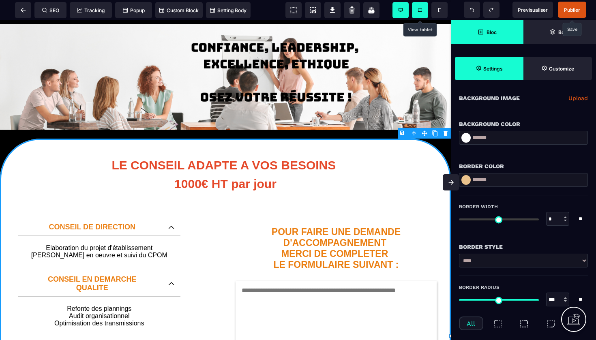
scroll to position [82, 0]
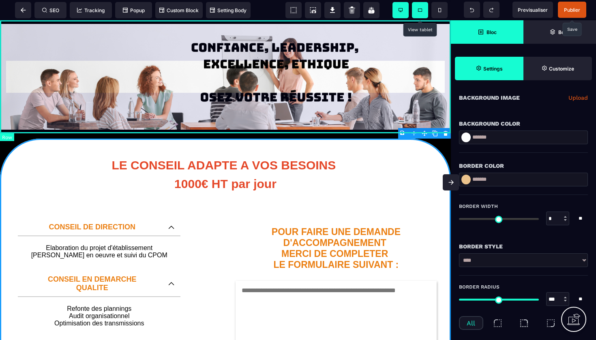
click at [388, 113] on div at bounding box center [225, 76] width 451 height 113
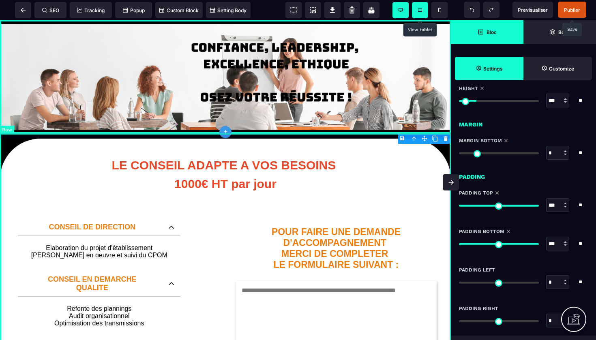
scroll to position [691, 0]
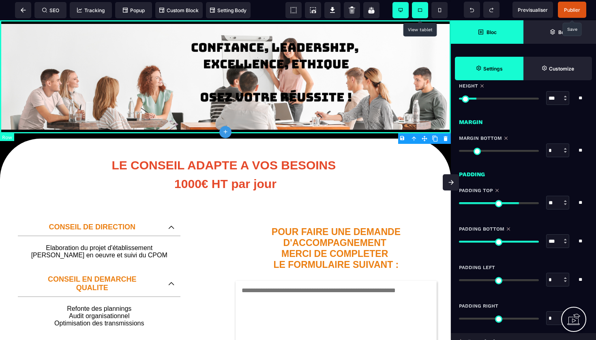
drag, startPoint x: 534, startPoint y: 203, endPoint x: 514, endPoint y: 200, distance: 20.9
click at [514, 202] on input "range" at bounding box center [499, 203] width 80 height 2
drag, startPoint x: 512, startPoint y: 201, endPoint x: 458, endPoint y: 201, distance: 53.1
click at [458, 201] on div "Padding Top * * ** All" at bounding box center [523, 198] width 145 height 39
click at [467, 240] on div at bounding box center [499, 241] width 80 height 6
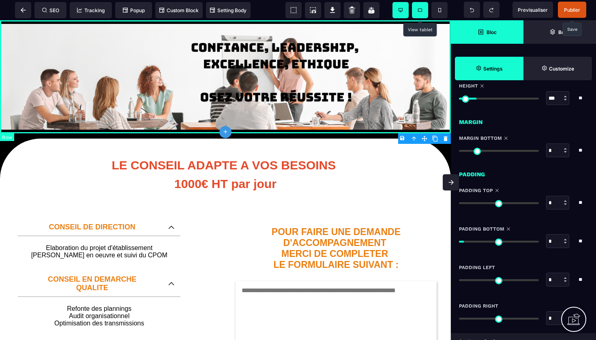
drag, startPoint x: 533, startPoint y: 242, endPoint x: 449, endPoint y: 239, distance: 84.4
click at [449, 239] on div "B I U S A ******* plus Row SEO Tracking Bloc" at bounding box center [298, 170] width 596 height 340
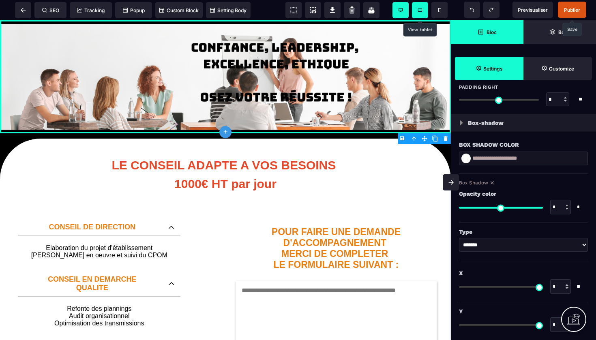
scroll to position [782, 0]
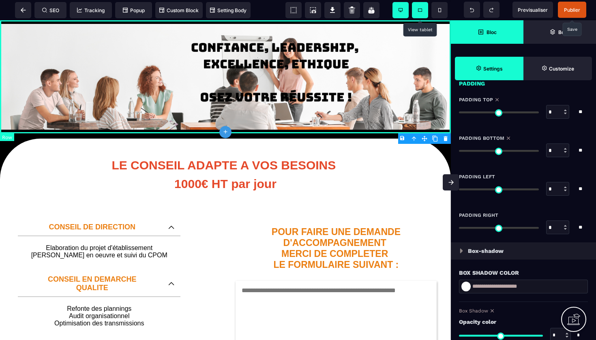
click at [332, 31] on div at bounding box center [225, 76] width 451 height 113
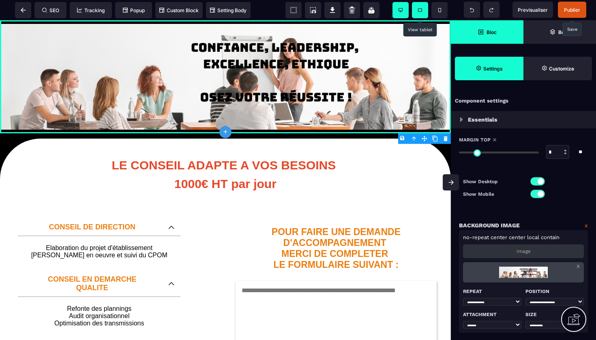
scroll to position [0, 0]
drag, startPoint x: 463, startPoint y: 152, endPoint x: 456, endPoint y: 148, distance: 7.4
click at [456, 148] on div "Margin Top * * ** All" at bounding box center [523, 148] width 145 height 39
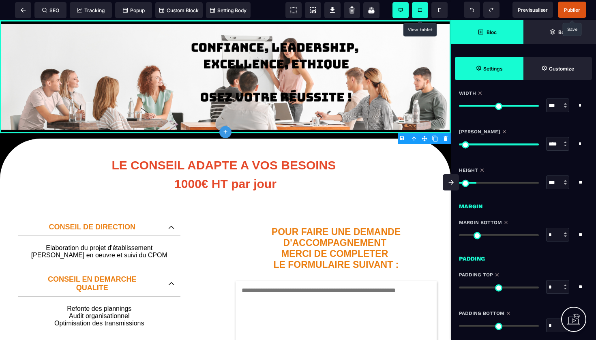
scroll to position [632, 0]
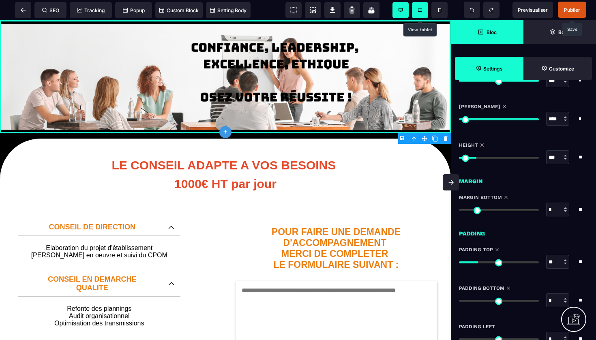
drag, startPoint x: 464, startPoint y: 262, endPoint x: 481, endPoint y: 261, distance: 16.6
click at [481, 261] on input "range" at bounding box center [499, 262] width 80 height 2
drag, startPoint x: 481, startPoint y: 261, endPoint x: 454, endPoint y: 261, distance: 26.8
click at [454, 261] on div "Padding Top * * ** All" at bounding box center [523, 257] width 145 height 39
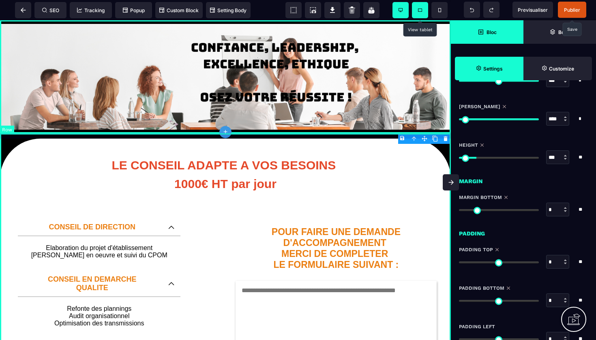
click at [368, 136] on div "LE CONSEIL ADAPTE A VOS BESOINS 1000€ HT par jour CONSEIL DE DIRECTION Elaborat…" at bounding box center [225, 333] width 451 height 400
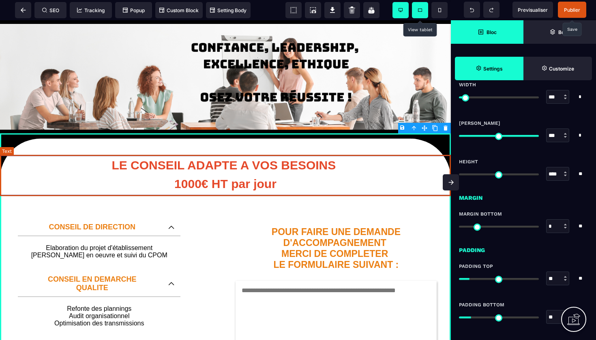
scroll to position [513, 0]
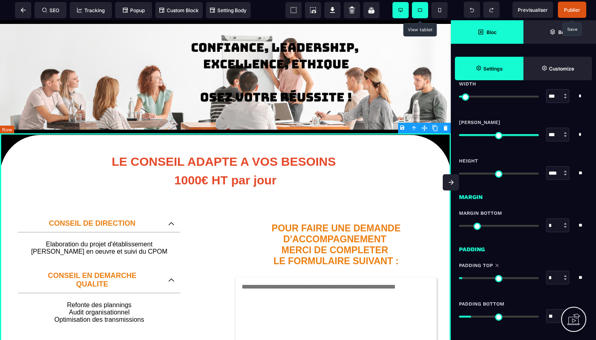
drag, startPoint x: 472, startPoint y: 278, endPoint x: 466, endPoint y: 276, distance: 6.5
click at [466, 277] on input "range" at bounding box center [499, 278] width 80 height 2
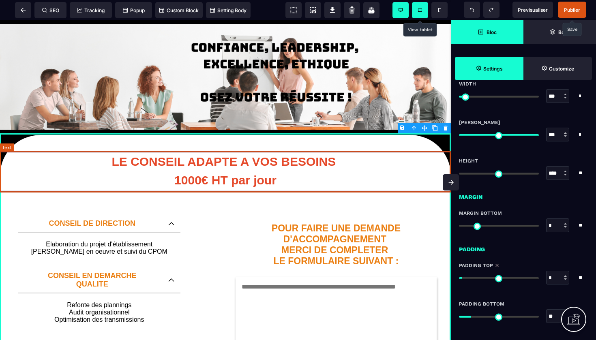
click at [353, 167] on text "LE CONSEIL ADAPTE A VOS BESOINS 1000€ HT par jour" at bounding box center [225, 171] width 451 height 41
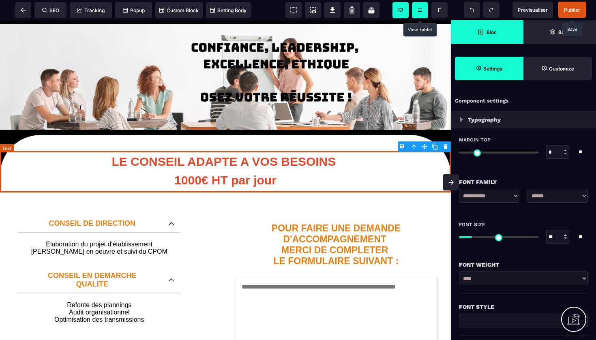
scroll to position [0, 0]
click at [422, 10] on span at bounding box center [420, 10] width 16 height 16
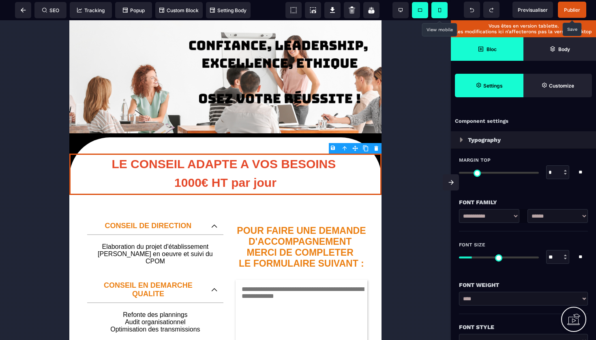
click at [438, 11] on icon at bounding box center [439, 10] width 3 height 4
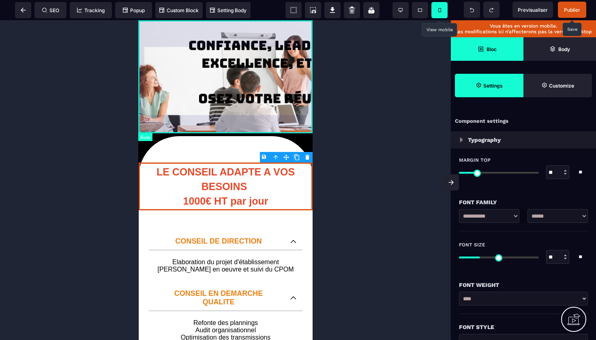
click at [283, 36] on div at bounding box center [225, 76] width 174 height 113
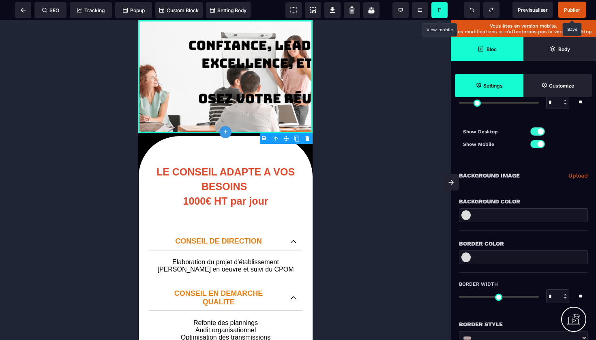
scroll to position [72, 0]
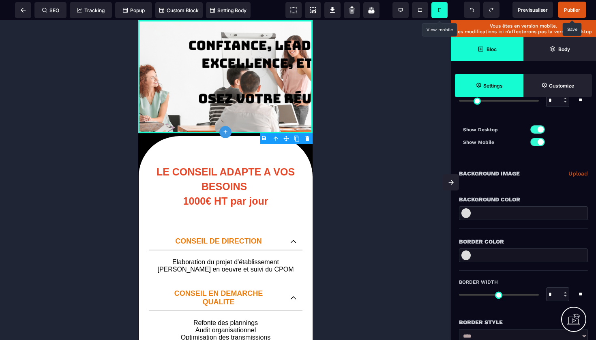
click at [574, 173] on link "Upload" at bounding box center [577, 174] width 19 height 10
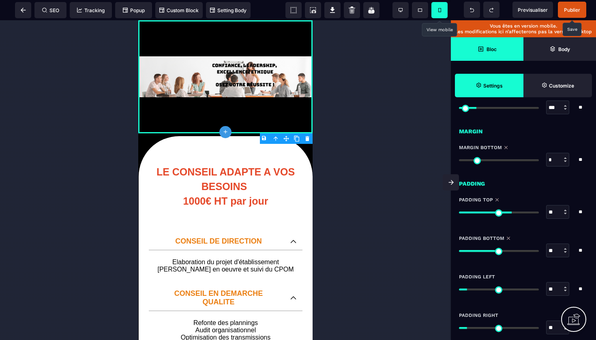
scroll to position [679, 0]
drag, startPoint x: 510, startPoint y: 211, endPoint x: 443, endPoint y: 215, distance: 66.2
click at [443, 215] on div "B I U S A ******* plus Row SEO Tracking Bloc" at bounding box center [298, 170] width 596 height 340
drag, startPoint x: 494, startPoint y: 251, endPoint x: 446, endPoint y: 250, distance: 47.8
click at [446, 250] on div "B I U S A ******* plus Row SEO Tracking Bloc" at bounding box center [298, 170] width 596 height 340
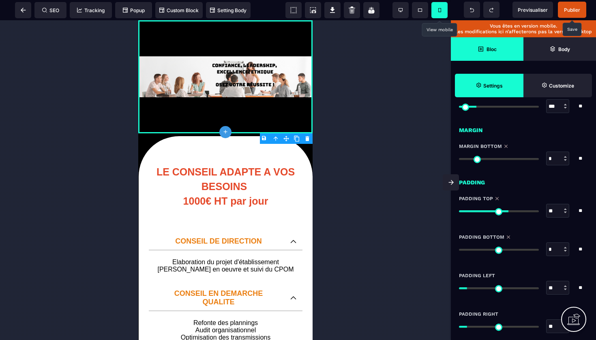
drag, startPoint x: 464, startPoint y: 212, endPoint x: 519, endPoint y: 210, distance: 55.1
click at [516, 211] on input "range" at bounding box center [499, 211] width 80 height 2
click at [485, 250] on input "range" at bounding box center [499, 250] width 80 height 2
click at [266, 44] on div at bounding box center [225, 76] width 174 height 113
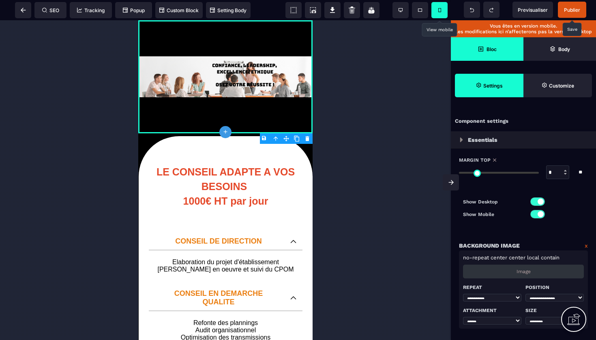
drag, startPoint x: 463, startPoint y: 171, endPoint x: 456, endPoint y: 164, distance: 10.6
click at [456, 0] on div "SEO Tracking Popup Custom Block Setting Body Previsualiser Publier Vous êtes en…" at bounding box center [298, 0] width 596 height 0
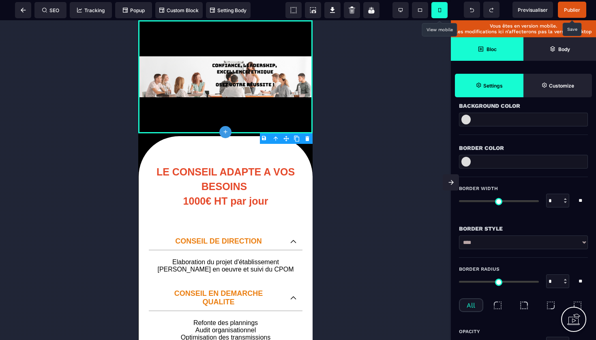
scroll to position [254, 0]
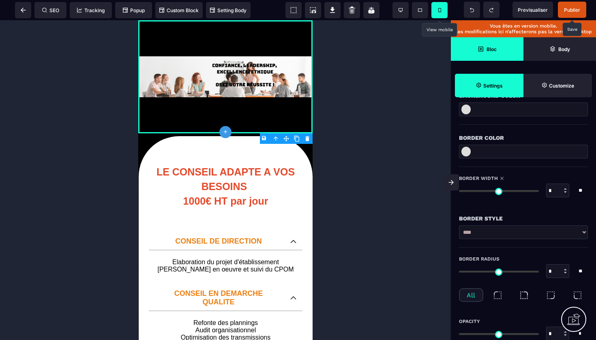
click at [460, 184] on div "* * **" at bounding box center [523, 191] width 129 height 14
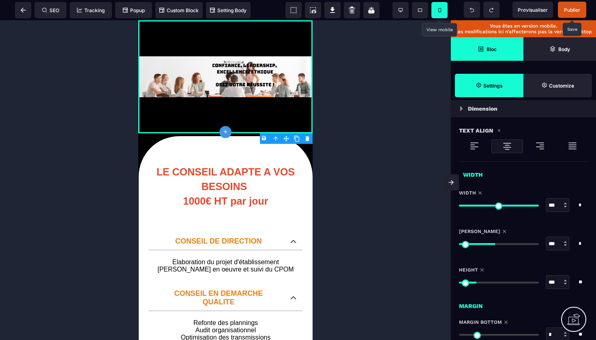
scroll to position [518, 0]
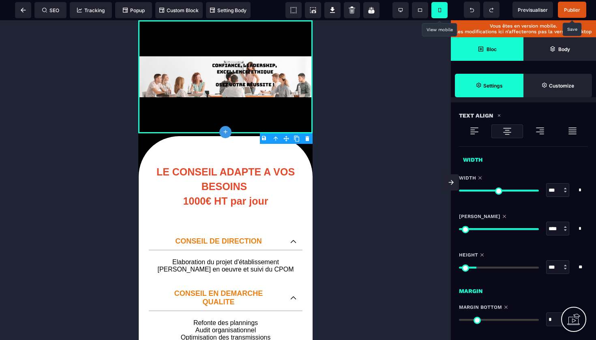
drag, startPoint x: 533, startPoint y: 190, endPoint x: 542, endPoint y: 181, distance: 12.1
click at [542, 181] on div "Width *** * * * ** All" at bounding box center [523, 190] width 129 height 30
drag, startPoint x: 534, startPoint y: 229, endPoint x: 500, endPoint y: 210, distance: 38.7
click at [500, 210] on div "[PERSON_NAME] *** * * * ** All" at bounding box center [523, 224] width 145 height 39
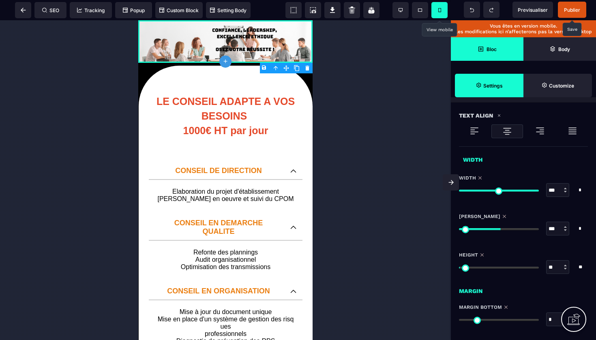
drag, startPoint x: 478, startPoint y: 268, endPoint x: 463, endPoint y: 267, distance: 14.6
click at [463, 267] on input "range" at bounding box center [499, 268] width 80 height 2
click at [363, 142] on div at bounding box center [225, 180] width 451 height 320
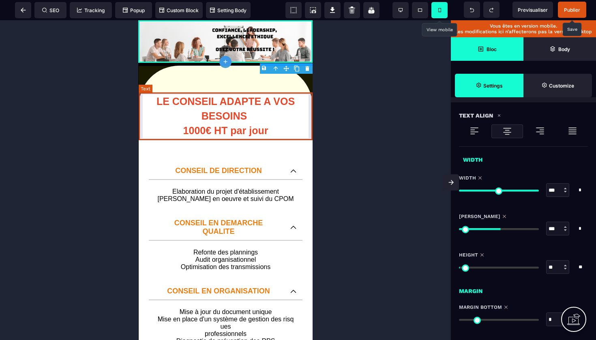
scroll to position [0, 0]
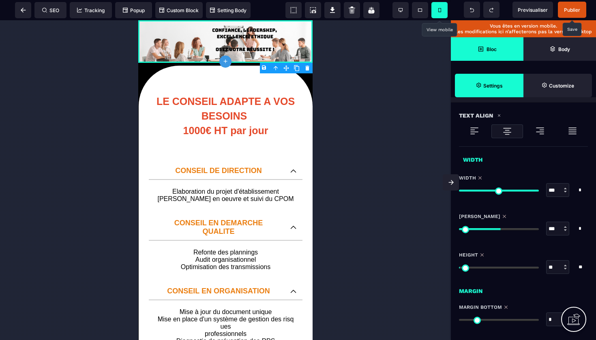
click at [332, 118] on div at bounding box center [225, 180] width 451 height 320
click at [400, 7] on span at bounding box center [400, 10] width 16 height 16
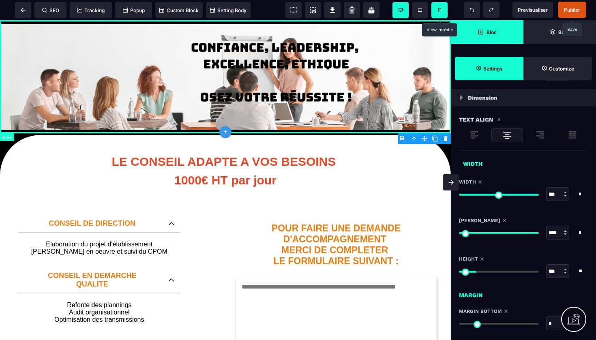
click at [390, 52] on div at bounding box center [225, 76] width 451 height 113
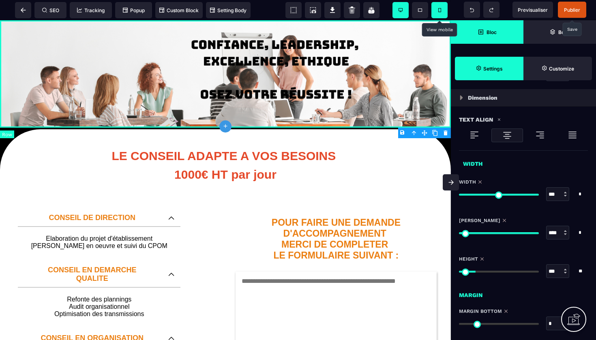
click at [478, 271] on input "range" at bounding box center [499, 272] width 80 height 2
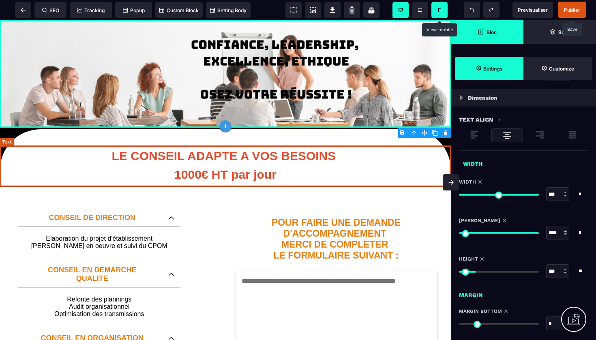
click at [386, 154] on text "LE CONSEIL ADAPTE A VOS BESOINS 1000€ HT par jour" at bounding box center [225, 166] width 451 height 41
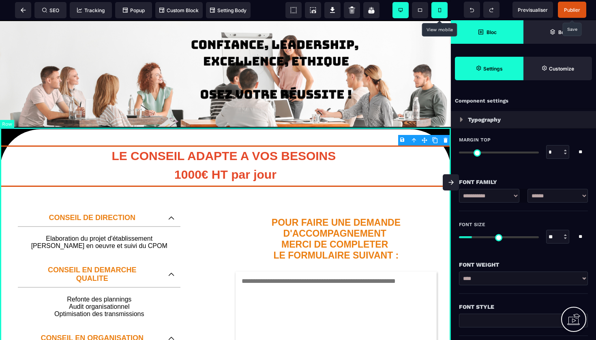
click at [434, 131] on div "LE CONSEIL ADAPTE A VOS BESOINS 1000€ HT par jour CONSEIL DE DIRECTION Elaborat…" at bounding box center [225, 326] width 451 height 396
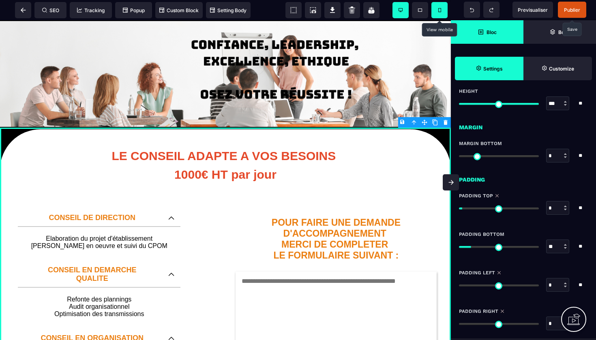
scroll to position [583, 0]
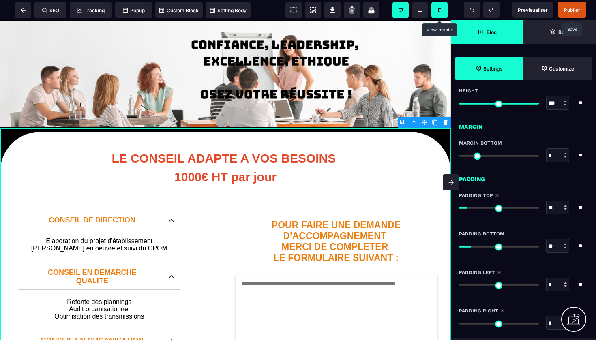
drag, startPoint x: 466, startPoint y: 210, endPoint x: 470, endPoint y: 209, distance: 4.1
click at [470, 209] on input "range" at bounding box center [499, 208] width 80 height 2
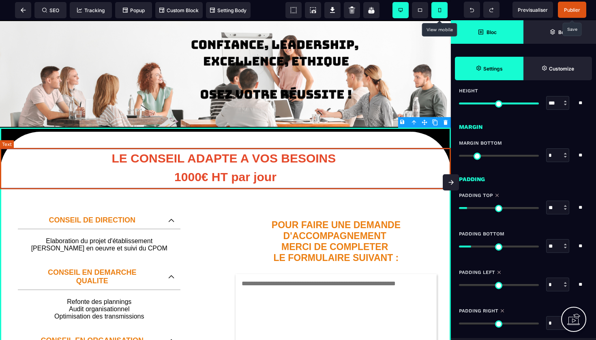
click at [379, 189] on text "LE CONSEIL ADAPTE A VOS BESOINS 1000€ HT par jour" at bounding box center [225, 168] width 451 height 41
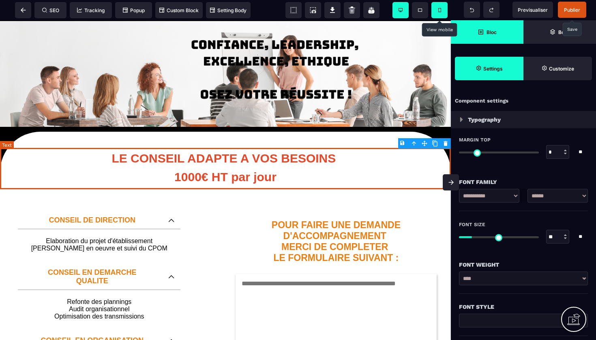
scroll to position [0, 0]
click at [423, 8] on span at bounding box center [420, 10] width 16 height 16
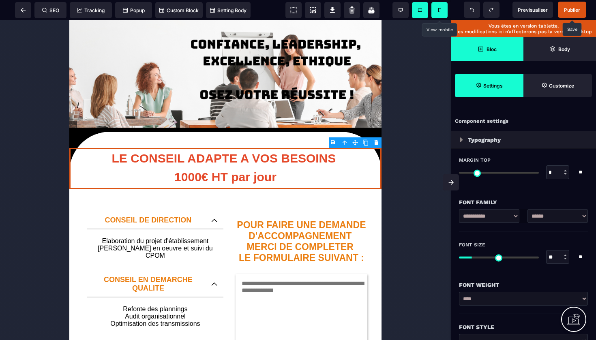
click at [435, 6] on span at bounding box center [439, 10] width 16 height 16
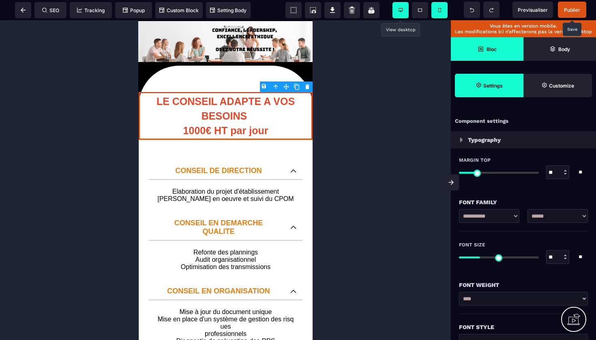
click at [402, 9] on icon at bounding box center [400, 10] width 4 height 4
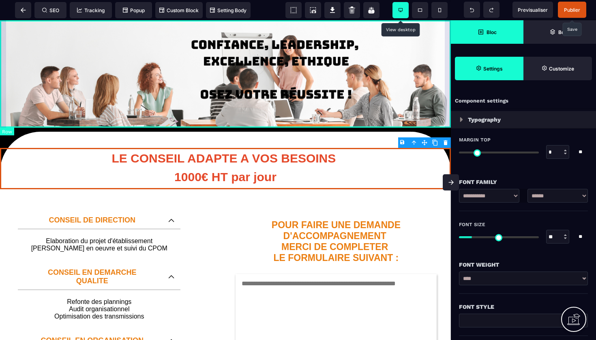
click at [73, 64] on div at bounding box center [225, 73] width 451 height 107
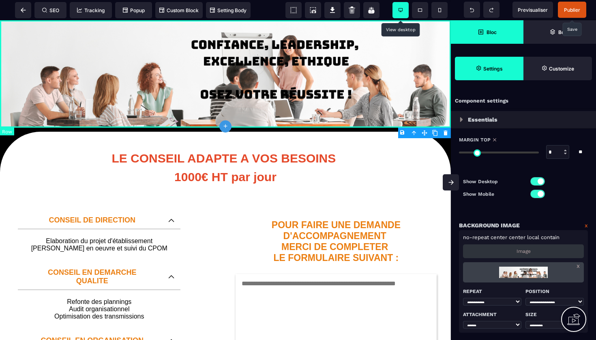
click at [56, 64] on div at bounding box center [225, 73] width 451 height 107
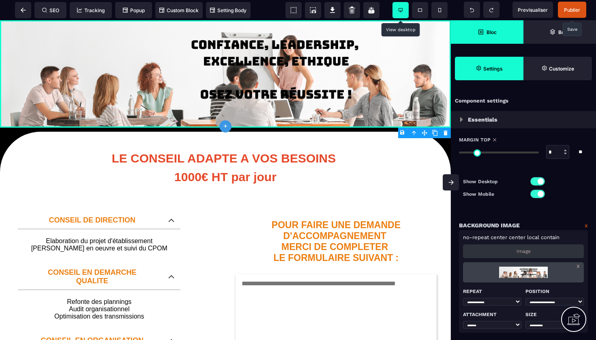
click at [475, 32] on span "Bloc" at bounding box center [487, 32] width 73 height 24
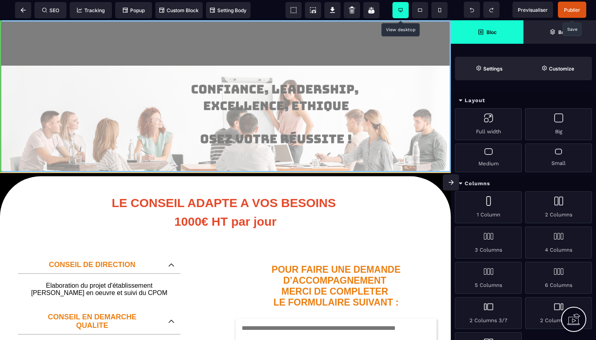
drag, startPoint x: 53, startPoint y: 39, endPoint x: 55, endPoint y: 114, distance: 74.6
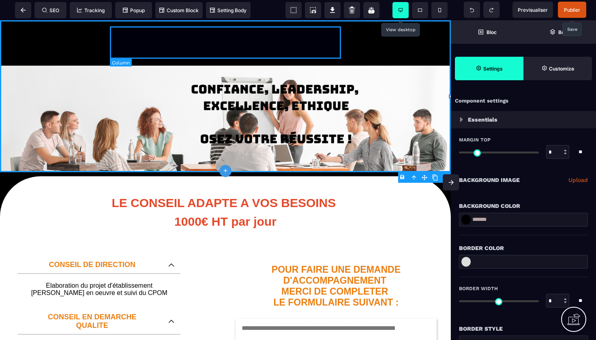
click at [140, 47] on div at bounding box center [225, 42] width 231 height 32
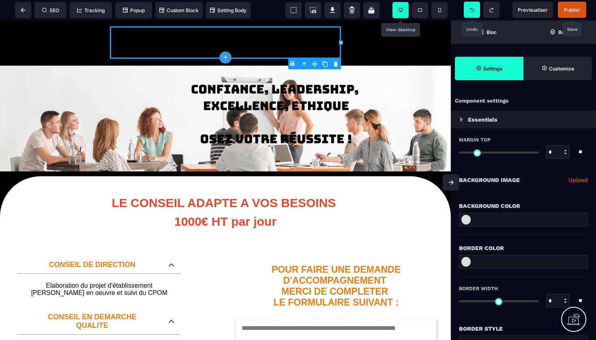
click at [473, 12] on span at bounding box center [472, 10] width 16 height 16
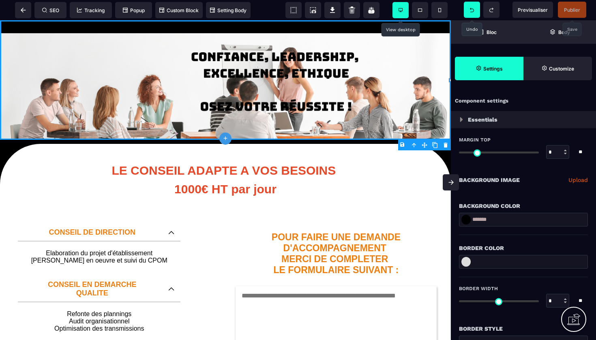
click at [473, 12] on span at bounding box center [472, 10] width 16 height 16
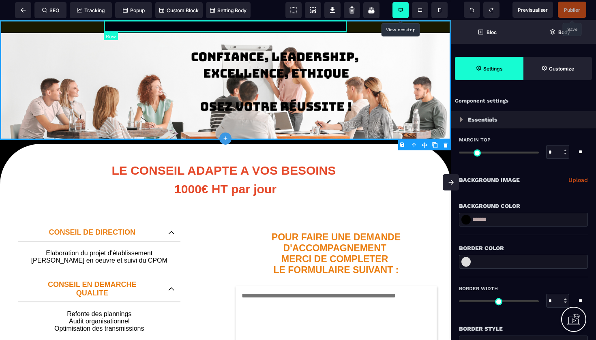
click at [327, 28] on div at bounding box center [225, 26] width 243 height 12
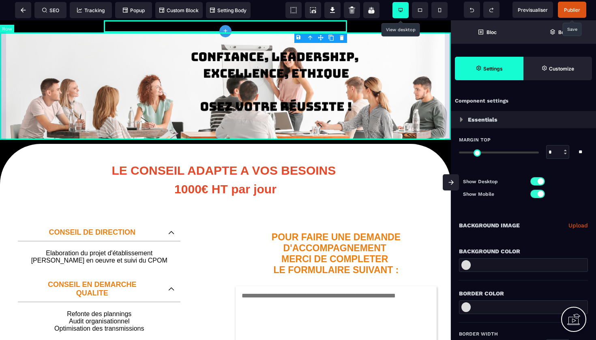
click at [343, 37] on body "B I U S A ******* plus Row SEO Big" at bounding box center [298, 170] width 596 height 340
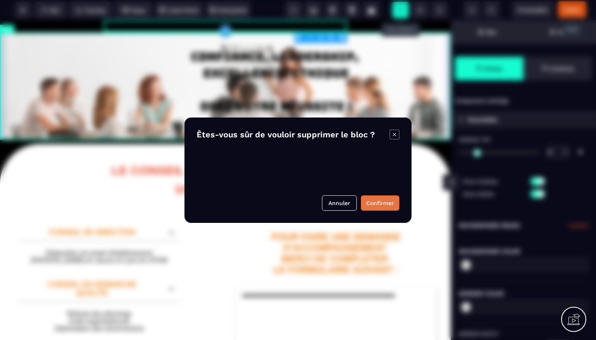
click at [381, 201] on button "Confirmer" at bounding box center [380, 202] width 39 height 15
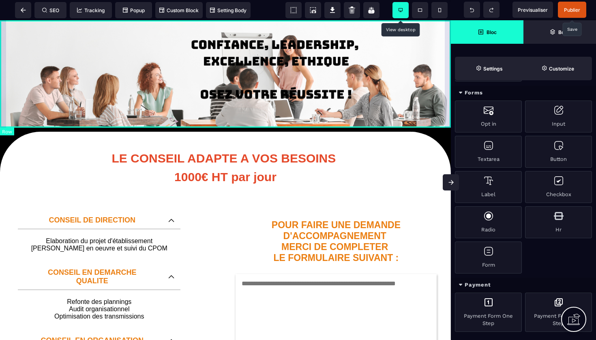
click at [63, 58] on div at bounding box center [225, 73] width 451 height 107
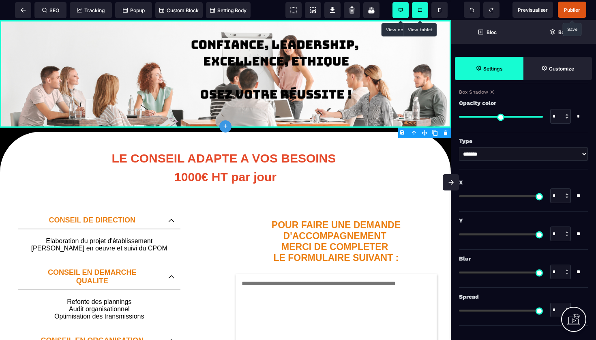
click at [421, 6] on span at bounding box center [420, 10] width 16 height 16
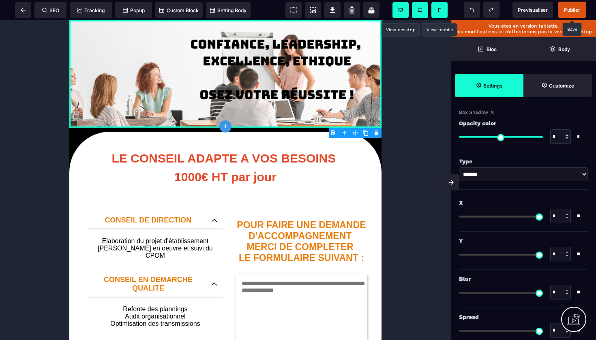
click at [438, 12] on icon at bounding box center [439, 10] width 3 height 4
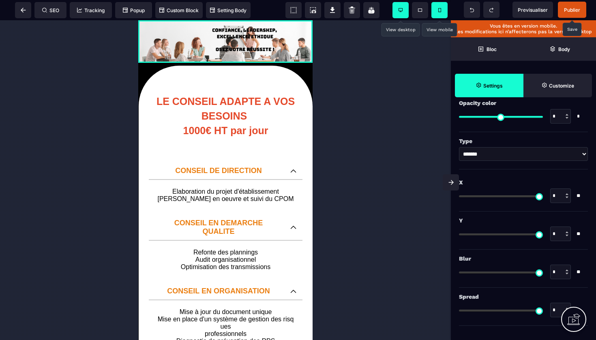
scroll to position [918, 0]
click at [403, 11] on span at bounding box center [400, 10] width 16 height 16
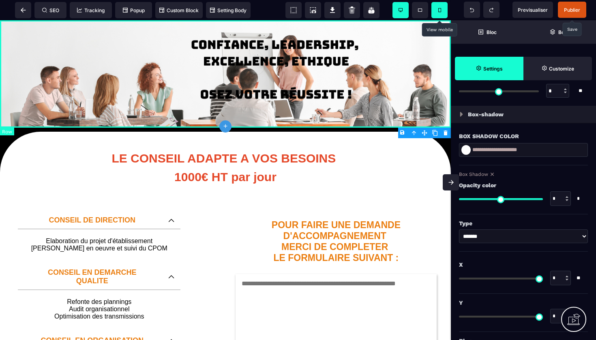
click at [300, 30] on div at bounding box center [225, 73] width 451 height 107
click at [426, 39] on div at bounding box center [225, 73] width 451 height 107
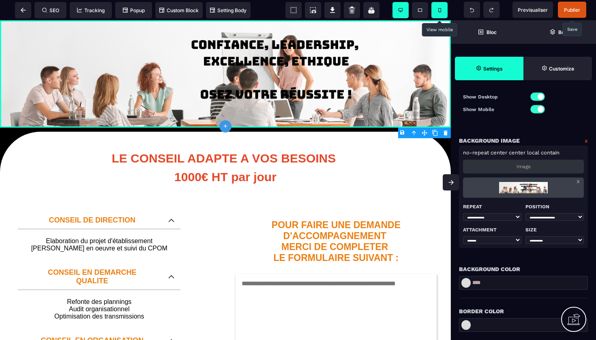
scroll to position [108, 0]
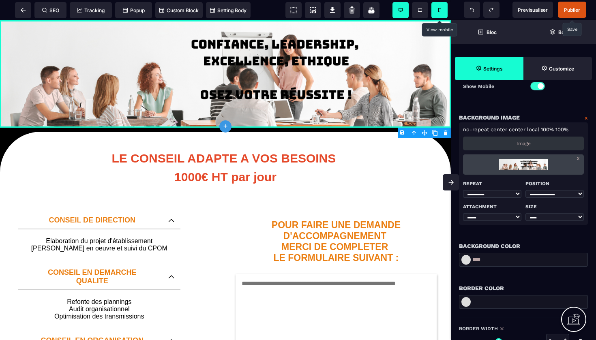
click at [572, 11] on span "Publier" at bounding box center [572, 10] width 16 height 6
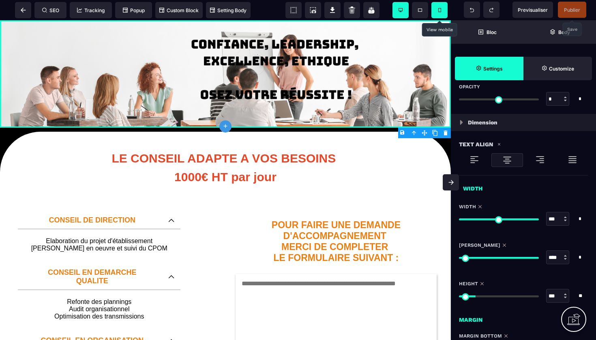
scroll to position [493, 0]
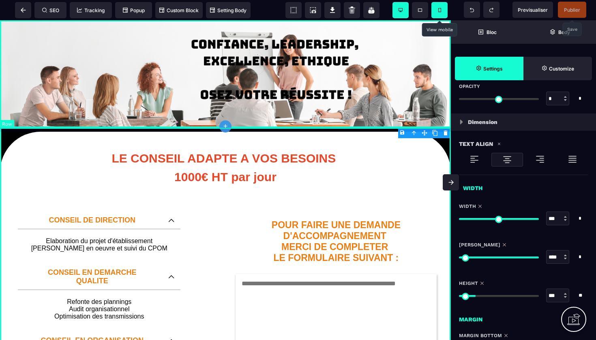
click at [225, 126] on icon "plus" at bounding box center [225, 126] width 7 height 8
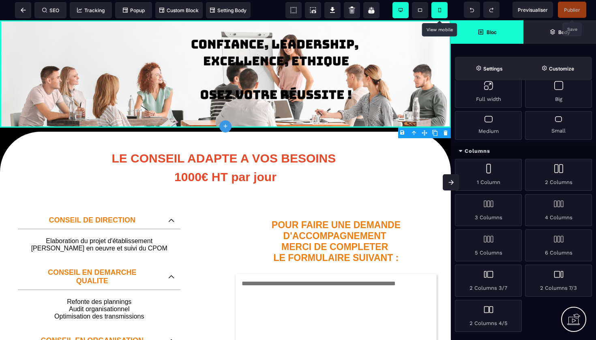
click at [487, 34] on strong "Bloc" at bounding box center [491, 32] width 10 height 6
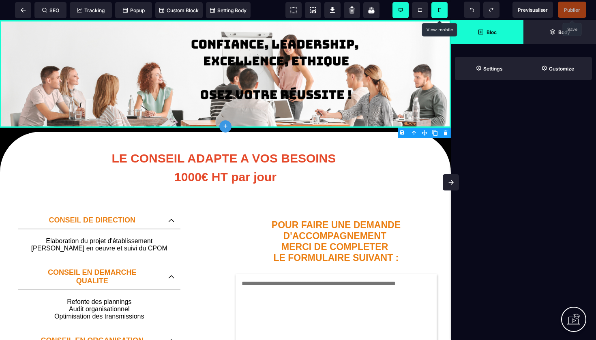
scroll to position [0, 0]
click at [480, 35] on span "Bloc" at bounding box center [487, 32] width 73 height 24
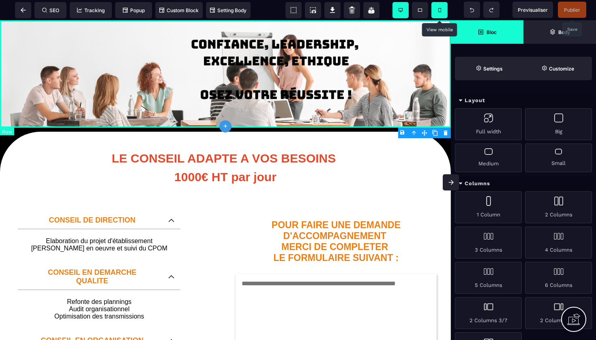
click at [138, 43] on div at bounding box center [225, 73] width 451 height 107
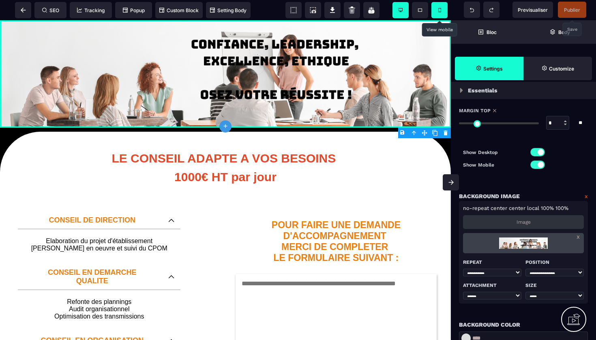
scroll to position [6, 0]
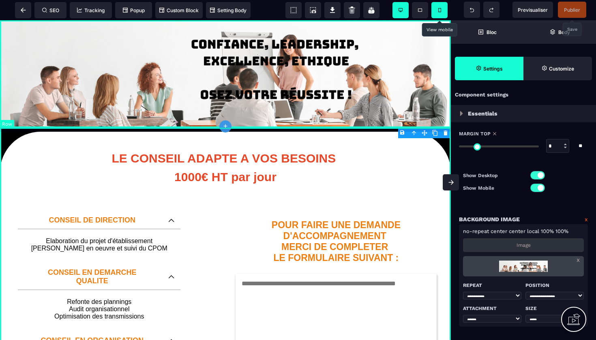
click at [225, 126] on icon "plus" at bounding box center [225, 126] width 7 height 8
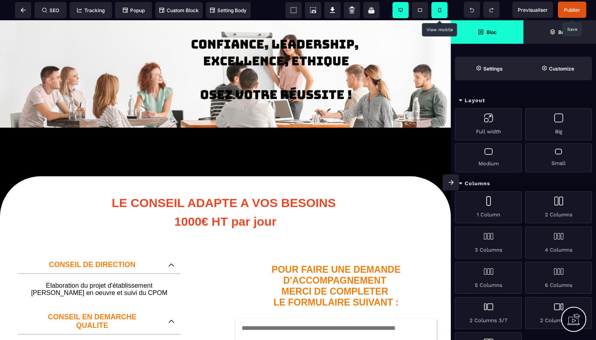
scroll to position [0, 0]
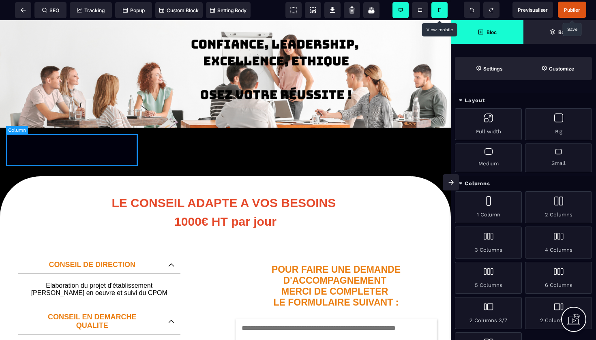
click at [99, 145] on div at bounding box center [72, 150] width 132 height 32
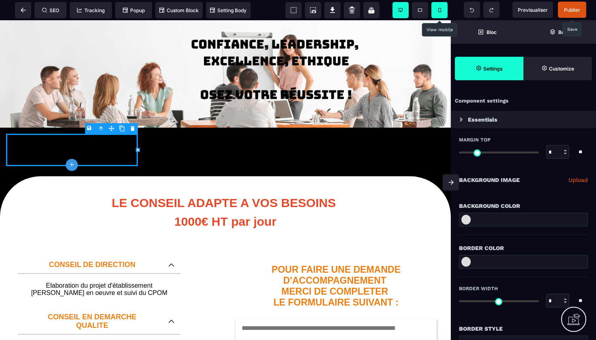
click at [576, 180] on link "Upload" at bounding box center [577, 180] width 19 height 10
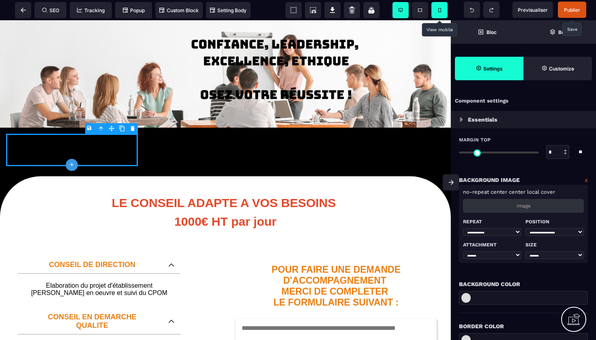
click at [516, 207] on div "Image" at bounding box center [523, 206] width 121 height 14
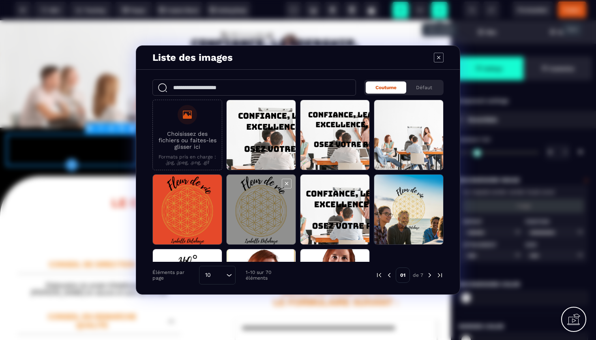
click at [247, 195] on span "Modal window" at bounding box center [261, 210] width 69 height 71
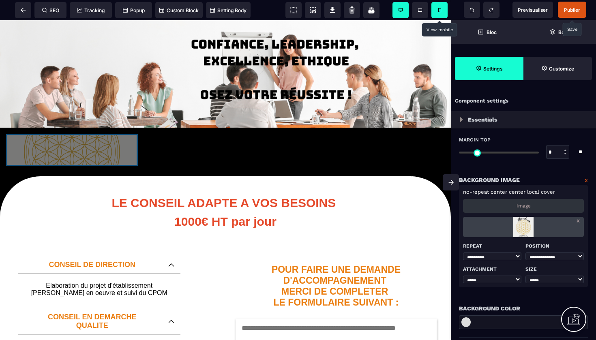
drag, startPoint x: 99, startPoint y: 148, endPoint x: 103, endPoint y: 77, distance: 71.5
drag, startPoint x: 110, startPoint y: 150, endPoint x: 99, endPoint y: 71, distance: 79.3
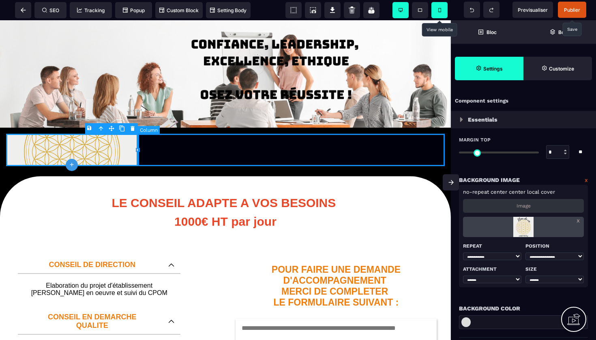
click at [166, 144] on div at bounding box center [291, 150] width 307 height 32
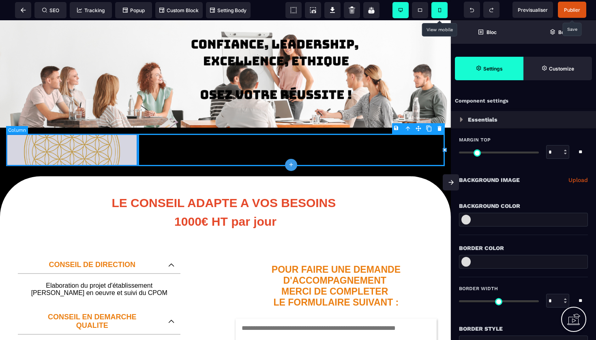
click at [91, 145] on div at bounding box center [72, 150] width 132 height 32
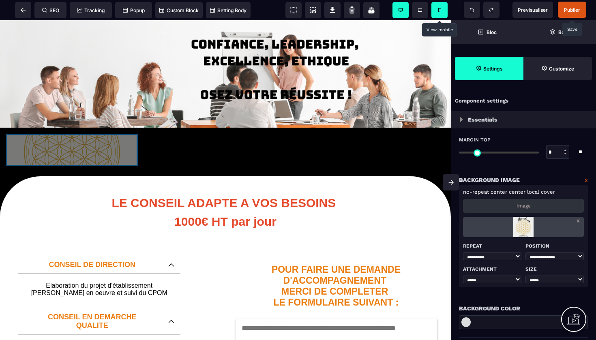
drag, startPoint x: 110, startPoint y: 147, endPoint x: 101, endPoint y: 65, distance: 82.9
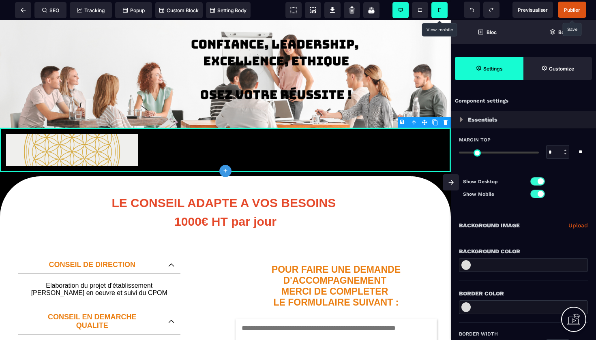
drag, startPoint x: 100, startPoint y: 148, endPoint x: 101, endPoint y: 78, distance: 70.1
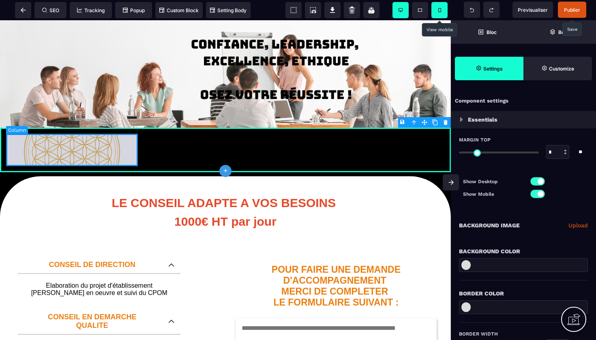
click at [131, 153] on div at bounding box center [72, 150] width 132 height 32
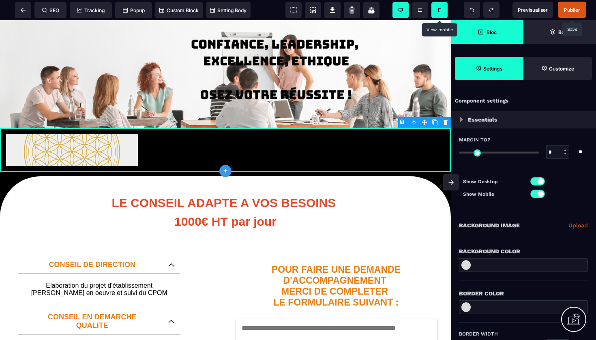
click at [482, 34] on icon at bounding box center [481, 32] width 6 height 5
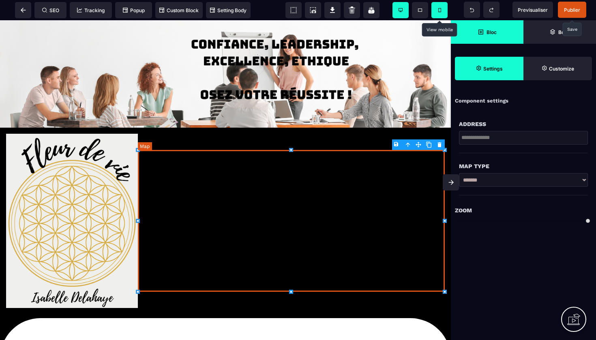
click at [440, 144] on body "B I U S A ******* Map SEO Tracking Popup" at bounding box center [298, 170] width 596 height 340
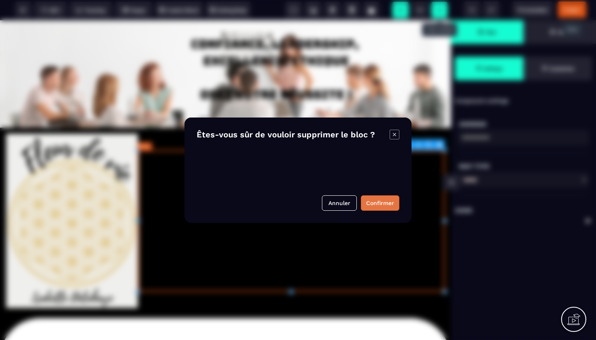
click at [378, 201] on button "Confirmer" at bounding box center [380, 202] width 39 height 15
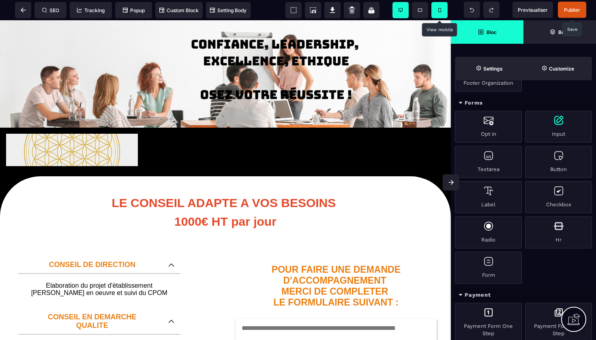
scroll to position [626, 0]
click at [488, 159] on div "Textarea" at bounding box center [488, 161] width 67 height 32
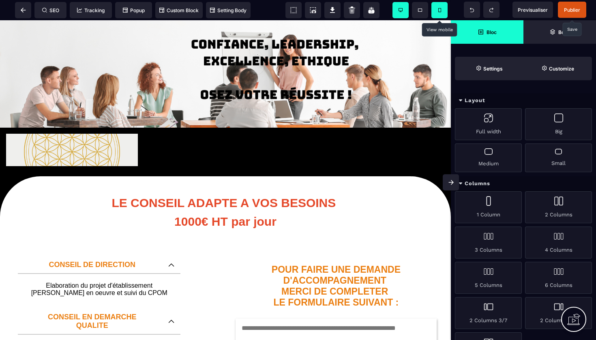
scroll to position [0, 0]
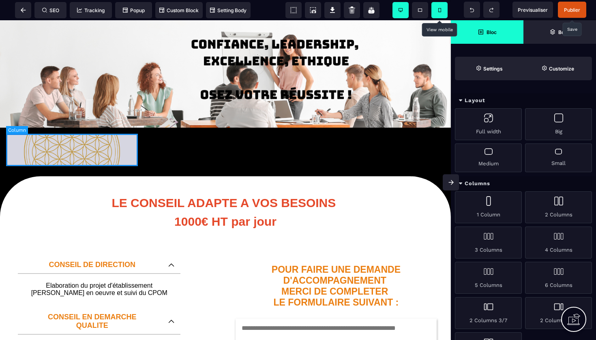
click at [84, 144] on div at bounding box center [72, 150] width 132 height 32
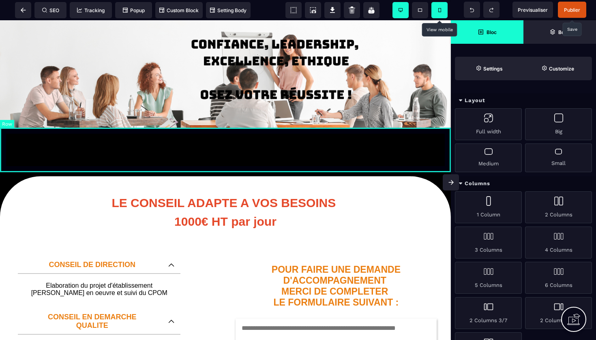
click at [82, 132] on div at bounding box center [225, 150] width 451 height 45
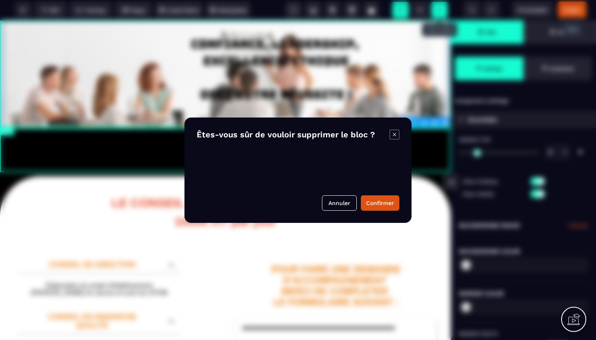
click at [444, 124] on body "B I U S A ******* plus Row SEO Big" at bounding box center [298, 170] width 596 height 340
click at [379, 200] on button "Confirmer" at bounding box center [380, 202] width 39 height 15
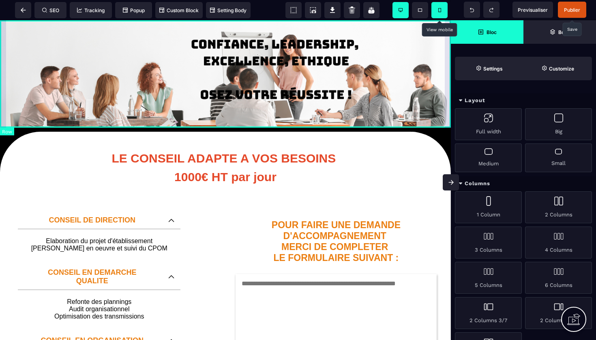
click at [387, 71] on div at bounding box center [225, 73] width 451 height 107
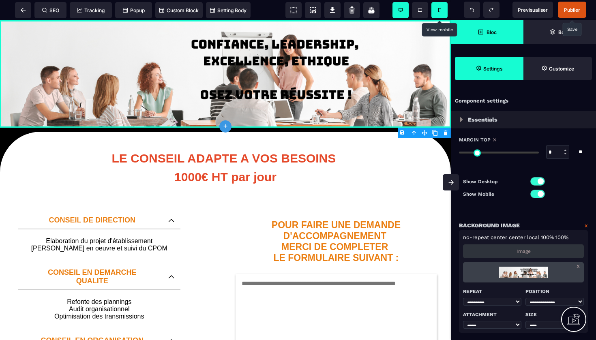
click at [523, 252] on p "Image" at bounding box center [523, 252] width 14 height 6
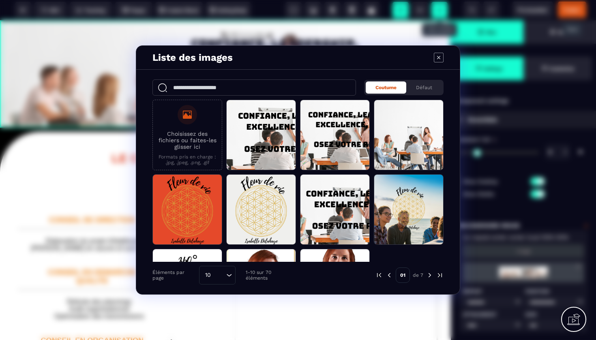
click at [197, 133] on p "Choisissez des fichiers ou faites-les glisser ici" at bounding box center [187, 140] width 61 height 19
click at [0, 0] on input "Choisissez des fichiers ou faites-les glisser ici Formats pris en charge : .jpg…" at bounding box center [0, 0] width 0 height 0
click at [441, 57] on icon "Modal window" at bounding box center [439, 58] width 10 height 10
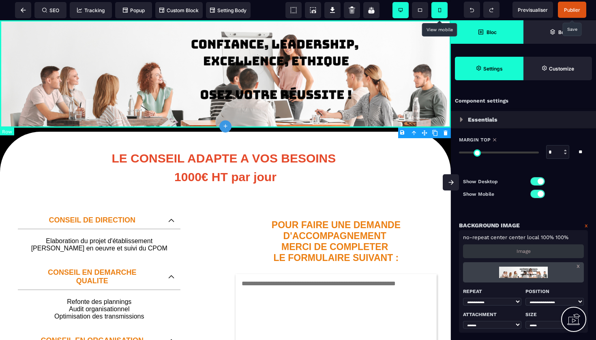
click at [392, 58] on div at bounding box center [225, 73] width 451 height 107
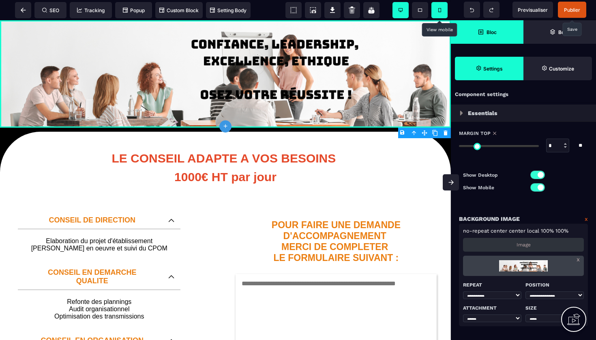
scroll to position [10, 0]
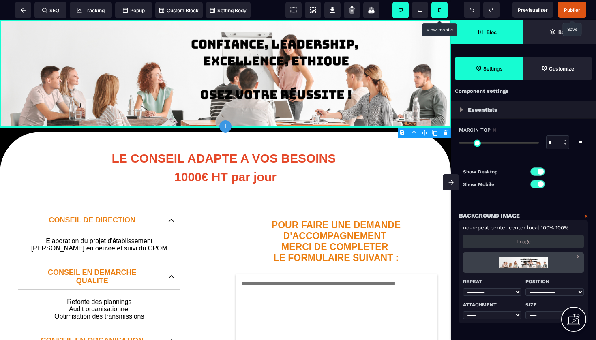
click at [523, 242] on p "Image" at bounding box center [523, 242] width 14 height 6
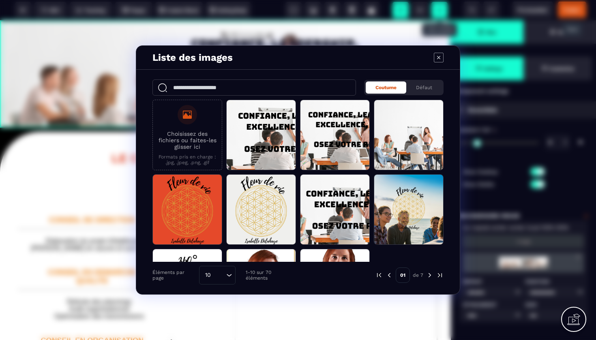
click at [199, 144] on p "Choisissez des fichiers ou faites-les glisser ici" at bounding box center [187, 140] width 61 height 19
click at [0, 0] on input "Choisissez des fichiers ou faites-les glisser ici Formats pris en charge : .jpg…" at bounding box center [0, 0] width 0 height 0
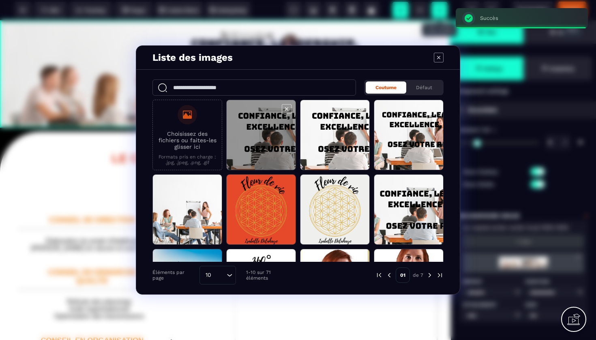
click at [257, 123] on span "Modal window" at bounding box center [261, 135] width 69 height 71
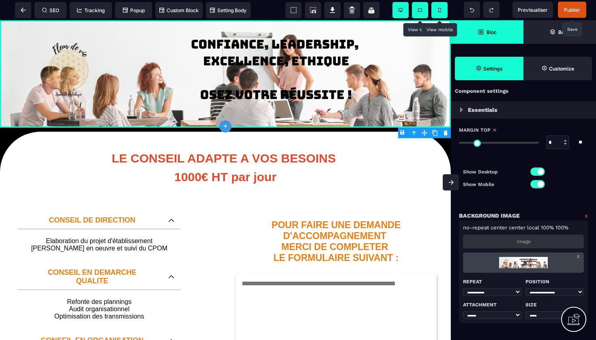
click at [420, 11] on icon at bounding box center [420, 10] width 4 height 3
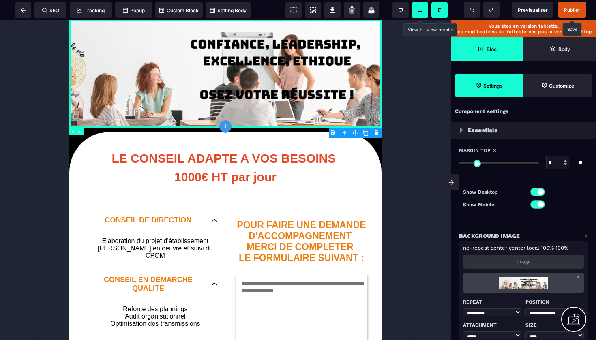
click at [323, 49] on div at bounding box center [225, 73] width 312 height 107
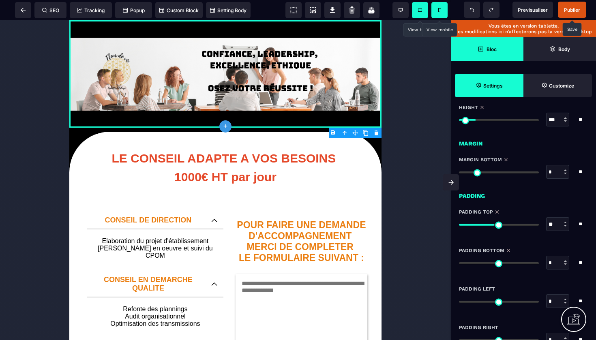
scroll to position [706, 0]
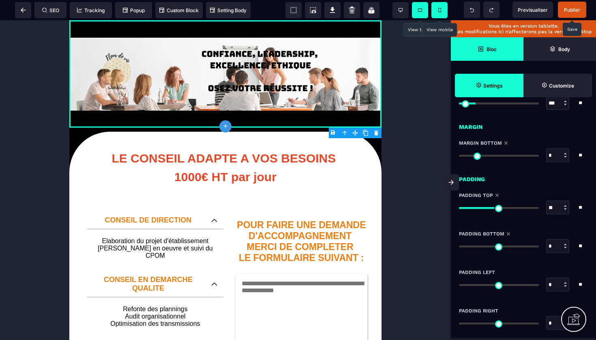
click at [493, 208] on input "range" at bounding box center [499, 208] width 80 height 2
drag, startPoint x: 493, startPoint y: 208, endPoint x: 480, endPoint y: 206, distance: 13.0
click at [480, 207] on input "range" at bounding box center [499, 208] width 80 height 2
drag, startPoint x: 462, startPoint y: 248, endPoint x: 456, endPoint y: 245, distance: 6.2
click at [456, 245] on div "Padding Bottom * * ** All" at bounding box center [523, 242] width 145 height 39
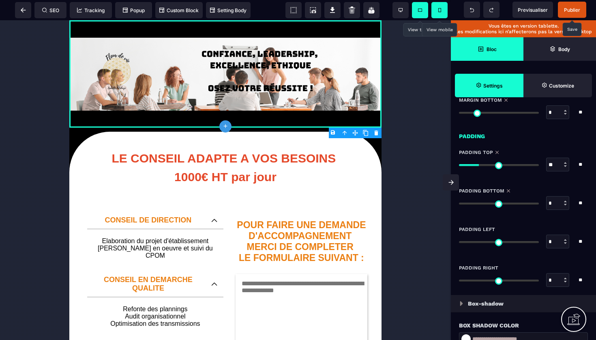
scroll to position [763, 0]
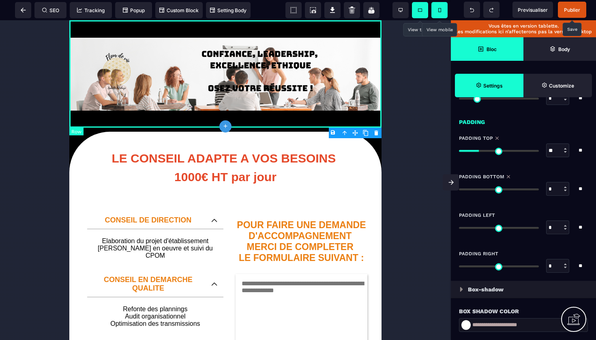
click at [319, 28] on div at bounding box center [225, 73] width 312 height 107
drag, startPoint x: 480, startPoint y: 150, endPoint x: 465, endPoint y: 147, distance: 15.7
click at [465, 147] on div "* * **" at bounding box center [523, 151] width 129 height 14
click at [402, 138] on div at bounding box center [225, 180] width 451 height 320
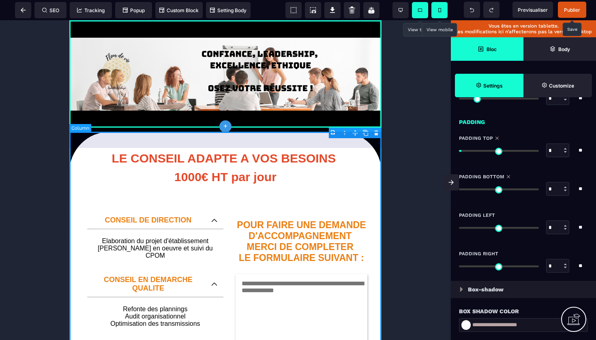
click at [293, 143] on div "LE CONSEIL ADAPTE A VOS BESOINS 1000€ HT par jour CONSEIL DE DIRECTION Elaborat…" at bounding box center [225, 333] width 312 height 403
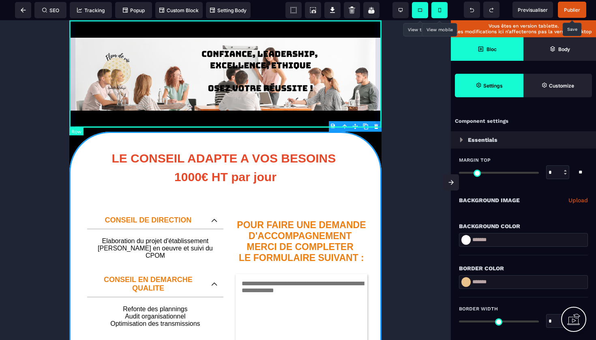
click at [297, 31] on div at bounding box center [225, 73] width 312 height 107
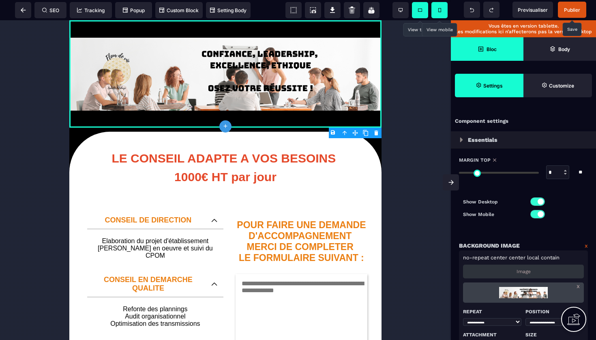
drag, startPoint x: 464, startPoint y: 171, endPoint x: 453, endPoint y: 167, distance: 11.7
click at [453, 0] on div "SEO Tracking Popup Custom Block Setting Body Previsualiser Publier Vous êtes en…" at bounding box center [298, 0] width 596 height 0
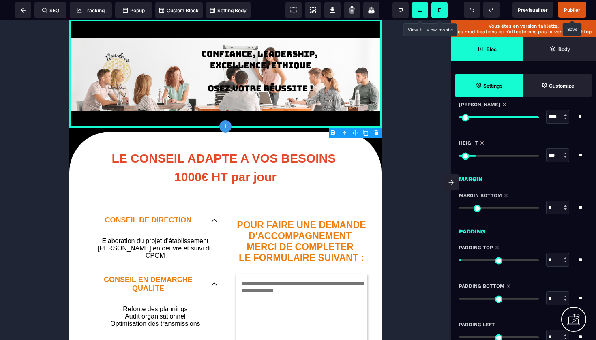
scroll to position [656, 0]
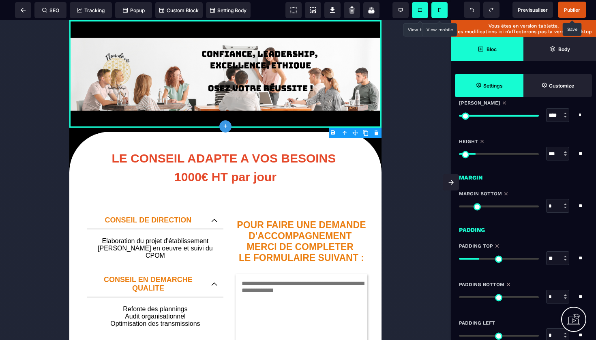
drag, startPoint x: 464, startPoint y: 259, endPoint x: 482, endPoint y: 260, distance: 17.5
click at [482, 260] on input "range" at bounding box center [499, 259] width 80 height 2
drag, startPoint x: 482, startPoint y: 260, endPoint x: 451, endPoint y: 259, distance: 30.8
click at [451, 259] on div "Padding Top * * ** All" at bounding box center [523, 254] width 145 height 39
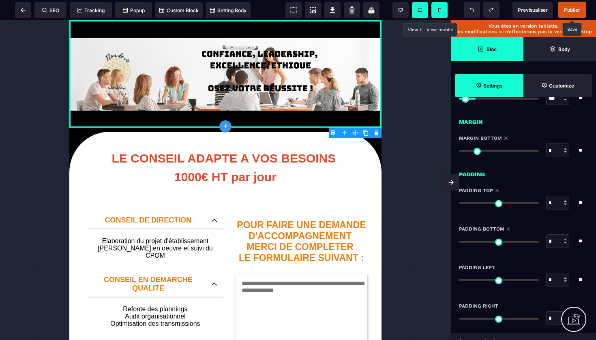
scroll to position [737, 0]
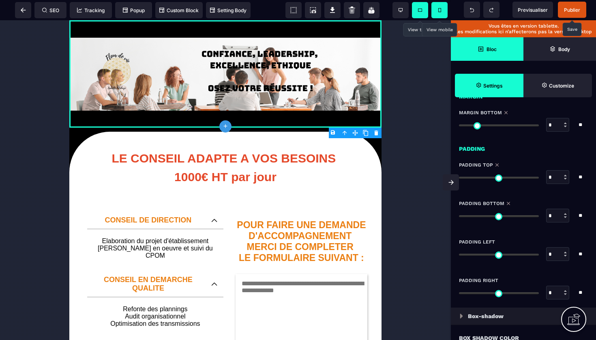
drag, startPoint x: 463, startPoint y: 216, endPoint x: 458, endPoint y: 216, distance: 5.7
click at [458, 216] on div "Padding Bottom * * ** All" at bounding box center [523, 211] width 145 height 39
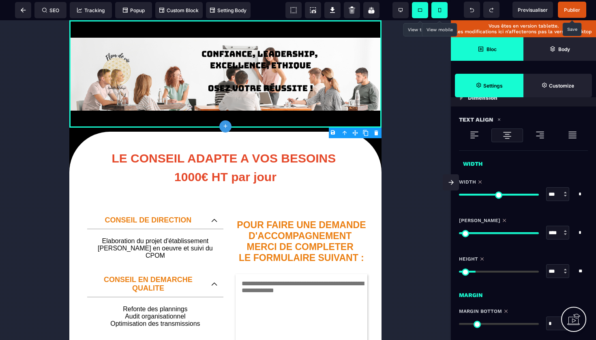
scroll to position [522, 0]
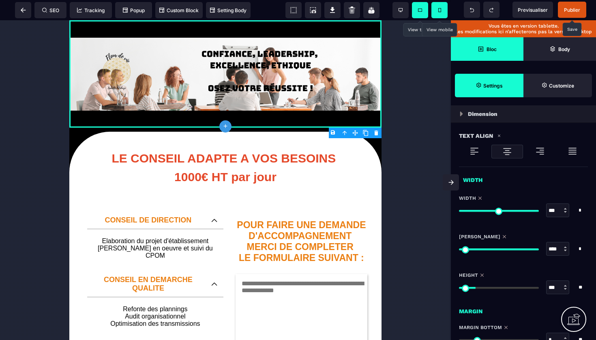
drag, startPoint x: 535, startPoint y: 210, endPoint x: 539, endPoint y: 208, distance: 4.7
click at [539, 208] on div "*** * * * **" at bounding box center [523, 211] width 129 height 14
drag, startPoint x: 538, startPoint y: 248, endPoint x: 496, endPoint y: 247, distance: 41.8
click at [496, 249] on input "range" at bounding box center [499, 250] width 80 height 2
drag, startPoint x: 494, startPoint y: 249, endPoint x: 540, endPoint y: 250, distance: 45.8
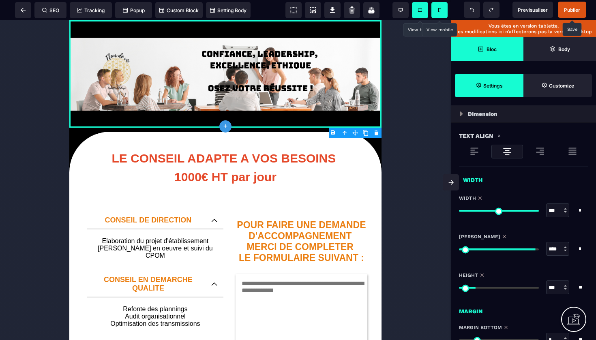
click at [540, 250] on div "**** * * * **" at bounding box center [523, 249] width 129 height 14
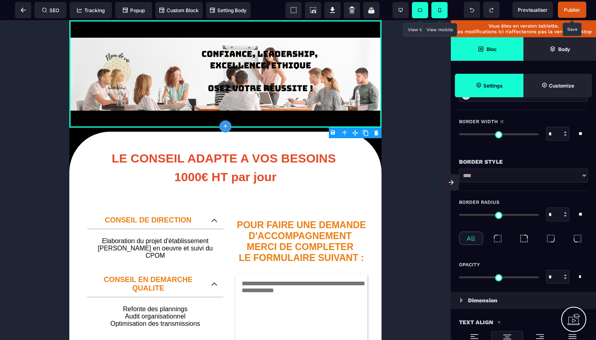
scroll to position [238, 0]
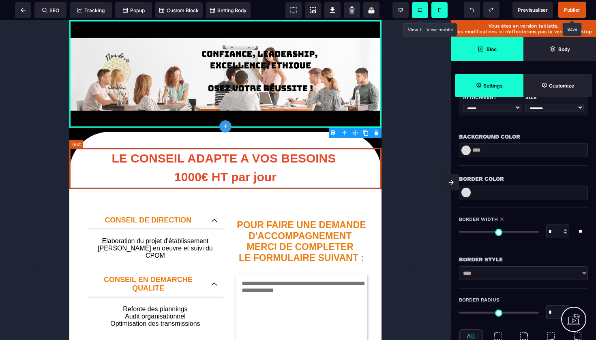
click at [362, 154] on text "LE CONSEIL ADAPTE A VOS BESOINS 1000€ HT par jour" at bounding box center [225, 168] width 312 height 41
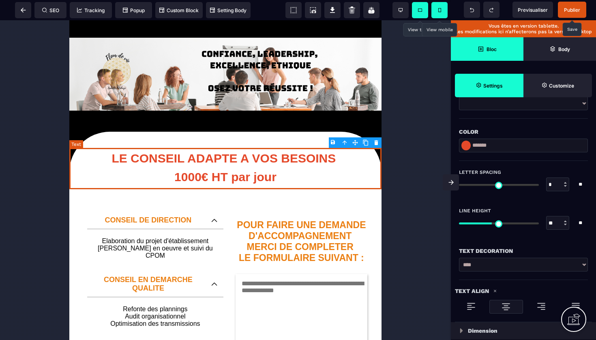
scroll to position [0, 0]
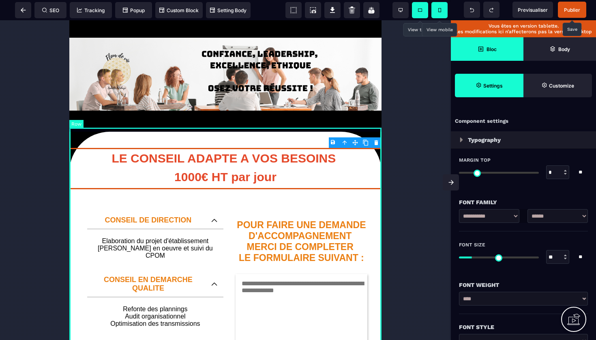
click at [358, 133] on div "LE CONSEIL ADAPTE A VOS BESOINS 1000€ HT par jour CONSEIL DE DIRECTION Elaborat…" at bounding box center [225, 334] width 312 height 413
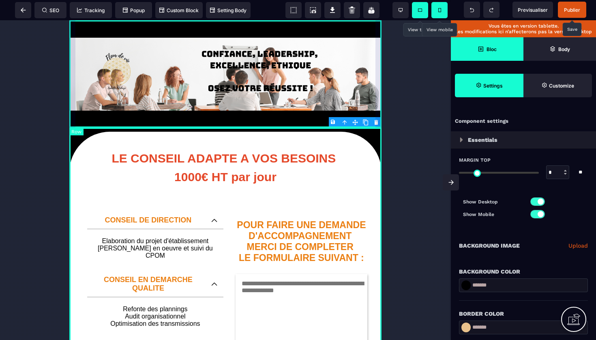
click at [340, 26] on div at bounding box center [225, 73] width 312 height 107
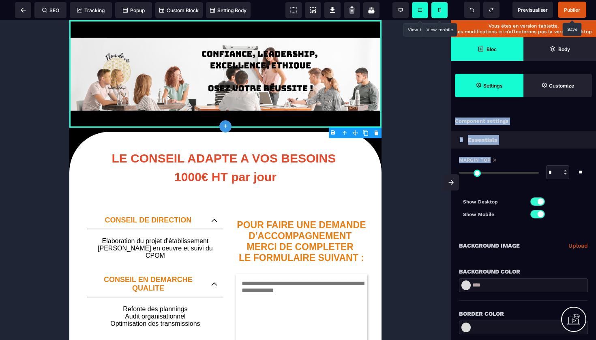
drag, startPoint x: 462, startPoint y: 174, endPoint x: 491, endPoint y: 172, distance: 29.3
click at [491, 0] on div "SEO Tracking Popup Custom Block Setting Body Previsualiser Publier Vous êtes en…" at bounding box center [298, 0] width 596 height 0
click at [491, 172] on input "range" at bounding box center [499, 173] width 80 height 2
drag, startPoint x: 491, startPoint y: 172, endPoint x: 450, endPoint y: 166, distance: 41.7
click at [450, 166] on div "B I U S A ******* plus Row SEO Tracking Bloc" at bounding box center [298, 170] width 596 height 340
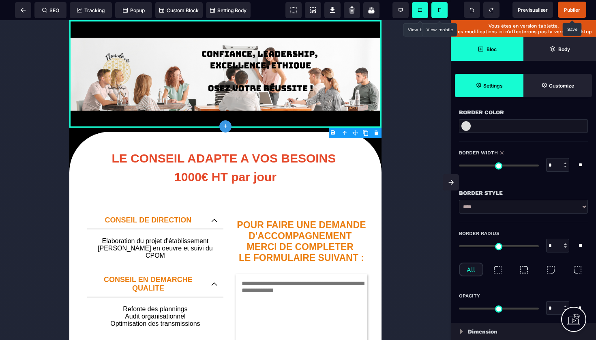
scroll to position [214, 0]
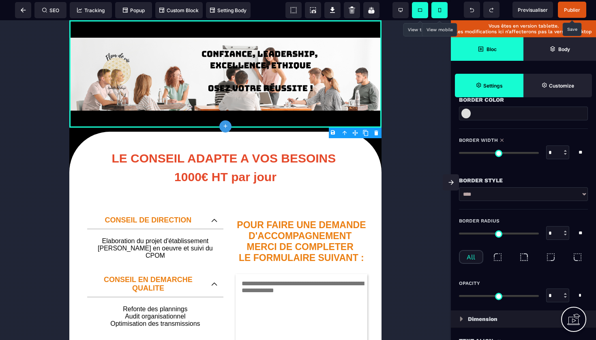
click at [459, 153] on input "range" at bounding box center [499, 153] width 80 height 2
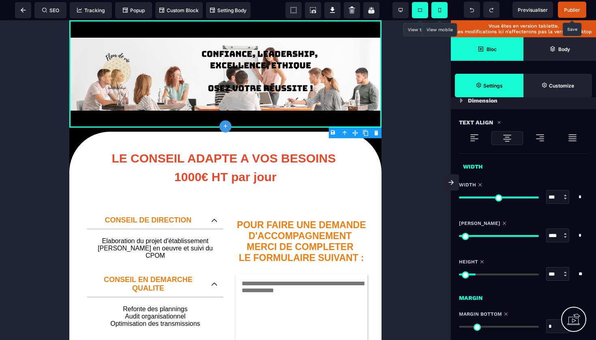
scroll to position [433, 0]
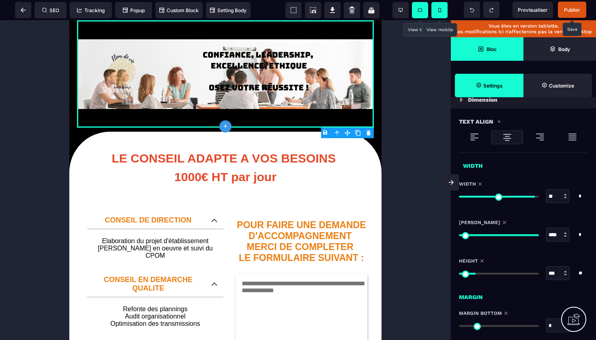
drag, startPoint x: 534, startPoint y: 196, endPoint x: 520, endPoint y: 203, distance: 15.6
click at [520, 203] on div "** * * * **" at bounding box center [523, 196] width 129 height 14
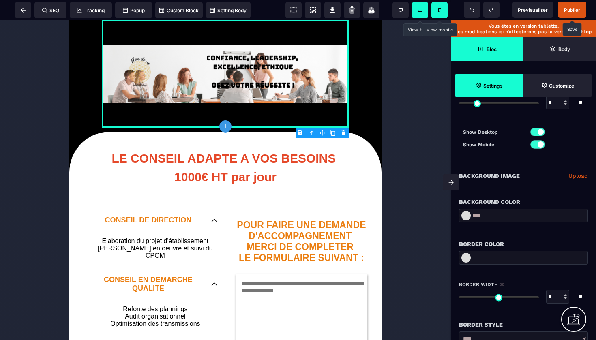
scroll to position [57, 0]
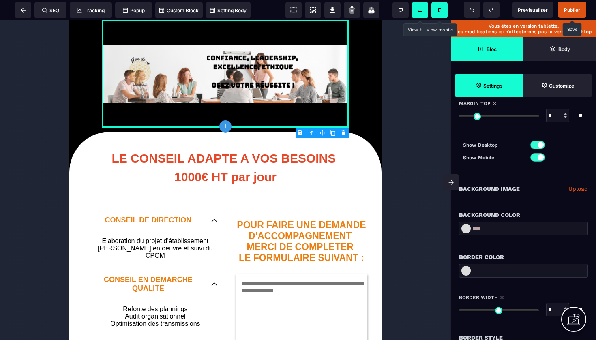
click at [578, 188] on link "Upload" at bounding box center [577, 189] width 19 height 10
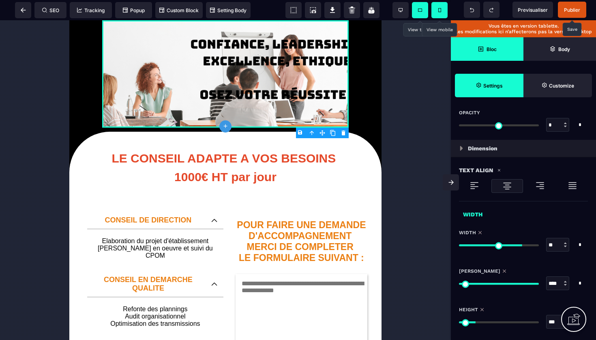
scroll to position [465, 0]
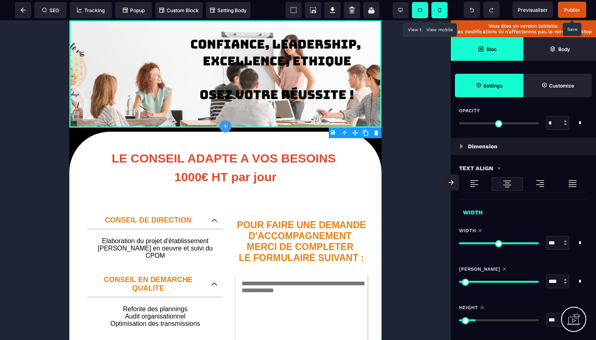
drag, startPoint x: 519, startPoint y: 242, endPoint x: 538, endPoint y: 239, distance: 19.7
click at [538, 239] on div "*** * * * **" at bounding box center [523, 243] width 129 height 14
drag, startPoint x: 535, startPoint y: 282, endPoint x: 494, endPoint y: 270, distance: 43.2
click at [494, 270] on div "[PERSON_NAME] *** * * * ** All" at bounding box center [523, 281] width 129 height 30
drag, startPoint x: 534, startPoint y: 242, endPoint x: 538, endPoint y: 238, distance: 5.5
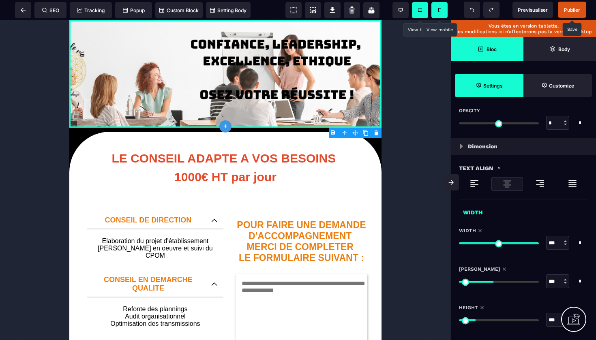
click at [538, 238] on div "*** * * * **" at bounding box center [523, 243] width 129 height 14
click at [438, 13] on span at bounding box center [439, 10] width 16 height 16
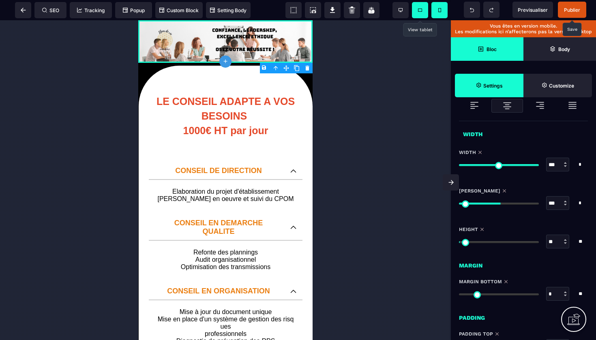
click at [424, 11] on span at bounding box center [420, 10] width 16 height 16
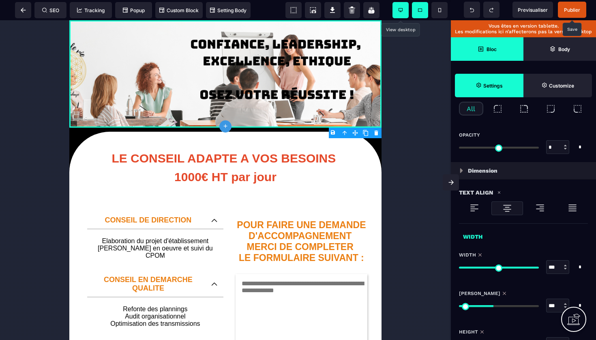
click at [401, 11] on icon at bounding box center [400, 10] width 4 height 4
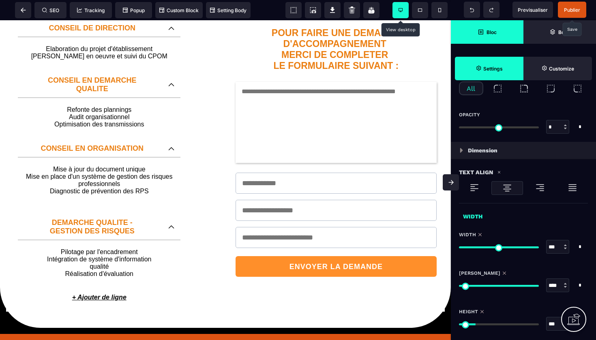
scroll to position [133, 0]
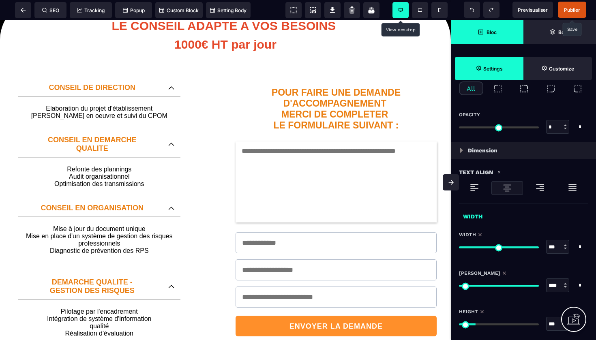
click at [574, 10] on span "Publier" at bounding box center [572, 10] width 16 height 6
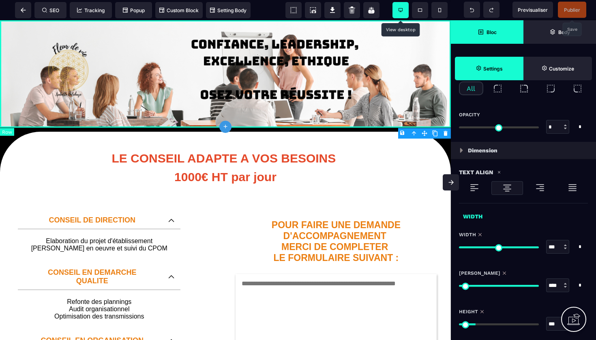
scroll to position [0, 0]
click at [400, 45] on div at bounding box center [225, 73] width 451 height 107
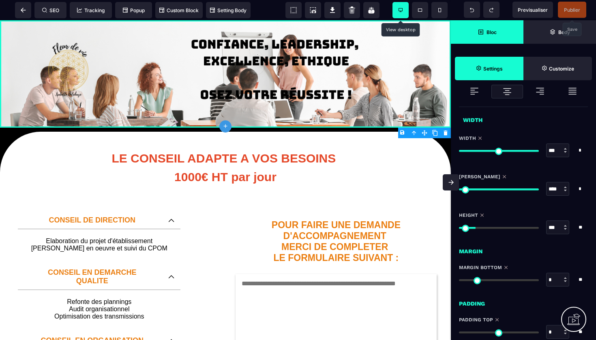
scroll to position [562, 0]
drag, startPoint x: 533, startPoint y: 188, endPoint x: 542, endPoint y: 190, distance: 9.2
click at [542, 190] on div "**** * * * **" at bounding box center [523, 189] width 129 height 14
drag, startPoint x: 536, startPoint y: 151, endPoint x: 544, endPoint y: 148, distance: 9.1
click at [544, 148] on div "*** * * * **" at bounding box center [523, 150] width 129 height 14
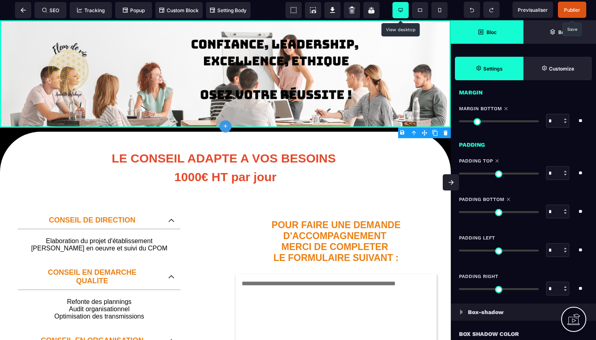
scroll to position [735, 0]
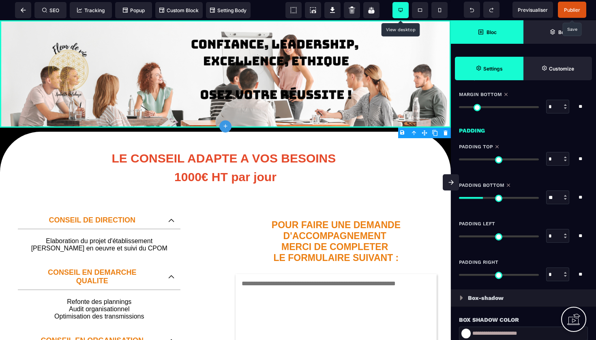
drag, startPoint x: 464, startPoint y: 199, endPoint x: 484, endPoint y: 201, distance: 20.3
click at [484, 199] on input "range" at bounding box center [499, 198] width 80 height 2
drag, startPoint x: 482, startPoint y: 198, endPoint x: 456, endPoint y: 196, distance: 26.0
click at [456, 196] on div "Padding Bottom * * ** All" at bounding box center [523, 193] width 145 height 39
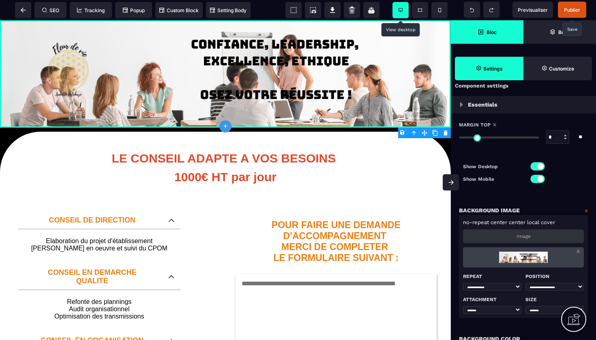
scroll to position [36, 0]
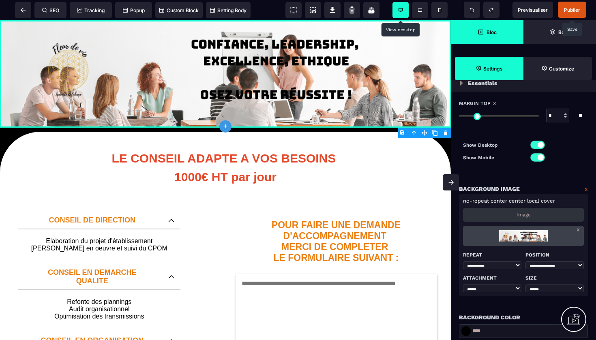
drag, startPoint x: 463, startPoint y: 116, endPoint x: 457, endPoint y: 116, distance: 6.5
click at [457, 116] on div "Margin Top * * ** All" at bounding box center [523, 111] width 145 height 39
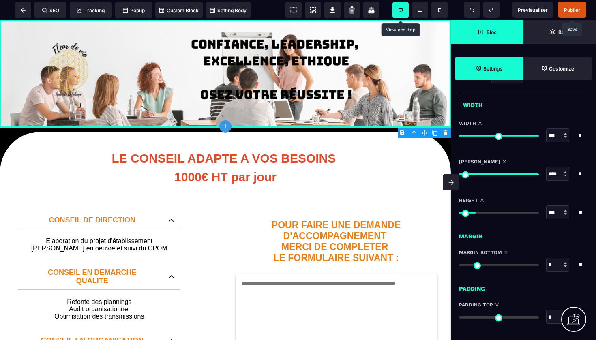
scroll to position [602, 0]
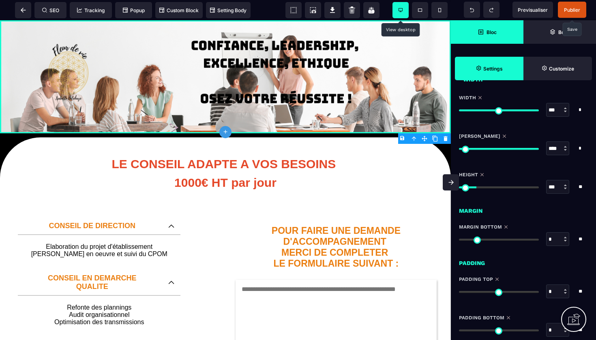
drag, startPoint x: 477, startPoint y: 186, endPoint x: 478, endPoint y: 182, distance: 4.4
click at [478, 182] on div "*** * * * **" at bounding box center [523, 187] width 129 height 14
click at [420, 10] on icon at bounding box center [420, 10] width 4 height 3
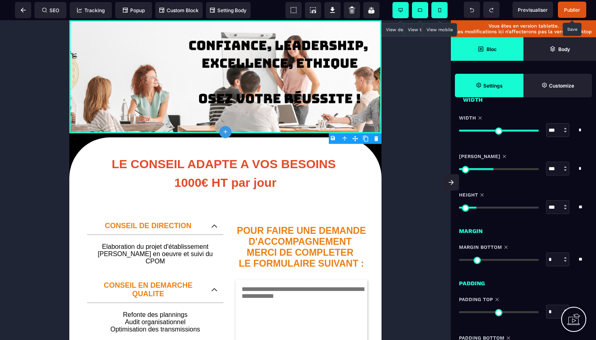
click at [438, 10] on icon at bounding box center [439, 10] width 3 height 4
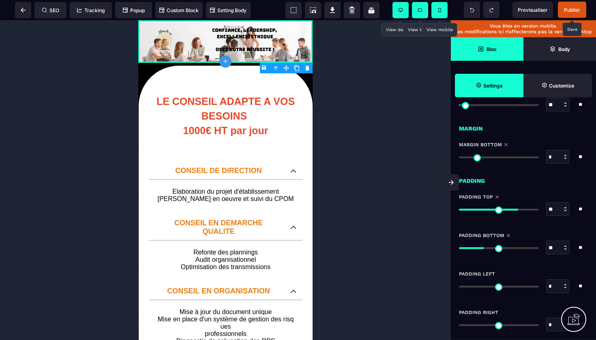
click at [401, 12] on icon at bounding box center [400, 10] width 4 height 4
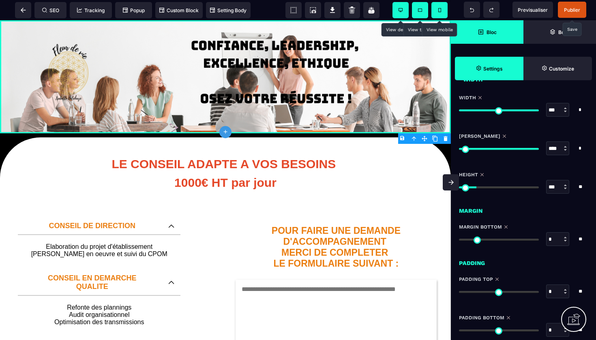
click at [571, 8] on span "Publier" at bounding box center [572, 10] width 16 height 6
click at [227, 11] on span "Setting Body" at bounding box center [228, 10] width 36 height 6
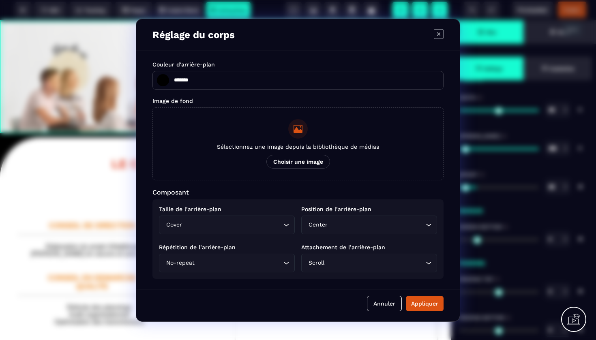
click at [439, 31] on icon "Modal window" at bounding box center [439, 34] width 10 height 10
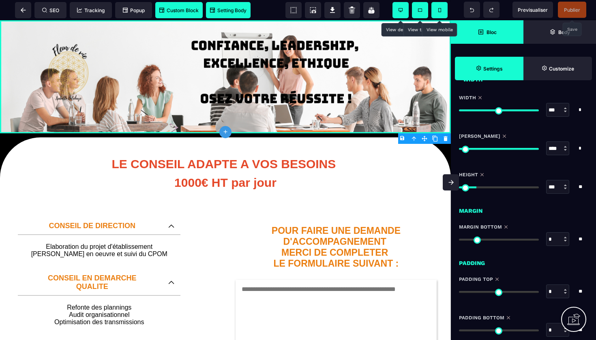
click at [183, 11] on span "Custom Block" at bounding box center [178, 10] width 39 height 6
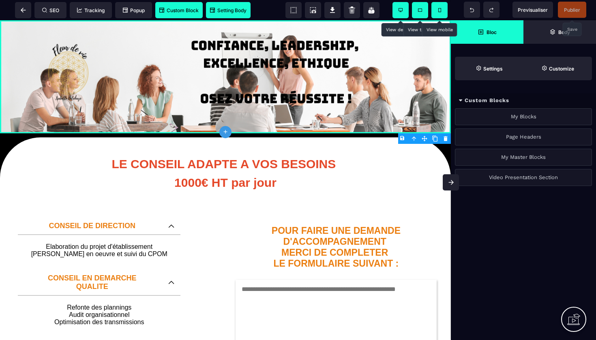
click at [521, 119] on div "My Blocks" at bounding box center [523, 116] width 137 height 17
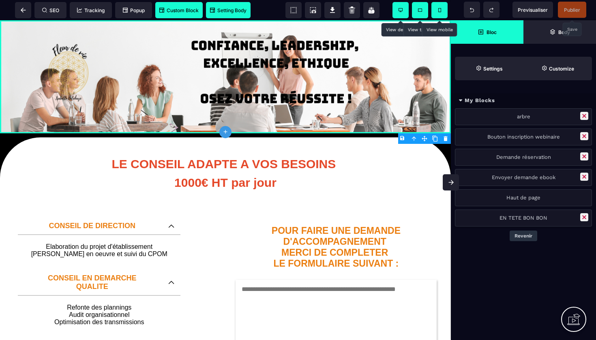
click at [585, 216] on button at bounding box center [584, 217] width 8 height 8
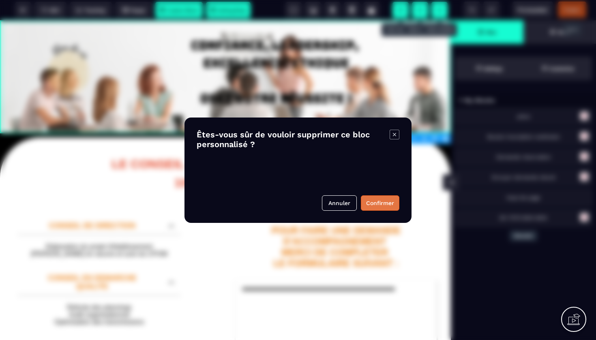
click at [383, 207] on button "Confirmer" at bounding box center [380, 202] width 39 height 15
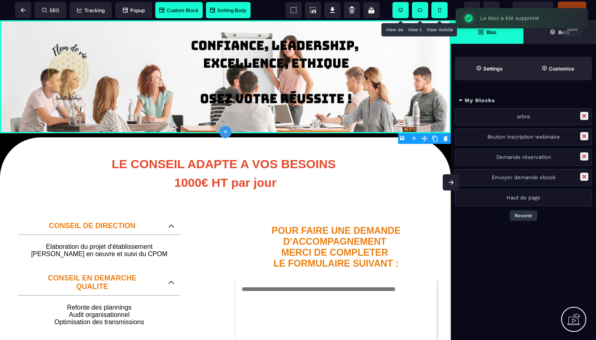
click at [529, 214] on button "Revenir" at bounding box center [524, 215] width 28 height 11
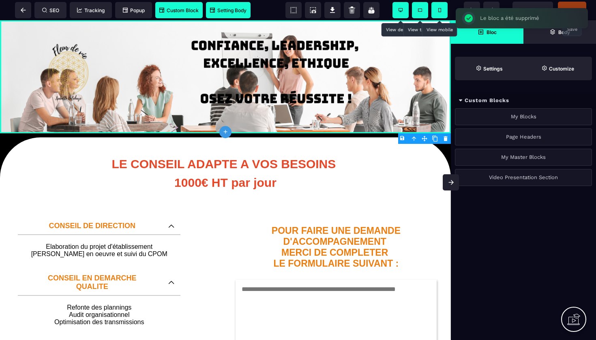
click at [522, 138] on div "Page Headers" at bounding box center [523, 137] width 137 height 17
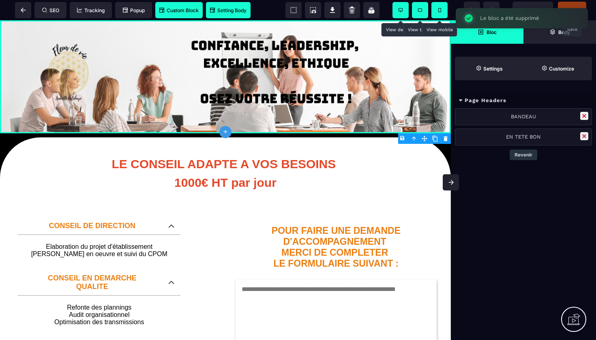
click at [584, 132] on button at bounding box center [584, 136] width 8 height 8
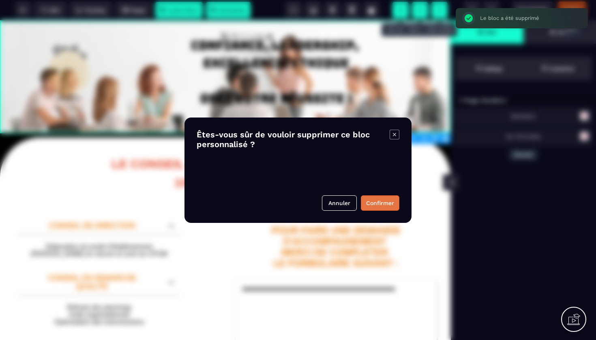
click at [386, 200] on button "Confirmer" at bounding box center [380, 202] width 39 height 15
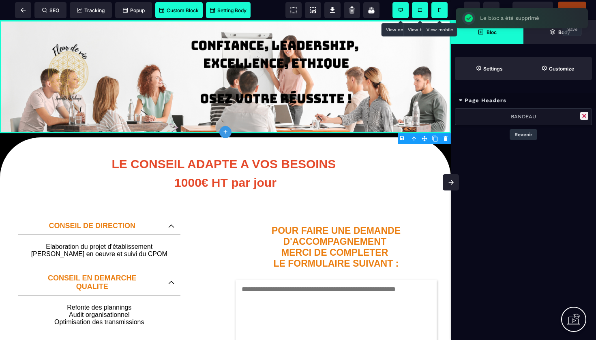
click at [586, 116] on button at bounding box center [584, 116] width 8 height 8
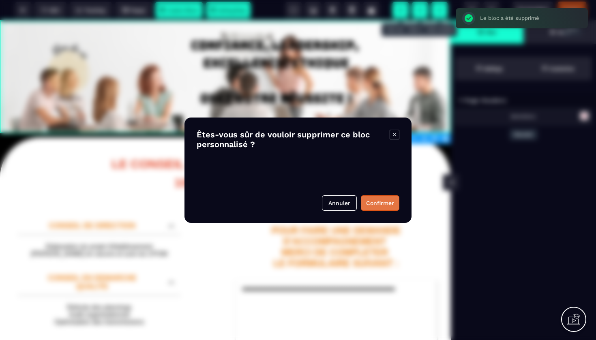
click at [379, 200] on button "Confirmer" at bounding box center [380, 202] width 39 height 15
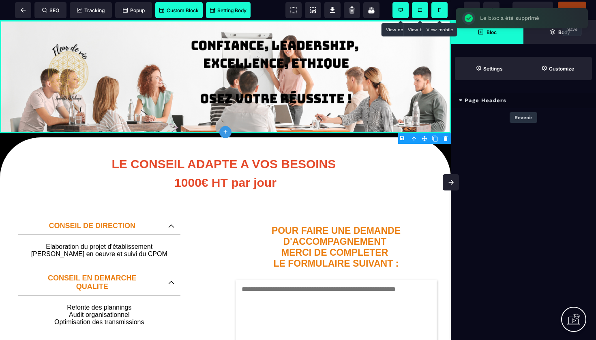
click at [525, 116] on button "Revenir" at bounding box center [524, 117] width 28 height 11
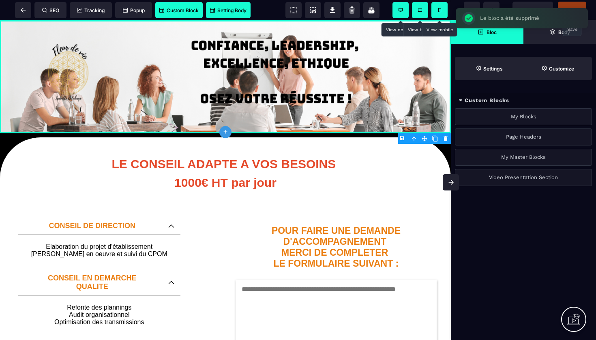
click at [522, 160] on div "My Master Blocks" at bounding box center [523, 157] width 137 height 17
click at [525, 193] on button "Revenir" at bounding box center [524, 195] width 28 height 11
click at [523, 174] on div "Video Presentation Section" at bounding box center [523, 177] width 137 height 17
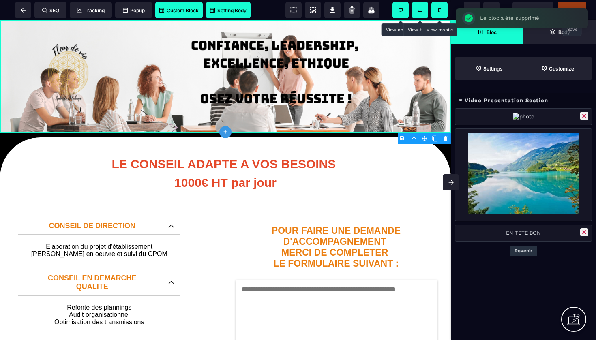
click at [585, 117] on button at bounding box center [584, 116] width 8 height 8
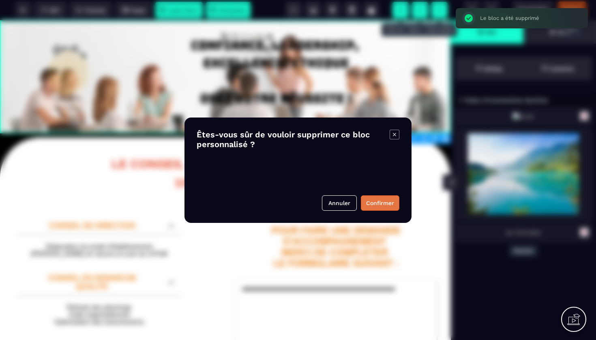
click at [380, 202] on button "Confirmer" at bounding box center [380, 202] width 39 height 15
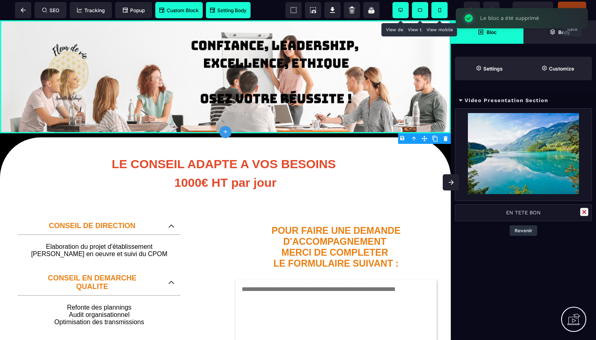
click at [586, 212] on button at bounding box center [584, 212] width 8 height 8
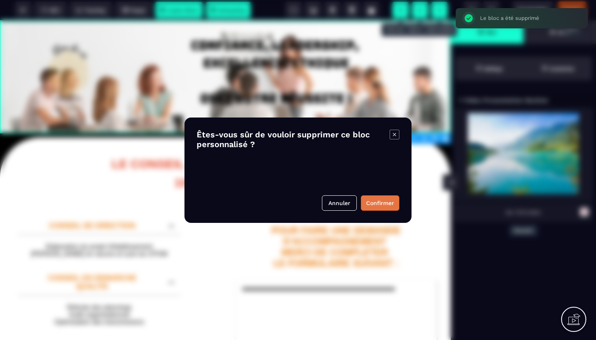
click at [374, 208] on button "Confirmer" at bounding box center [380, 202] width 39 height 15
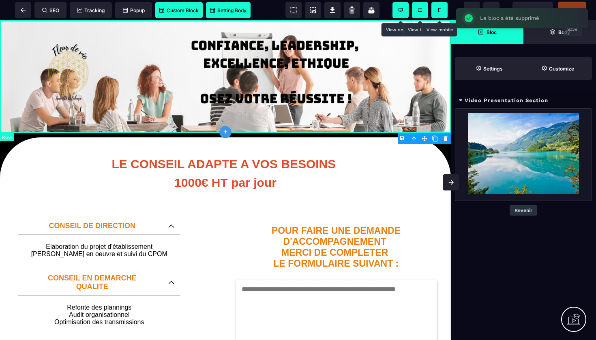
click at [12, 37] on div at bounding box center [225, 76] width 451 height 113
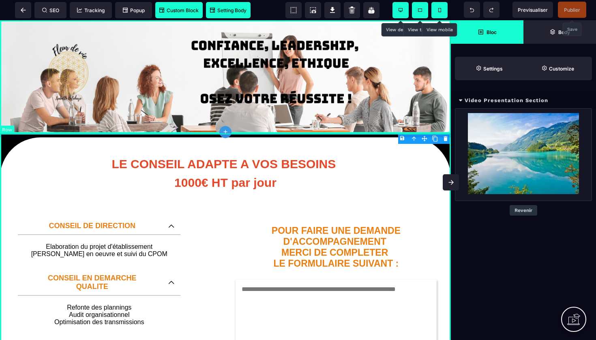
click at [402, 138] on body "B I U S A ******* plus Row SEO Big" at bounding box center [298, 170] width 596 height 340
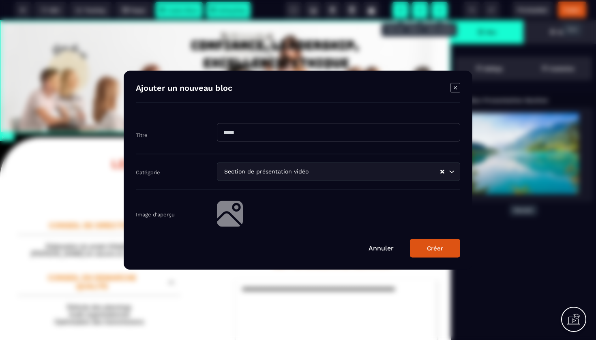
click at [319, 137] on input "Modal window" at bounding box center [338, 132] width 243 height 19
click at [383, 172] on input "Search for option" at bounding box center [374, 171] width 129 height 9
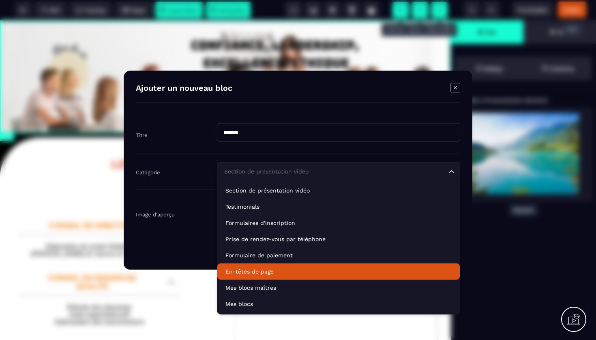
click at [246, 277] on li "En-têtes de page" at bounding box center [338, 272] width 242 height 16
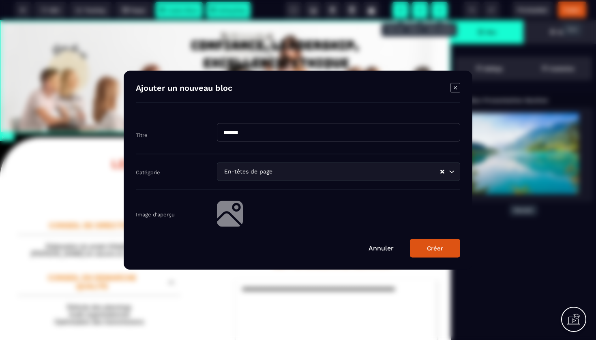
click at [434, 248] on button "Créer" at bounding box center [435, 248] width 50 height 19
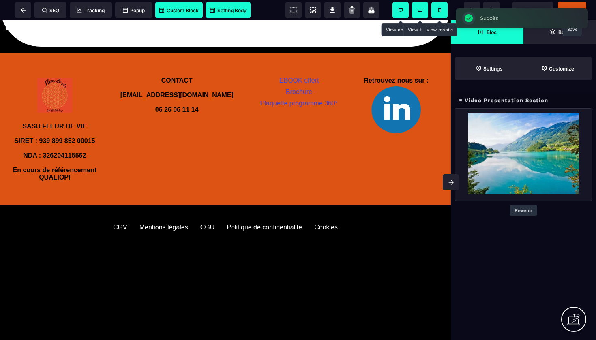
scroll to position [463, 0]
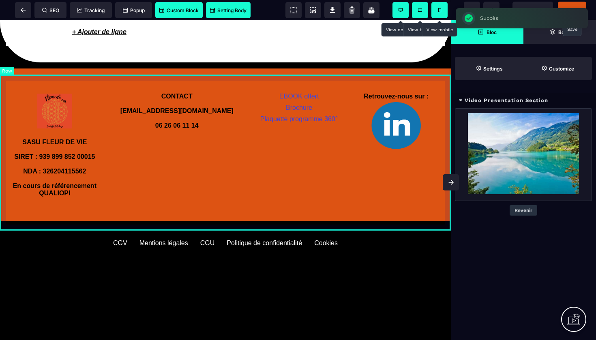
click at [30, 79] on div "SASU FLEUR DE VIE SIRET : 939 899 852 00015 NDA : 326204115562 En cours de réfé…" at bounding box center [225, 145] width 451 height 153
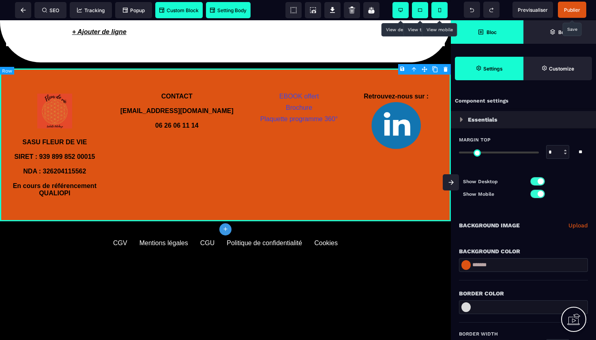
click at [402, 71] on body "B I U S A ******* plus Row SEO Big" at bounding box center [298, 170] width 596 height 340
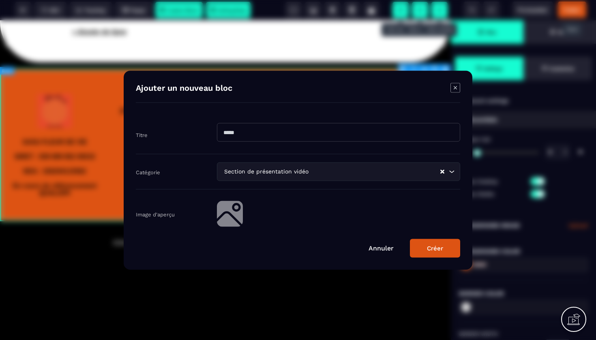
click at [276, 126] on input "Modal window" at bounding box center [338, 132] width 243 height 19
click at [434, 249] on button "Créer" at bounding box center [435, 248] width 50 height 19
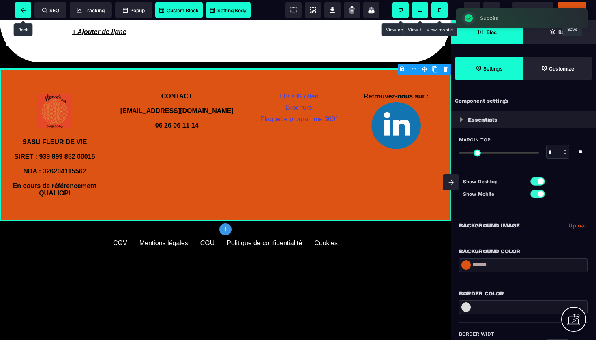
click at [22, 10] on icon at bounding box center [23, 10] width 5 height 5
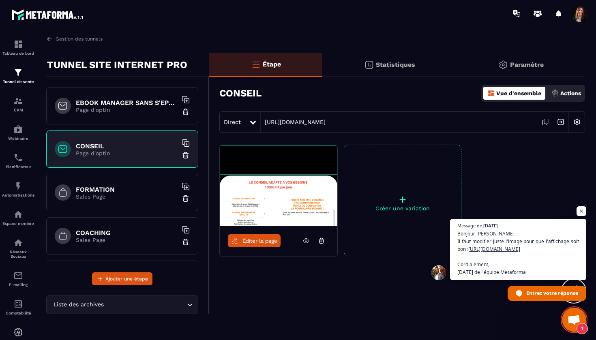
click at [152, 185] on div "FORMATION Sales Page" at bounding box center [122, 192] width 152 height 37
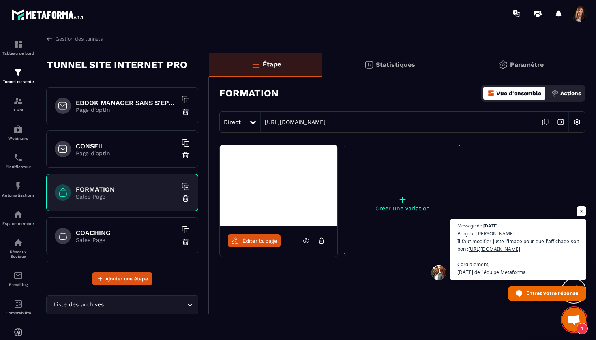
click at [256, 242] on span "Éditer la page" at bounding box center [259, 241] width 35 height 6
